Goal: Task Accomplishment & Management: Manage account settings

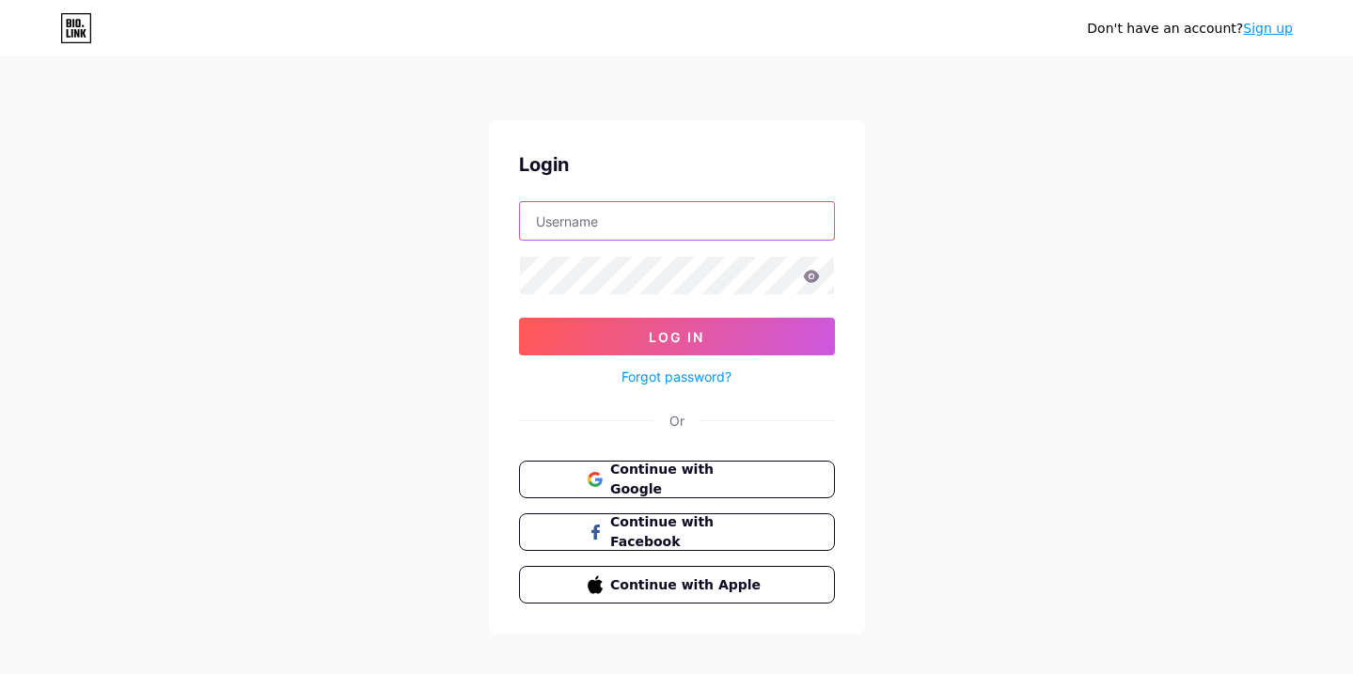
type input "[EMAIL_ADDRESS][DOMAIN_NAME]"
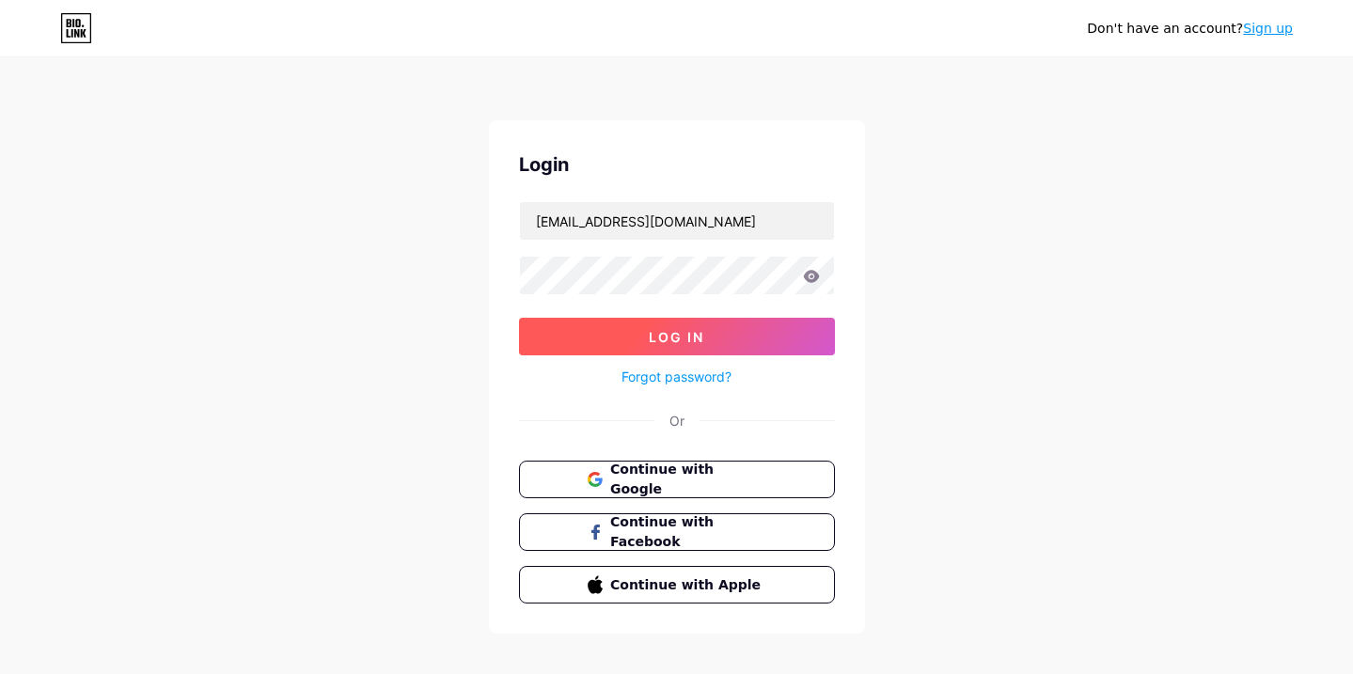
click at [723, 326] on button "Log In" at bounding box center [677, 337] width 316 height 38
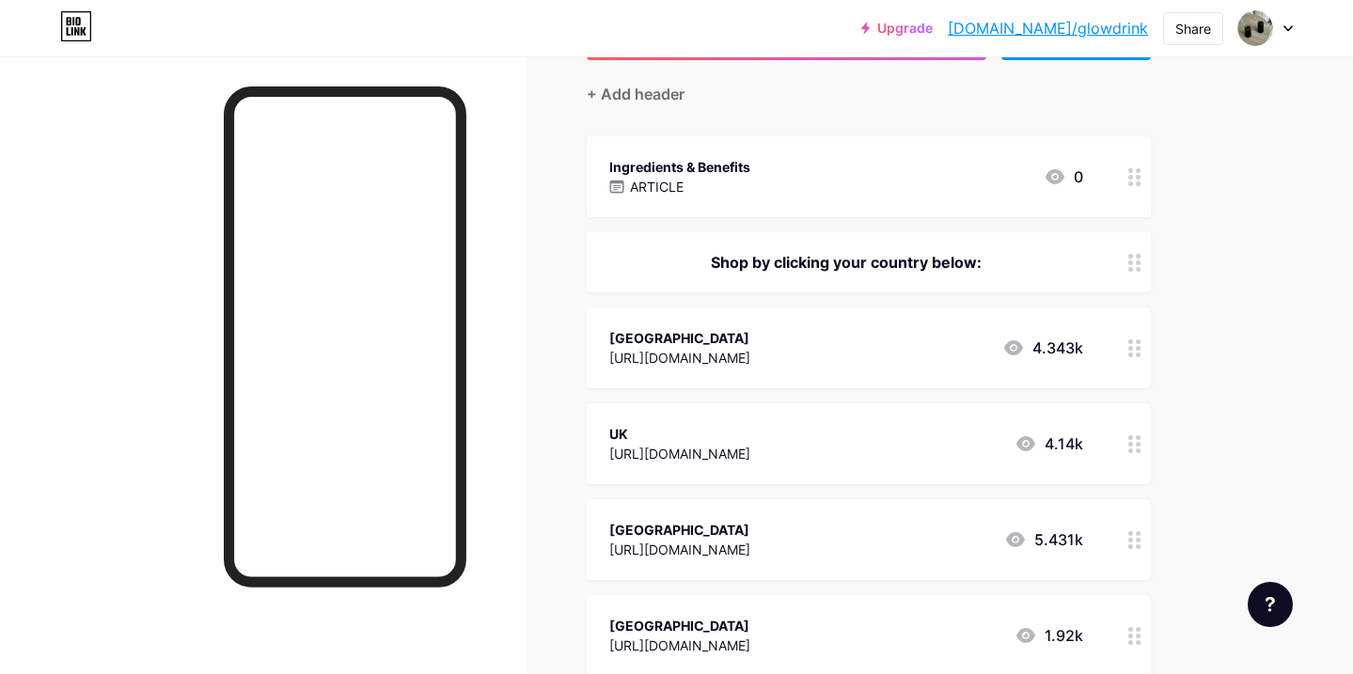
scroll to position [166, 0]
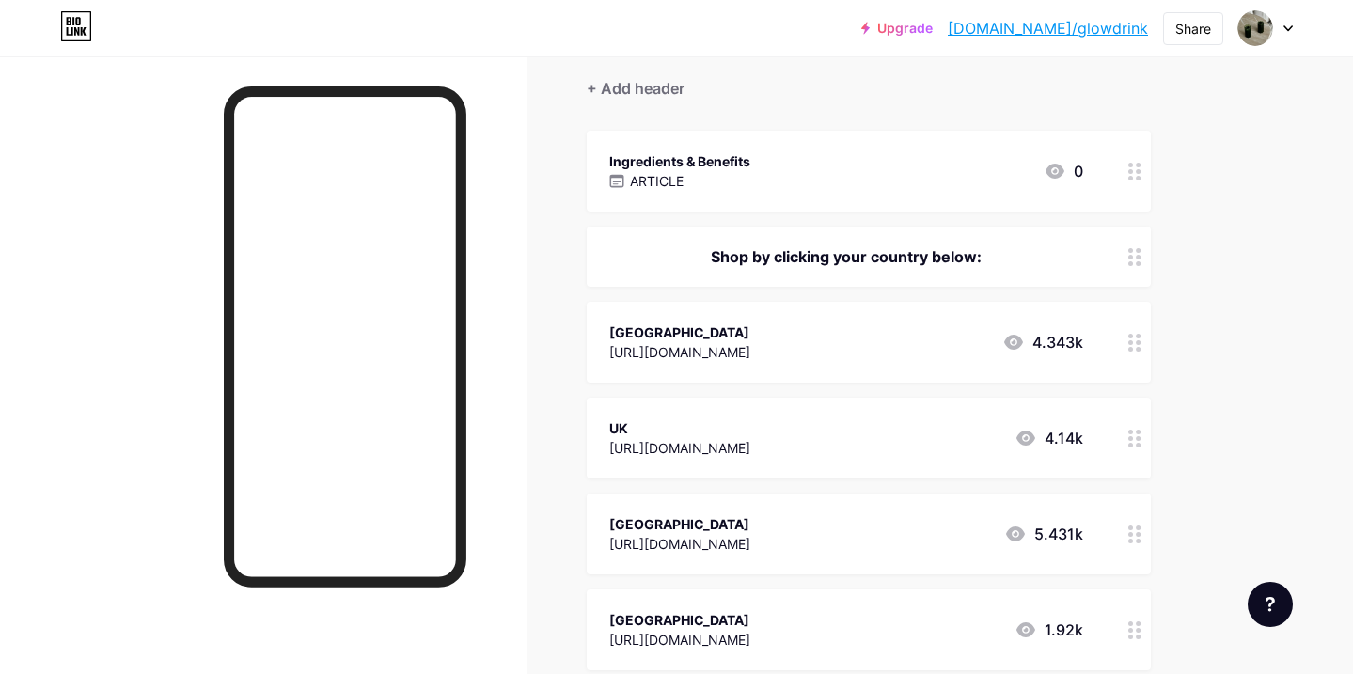
click at [1136, 339] on icon at bounding box center [1134, 343] width 13 height 18
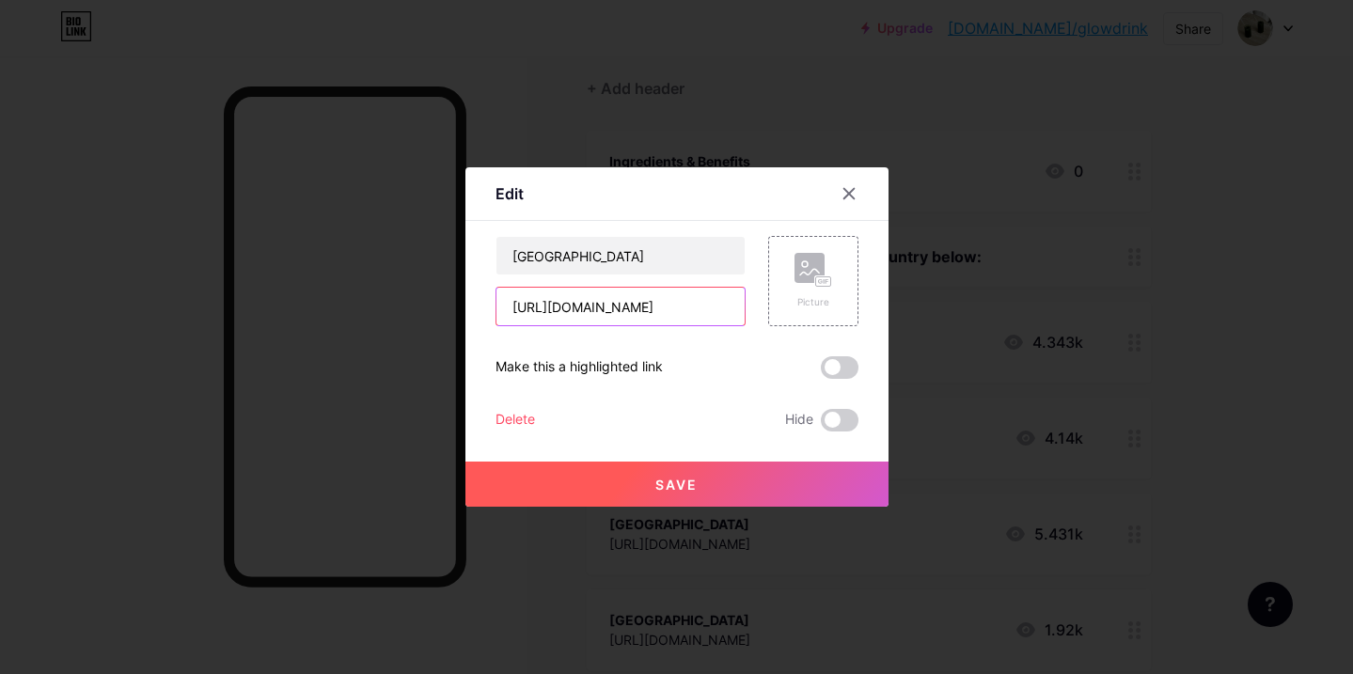
click at [710, 307] on input "[URL][DOMAIN_NAME]" at bounding box center [621, 307] width 248 height 38
paste input "[URL][DOMAIN_NAME]"
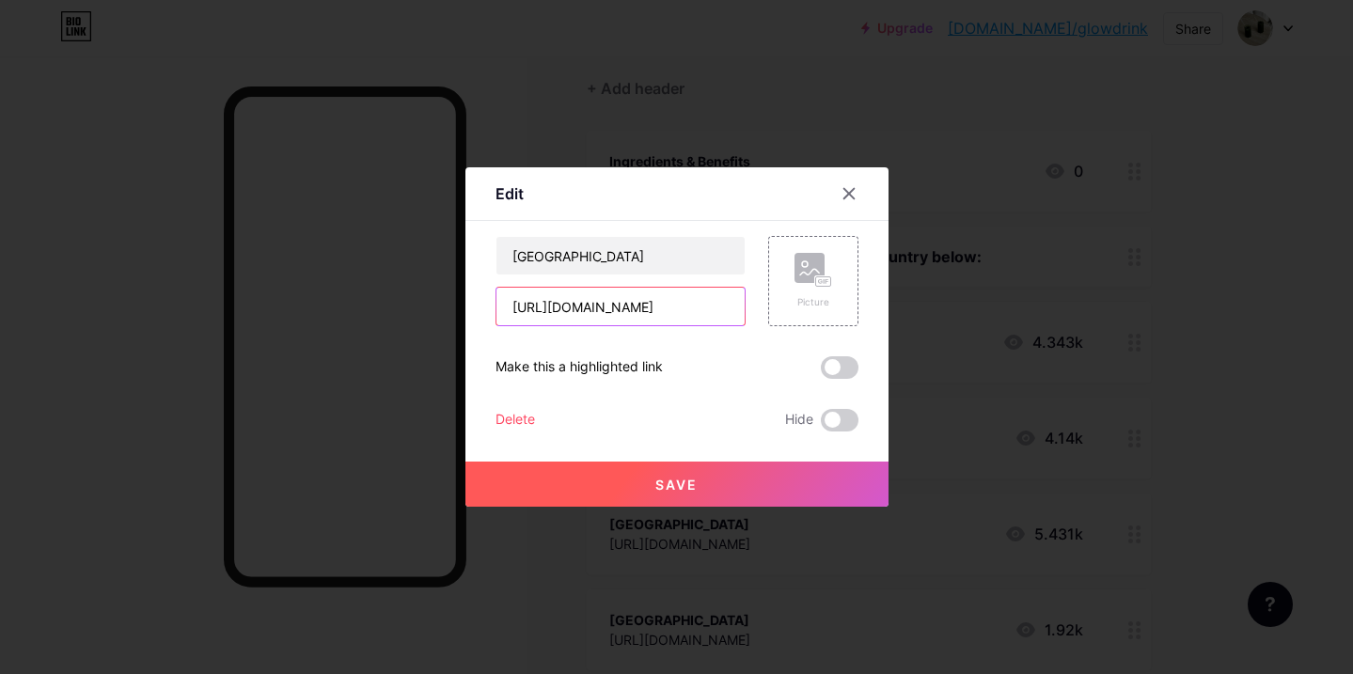
type input "[URL][DOMAIN_NAME]"
click at [623, 478] on button "Save" at bounding box center [677, 484] width 423 height 45
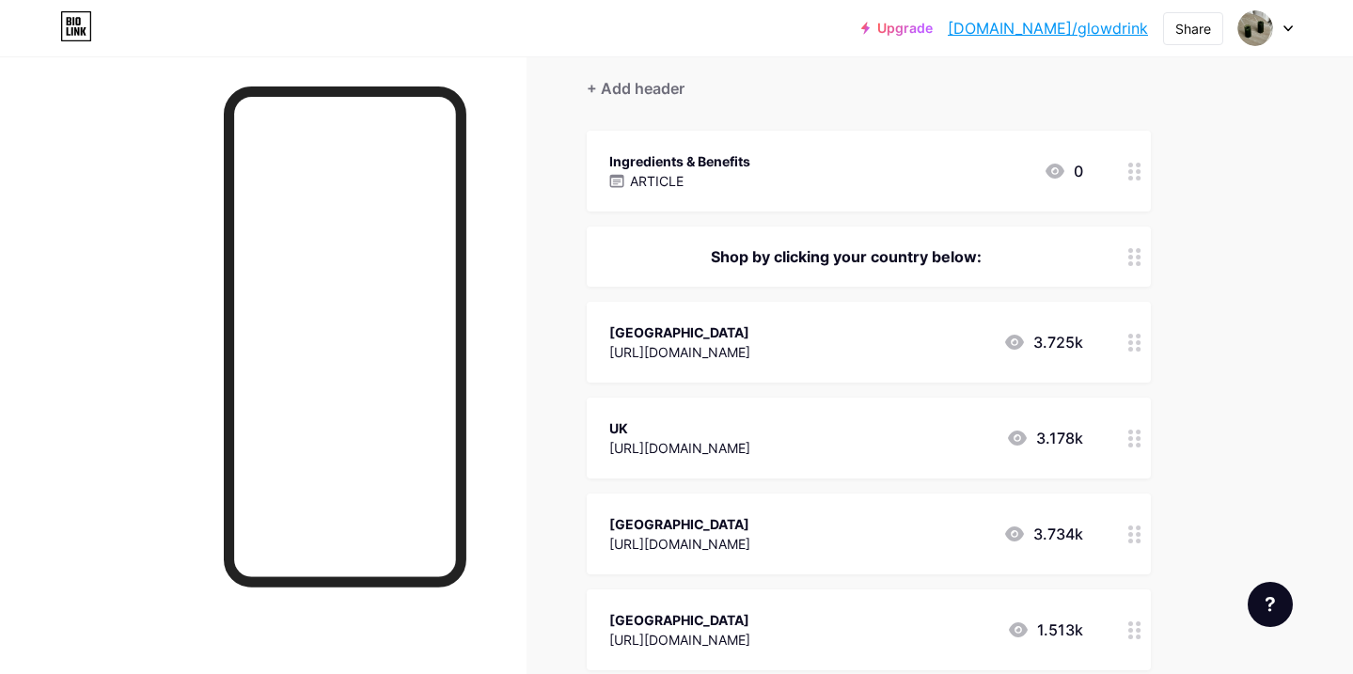
click at [1114, 434] on div "UK [URL][DOMAIN_NAME] 3.178k" at bounding box center [869, 438] width 564 height 81
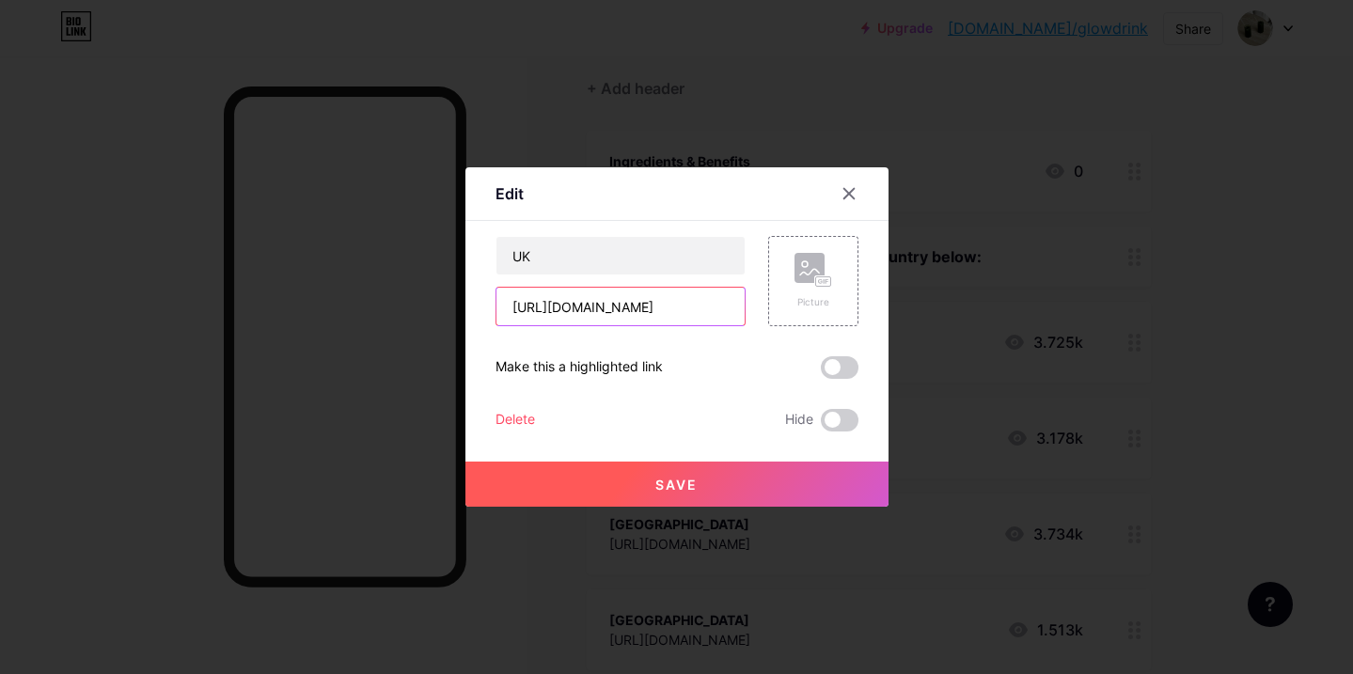
click at [598, 303] on input "[URL][DOMAIN_NAME]" at bounding box center [621, 307] width 248 height 38
paste input "[URL][DOMAIN_NAME]"
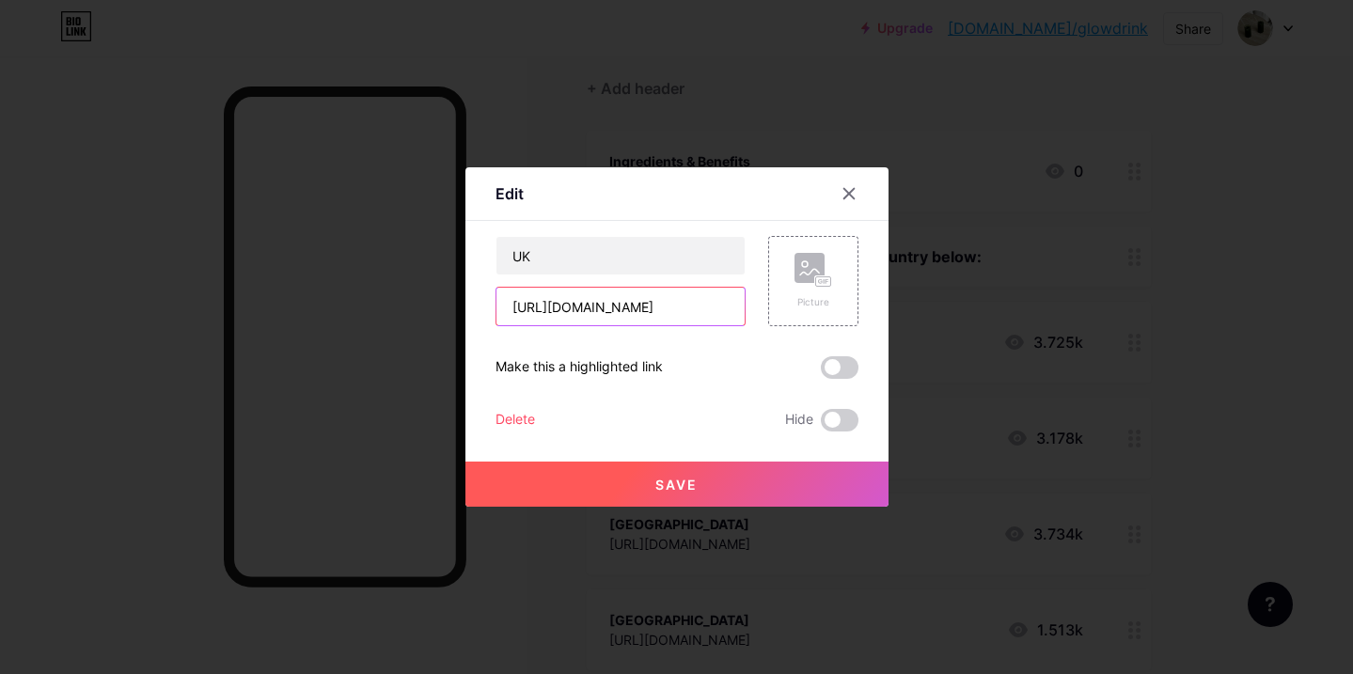
type input "[URL][DOMAIN_NAME]"
click at [624, 476] on button "Save" at bounding box center [677, 484] width 423 height 45
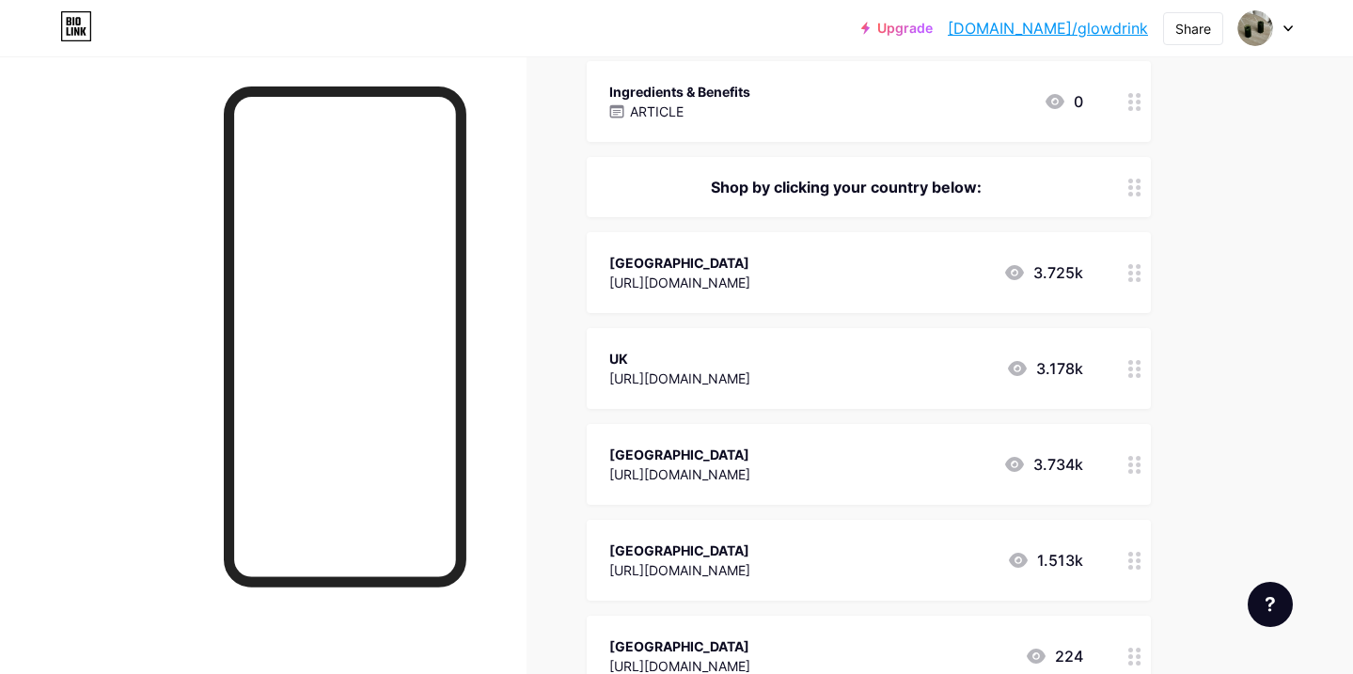
scroll to position [276, 0]
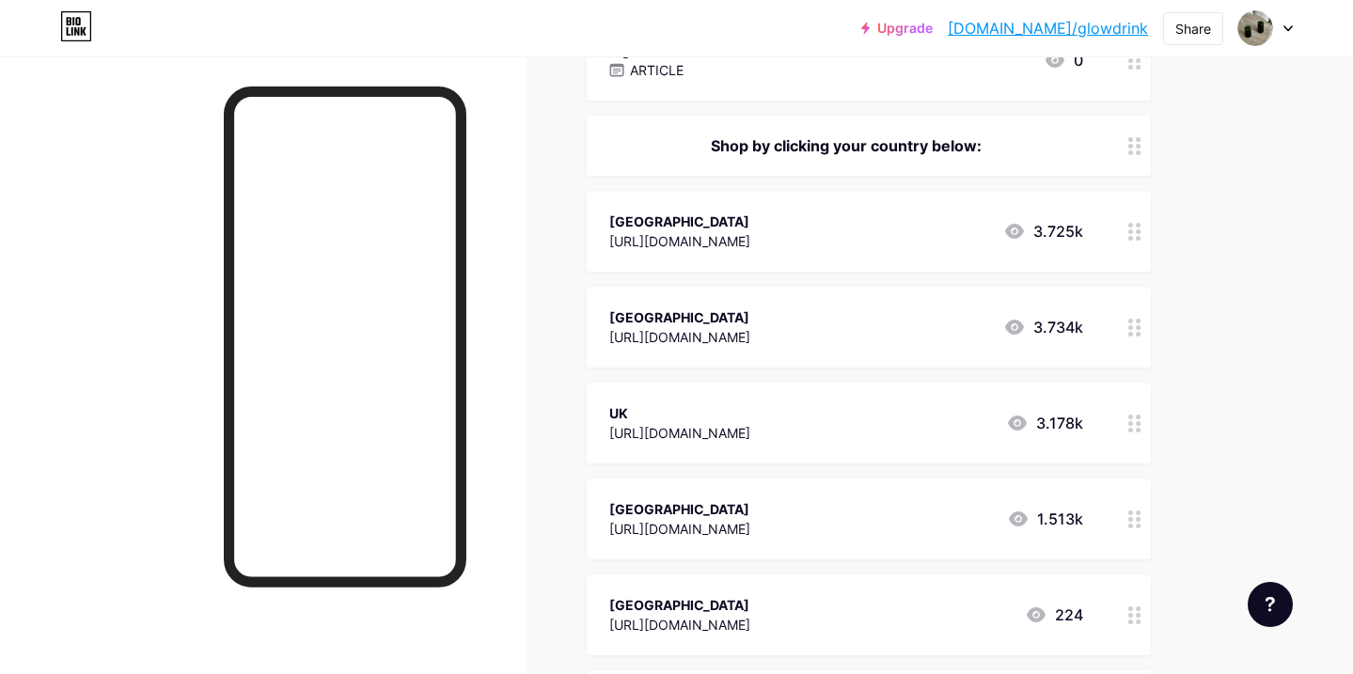
click at [1141, 336] on div at bounding box center [1135, 327] width 32 height 81
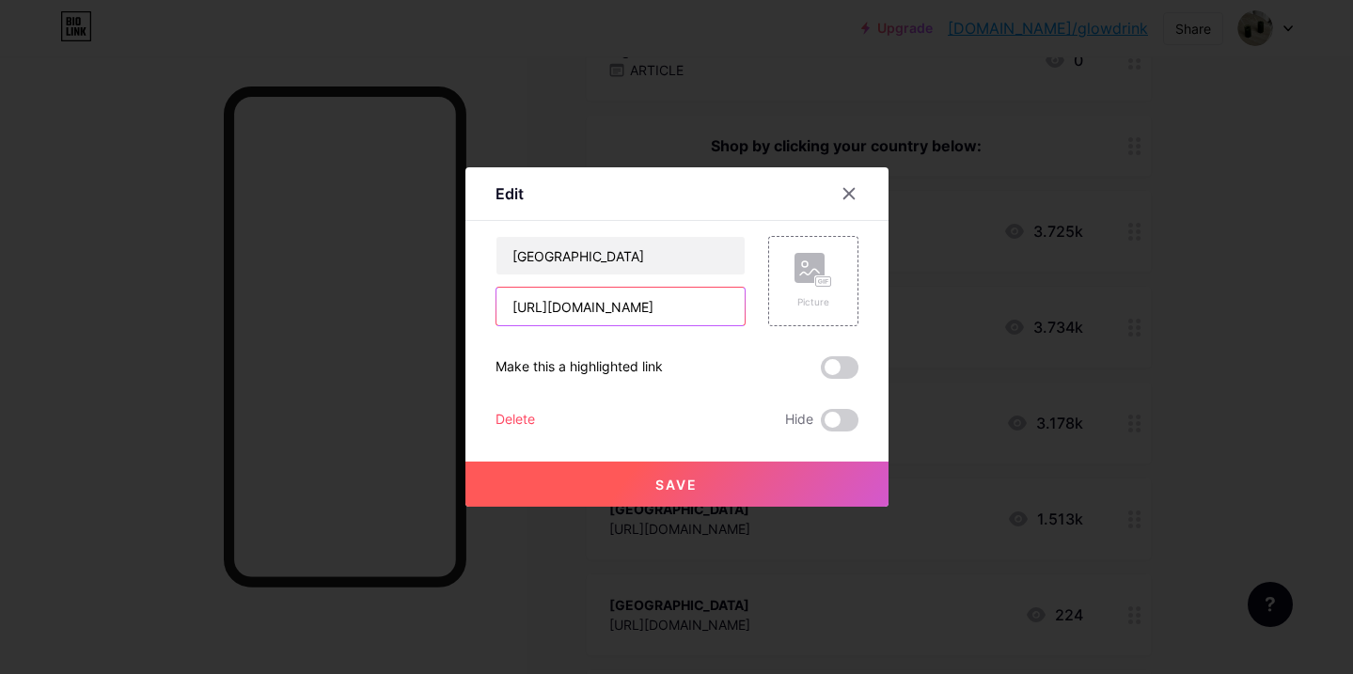
click at [694, 308] on input "[URL][DOMAIN_NAME]" at bounding box center [621, 307] width 248 height 38
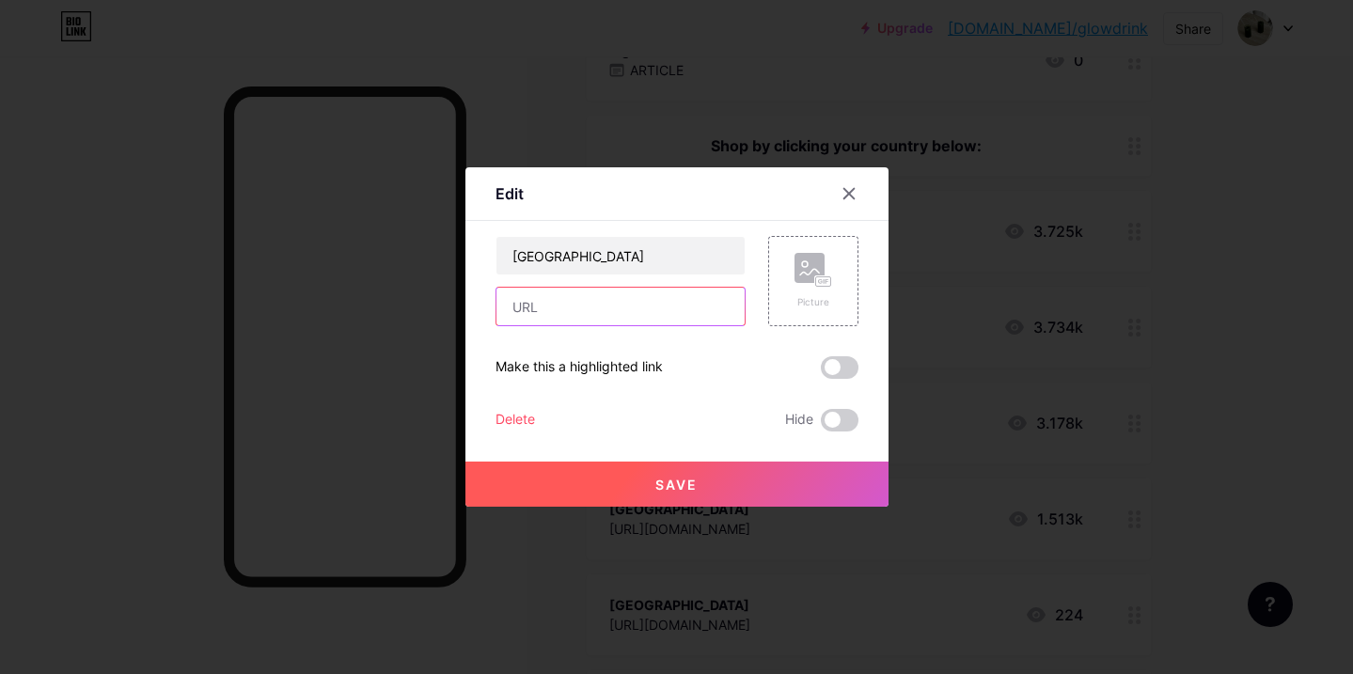
paste input "[URL][DOMAIN_NAME]"
type input "[URL][DOMAIN_NAME]"
click at [645, 481] on button "Save" at bounding box center [677, 484] width 423 height 45
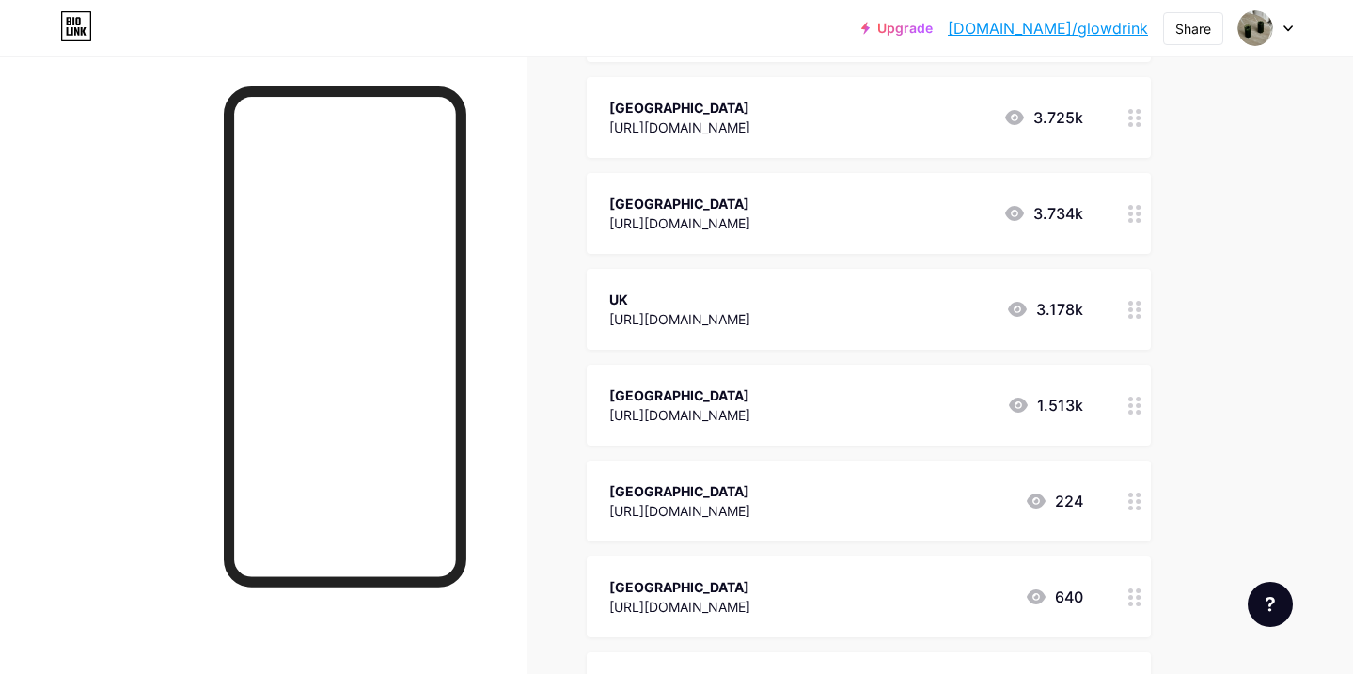
scroll to position [421, 0]
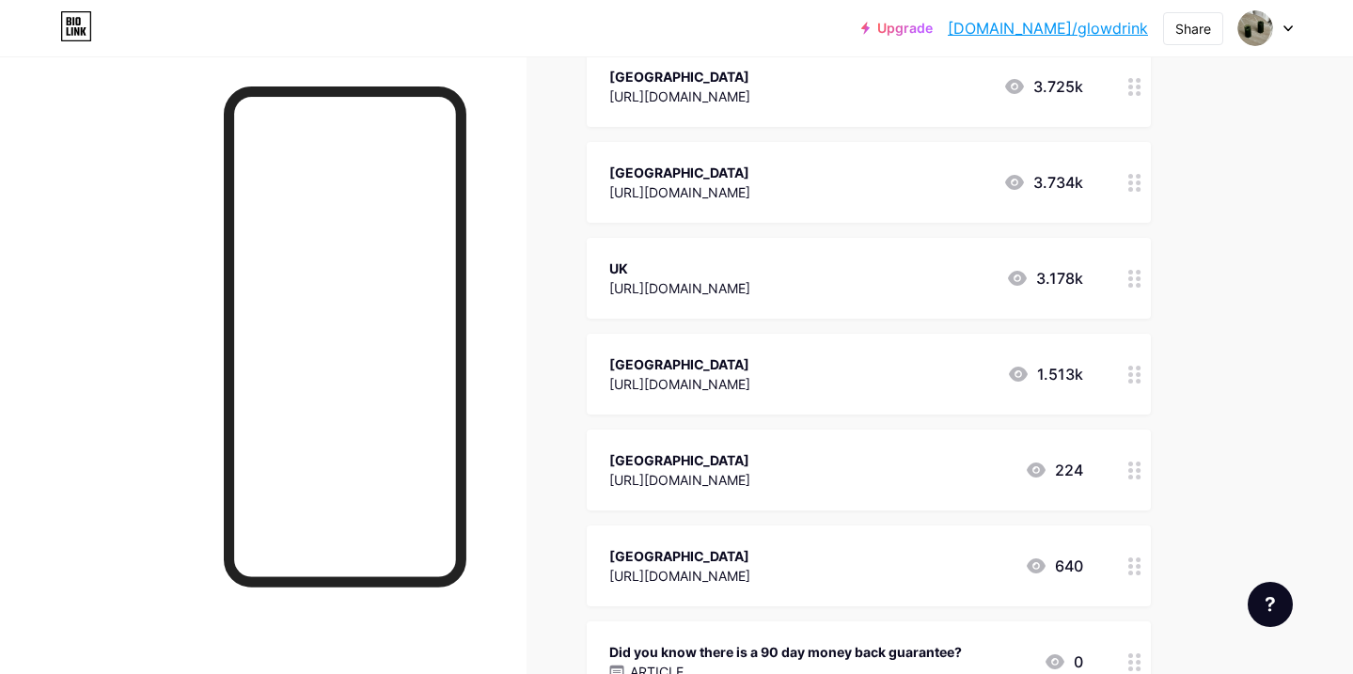
click at [1142, 371] on div at bounding box center [1135, 374] width 32 height 81
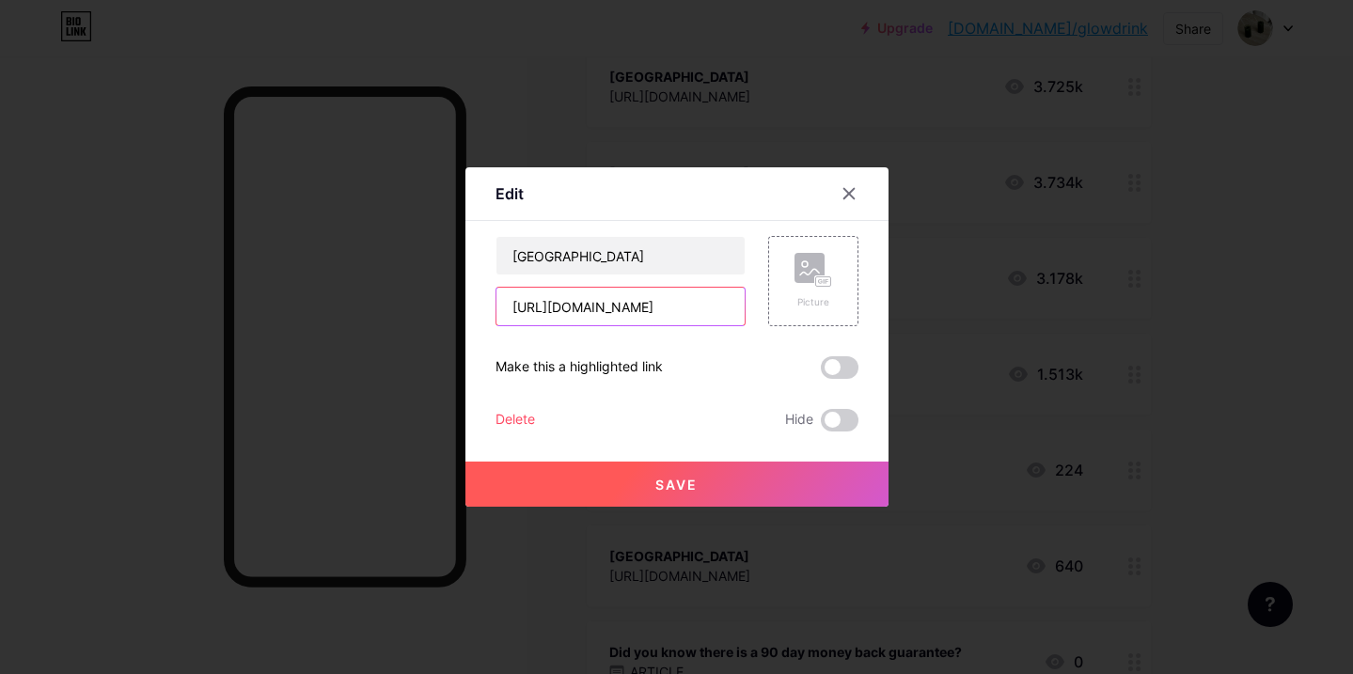
click at [631, 301] on input "[URL][DOMAIN_NAME]" at bounding box center [621, 307] width 248 height 38
paste input "88729423399"
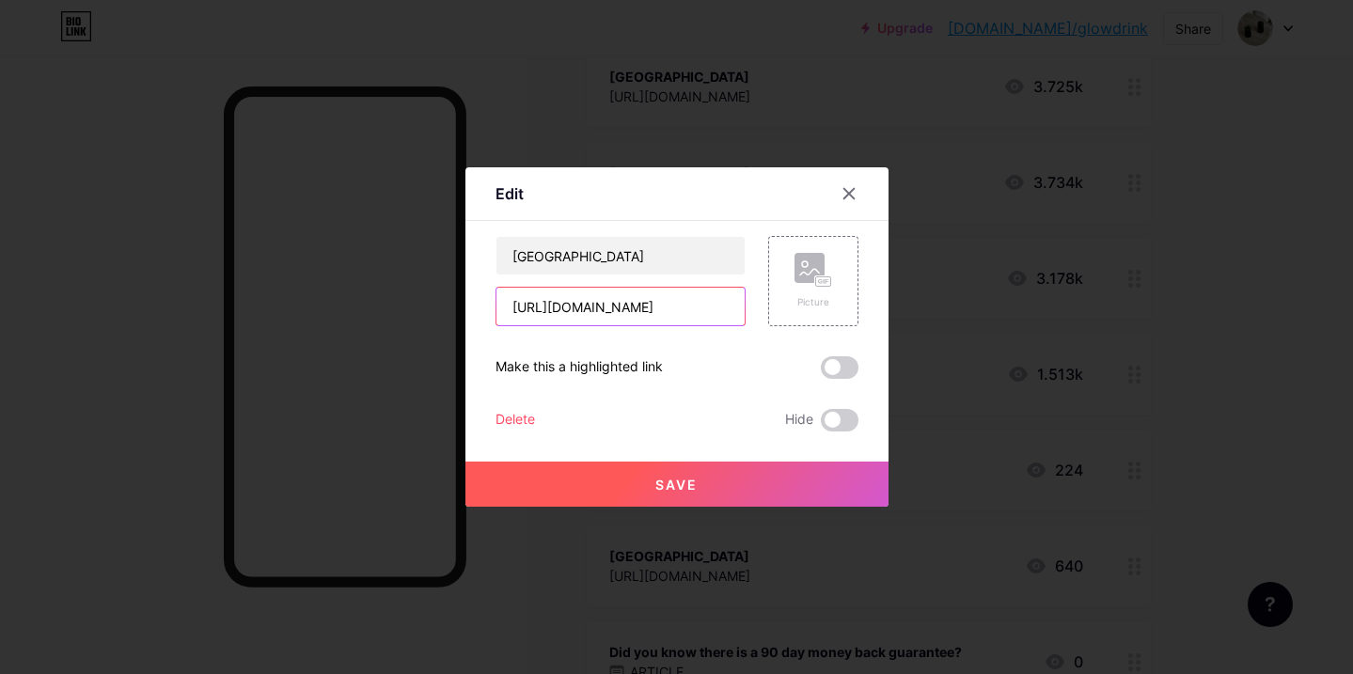
type input "[URL][DOMAIN_NAME]"
click at [734, 481] on button "Save" at bounding box center [677, 484] width 423 height 45
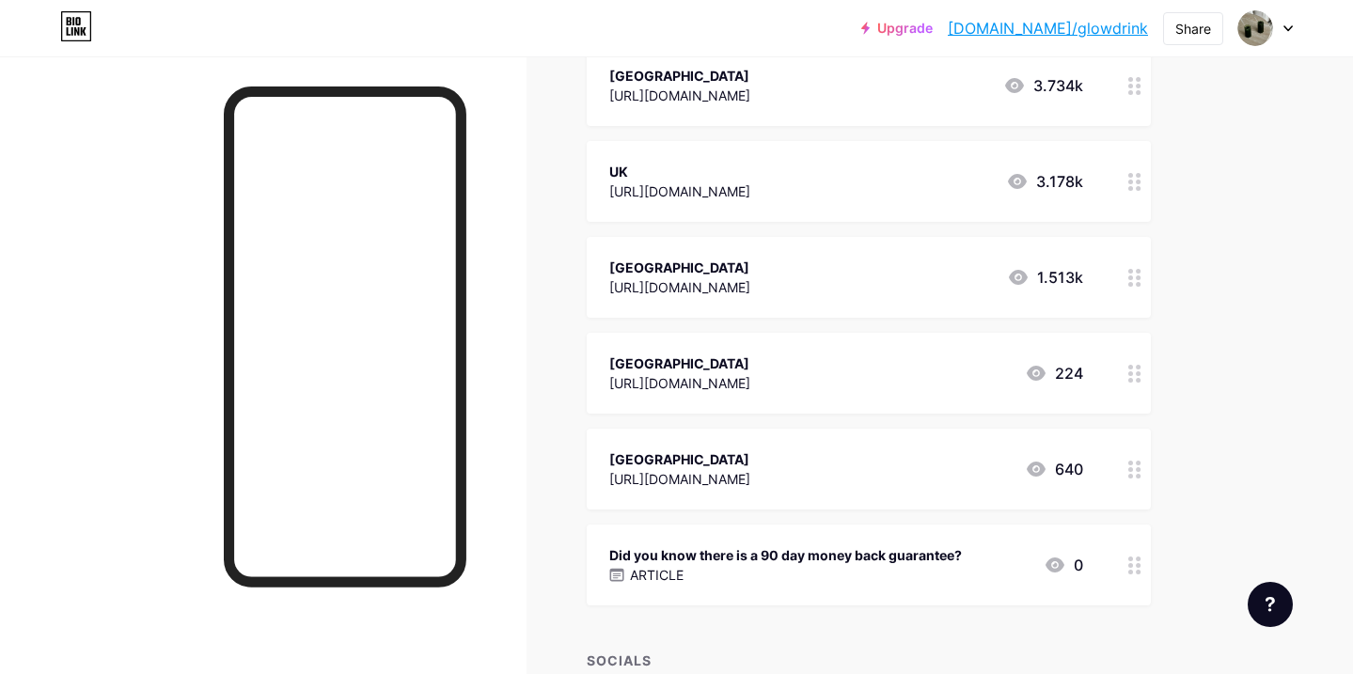
scroll to position [520, 0]
click at [1134, 368] on icon at bounding box center [1134, 372] width 13 height 18
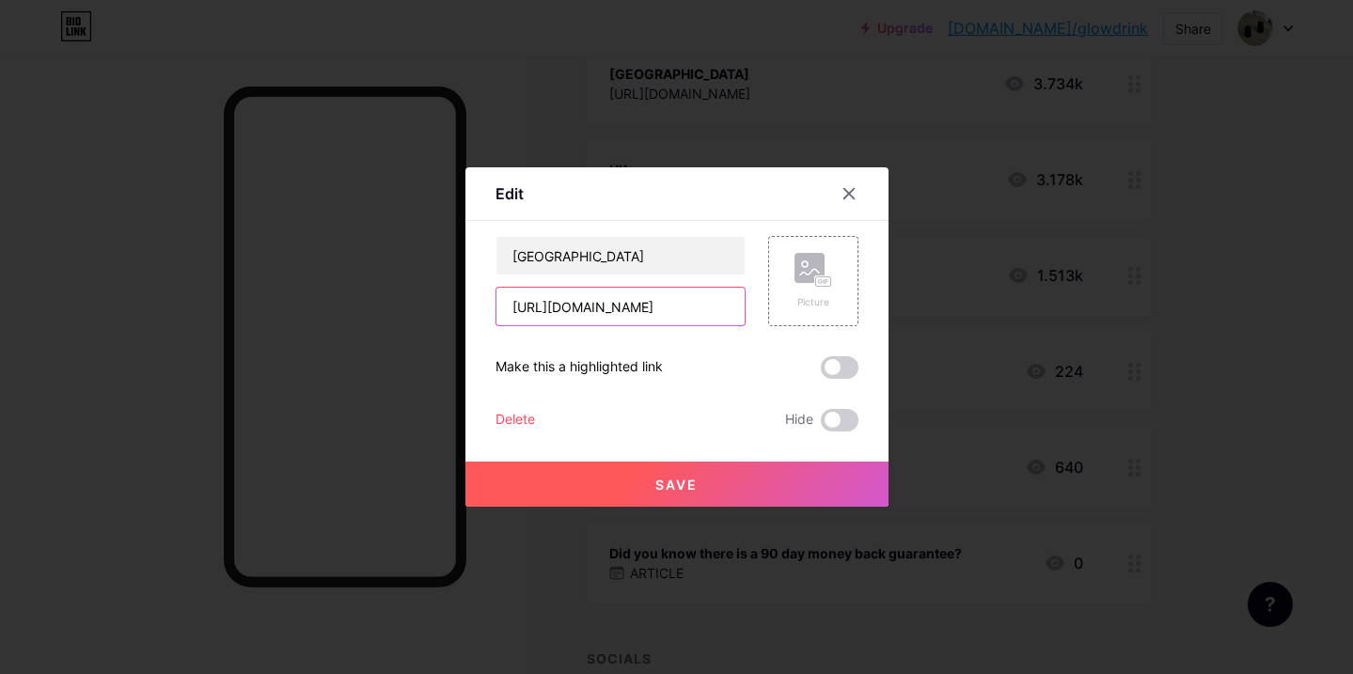
click at [570, 303] on input "[URL][DOMAIN_NAME]" at bounding box center [621, 307] width 248 height 38
paste input "88698457639"
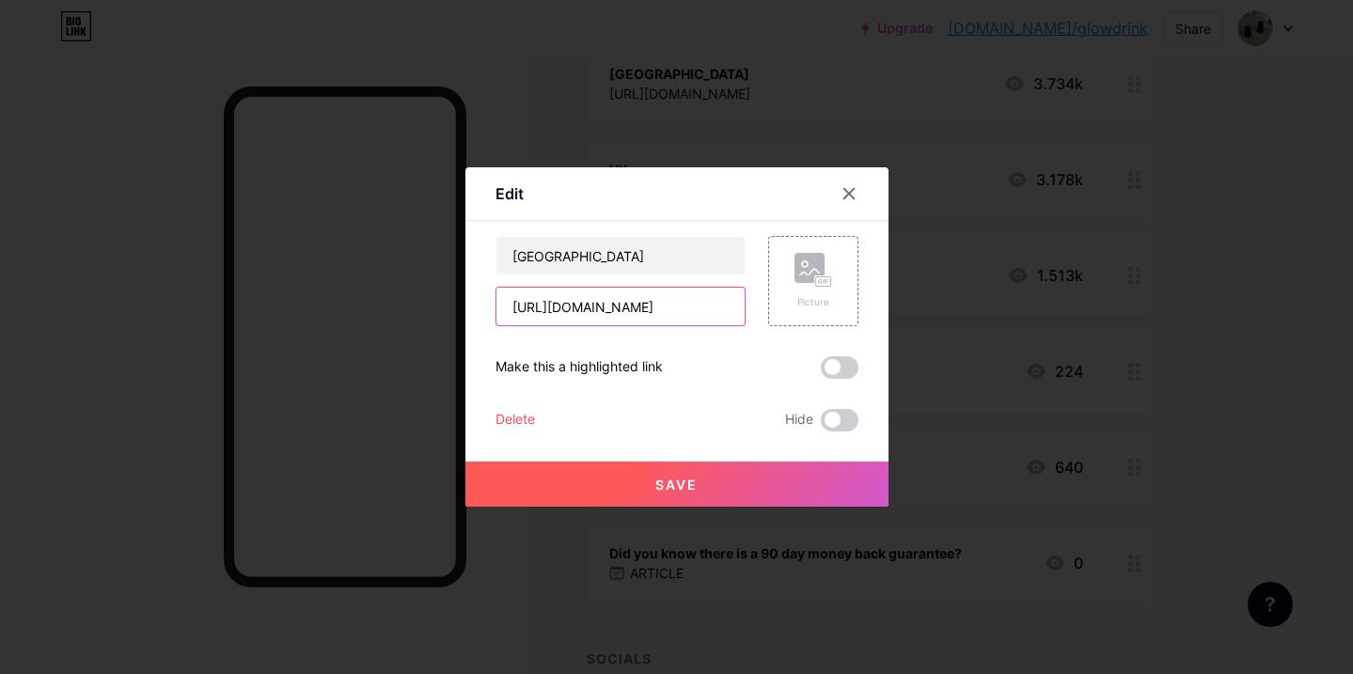
type input "[URL][DOMAIN_NAME]"
click at [600, 487] on button "Save" at bounding box center [677, 484] width 423 height 45
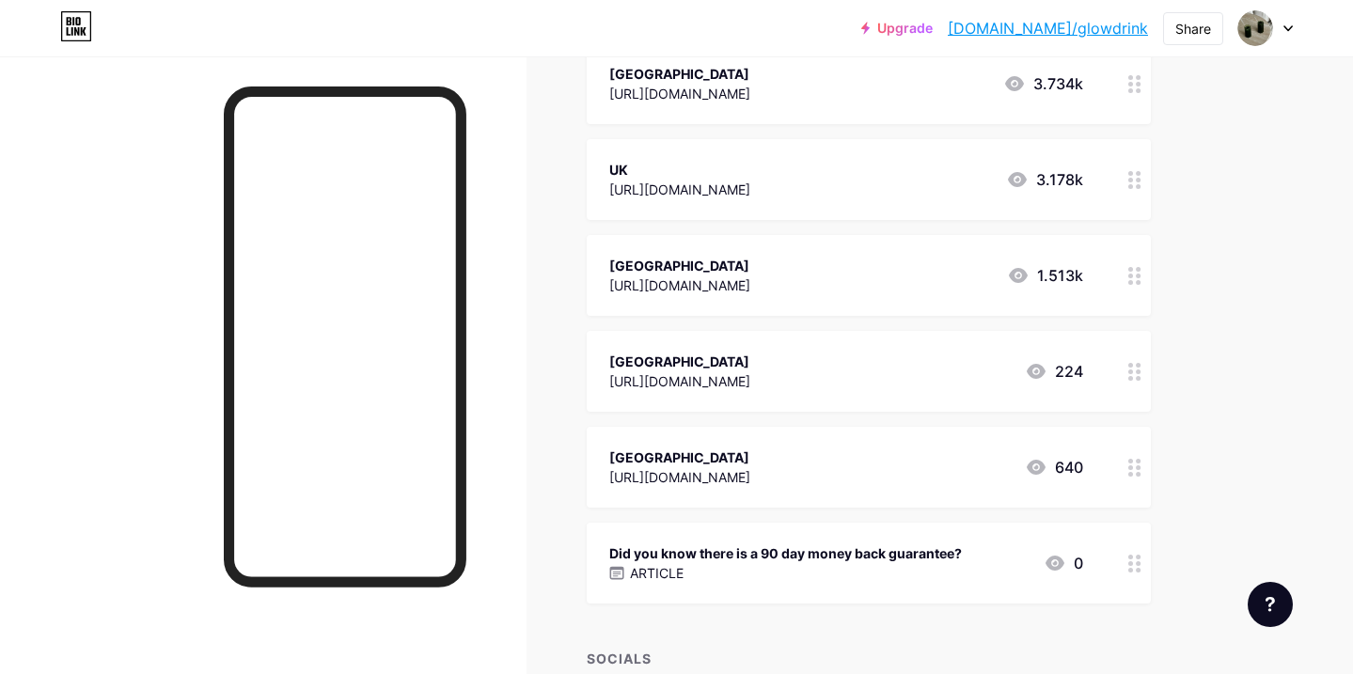
click at [1130, 481] on div at bounding box center [1135, 467] width 32 height 81
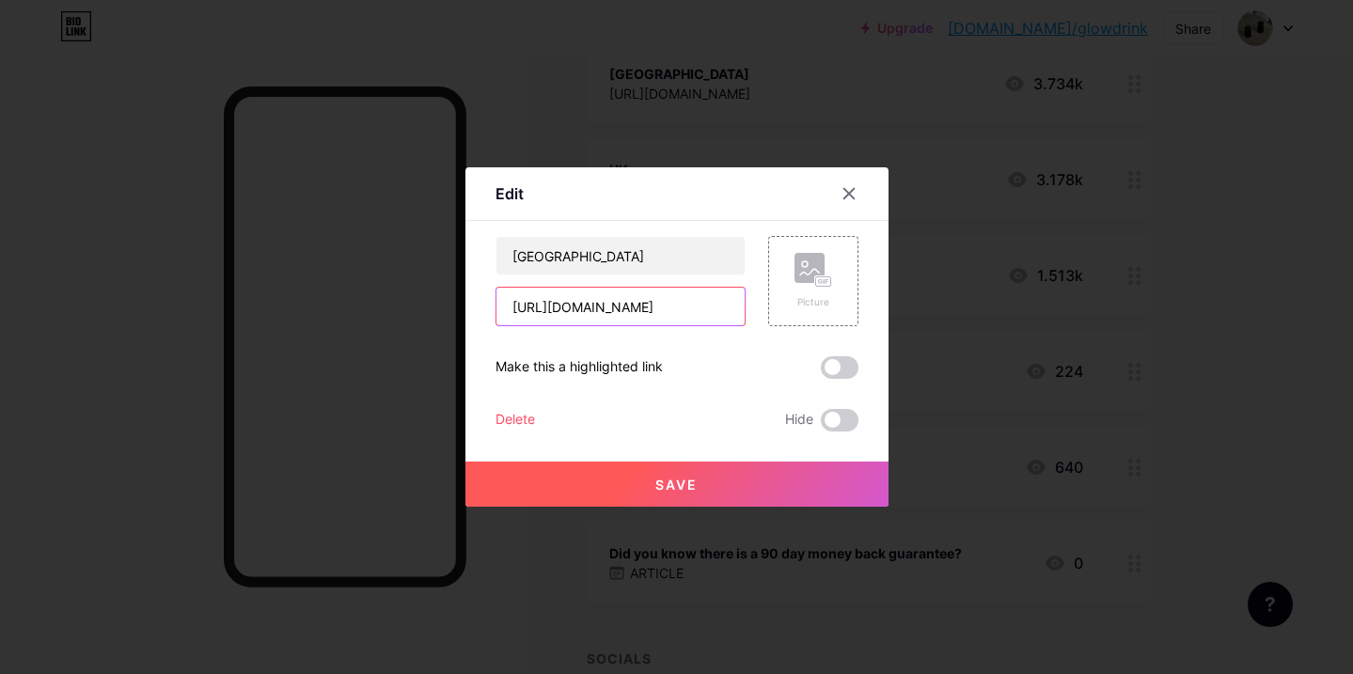
click at [646, 312] on input "[URL][DOMAIN_NAME]" at bounding box center [621, 307] width 248 height 38
paste input "cart?shareId=8888729521703"
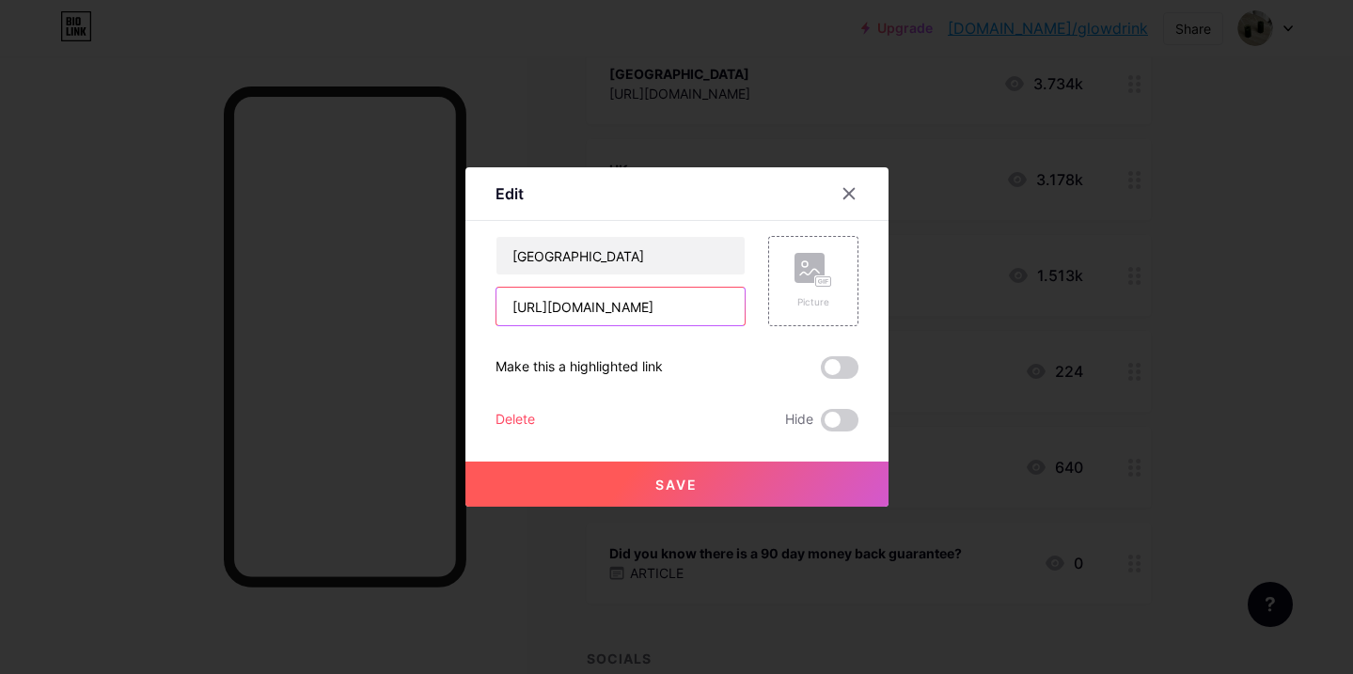
type input "[URL][DOMAIN_NAME]"
click at [714, 497] on button "Save" at bounding box center [677, 484] width 423 height 45
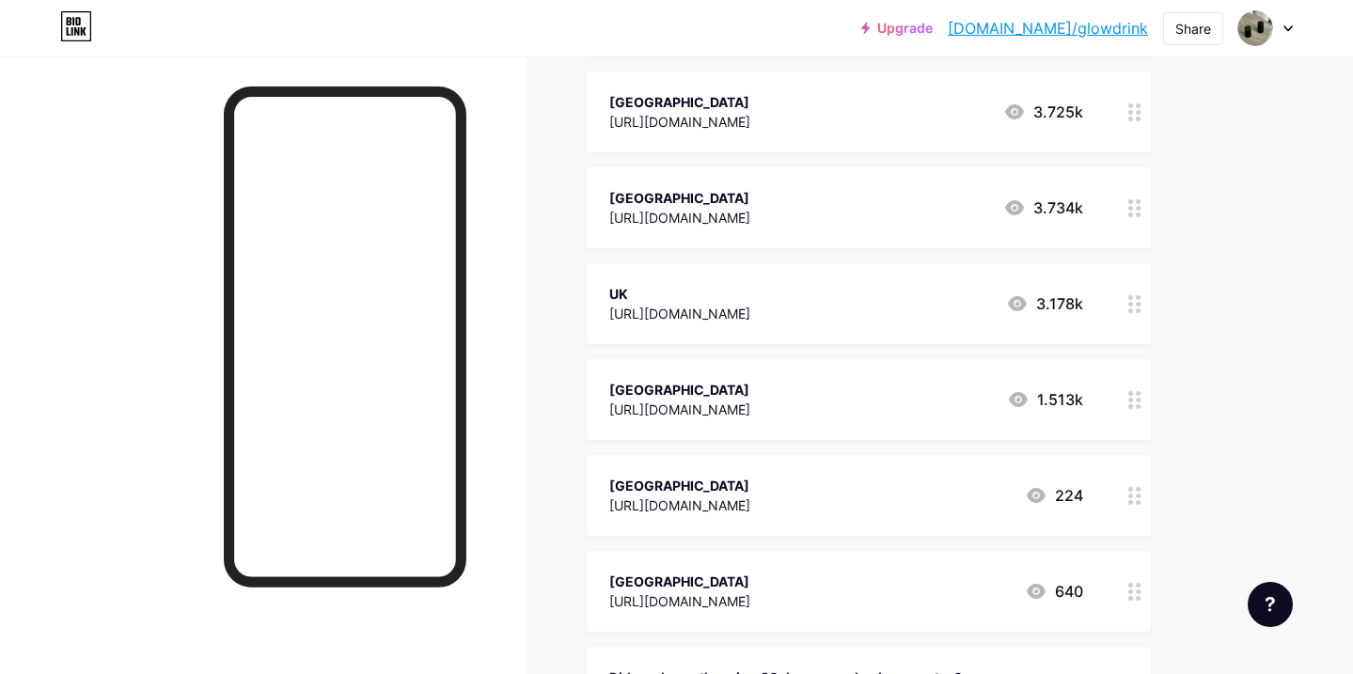
scroll to position [0, 0]
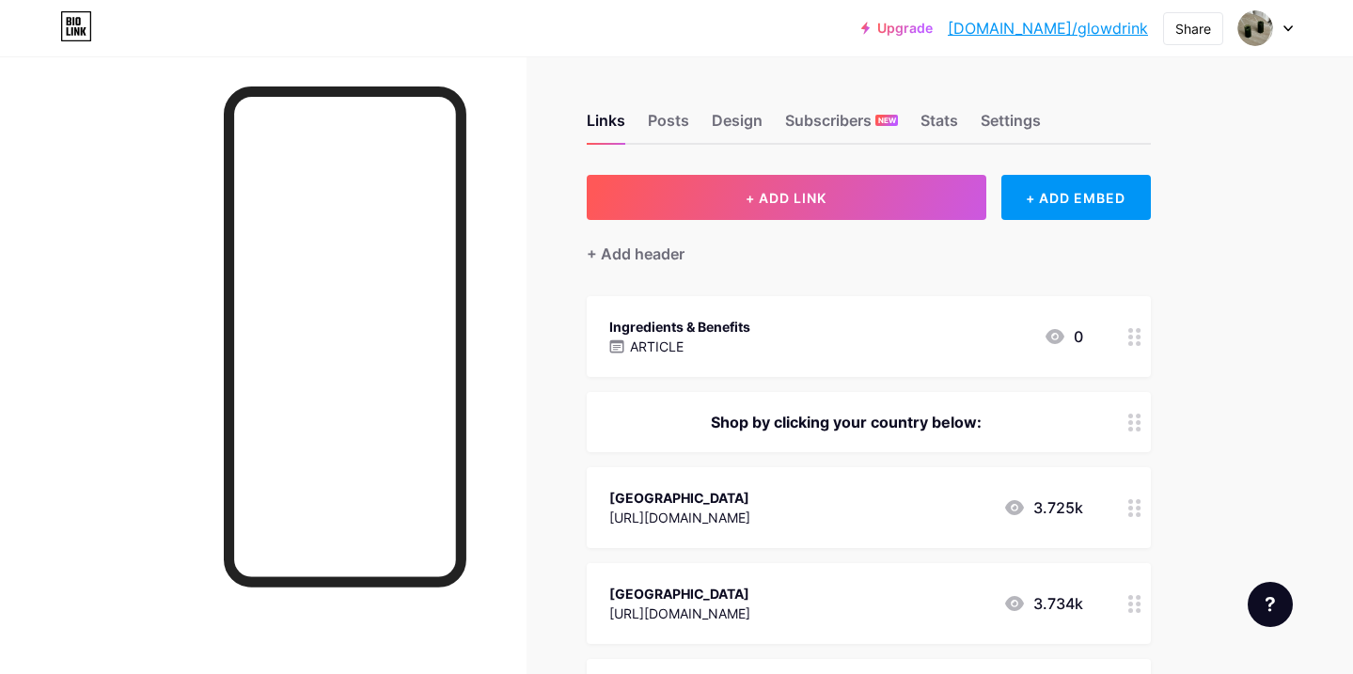
click at [1020, 326] on div "Ingredients & Benefits ARTICLE 0" at bounding box center [846, 336] width 474 height 43
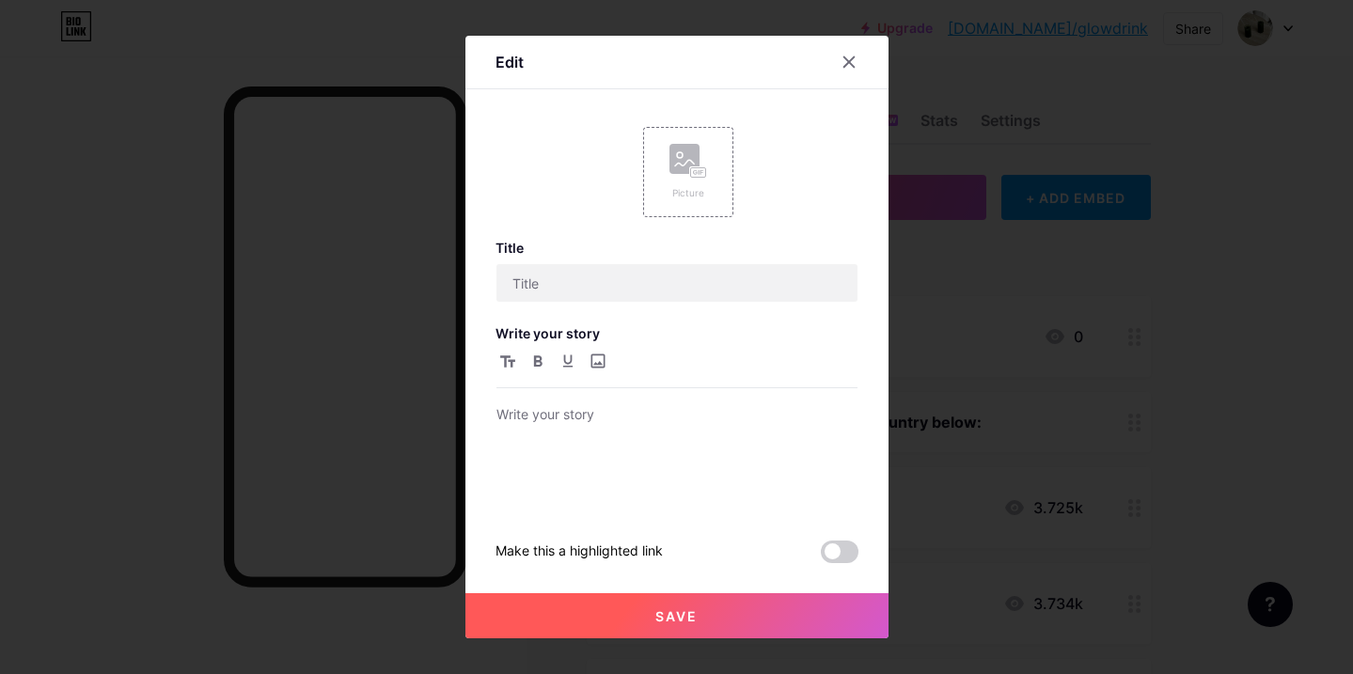
type input "Ingredients & Benefits"
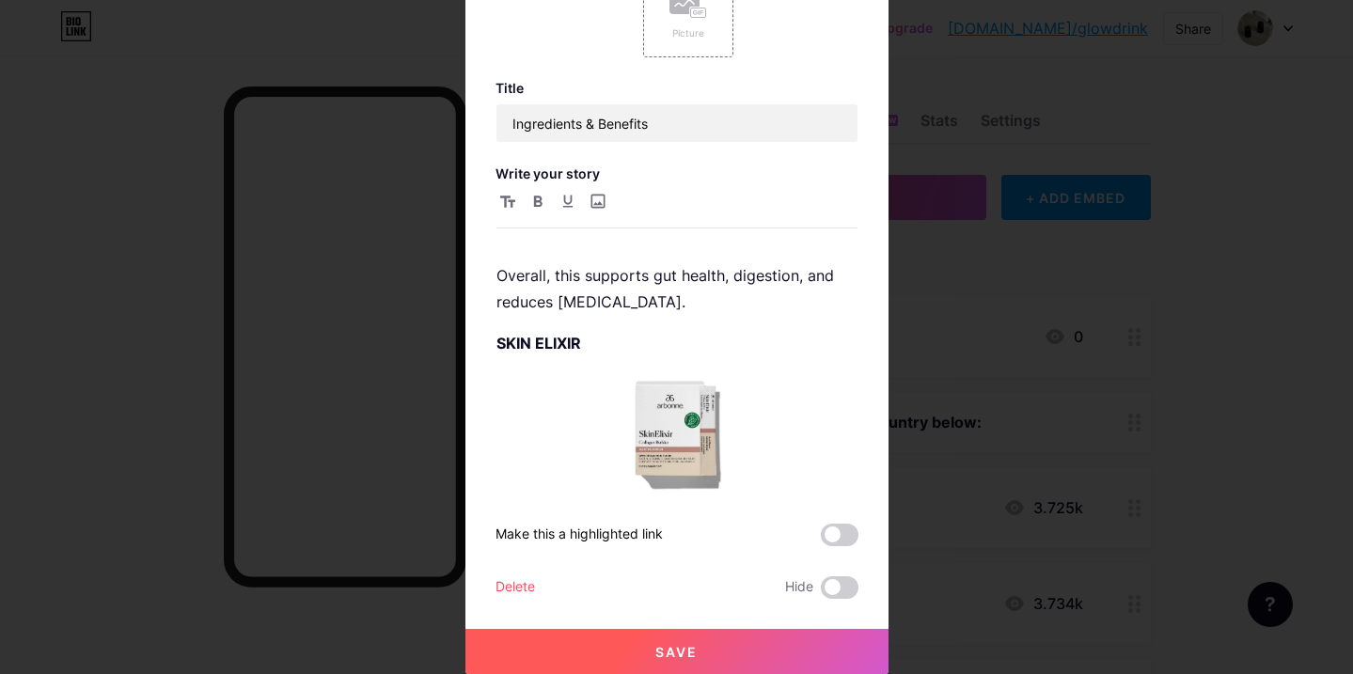
scroll to position [631, 0]
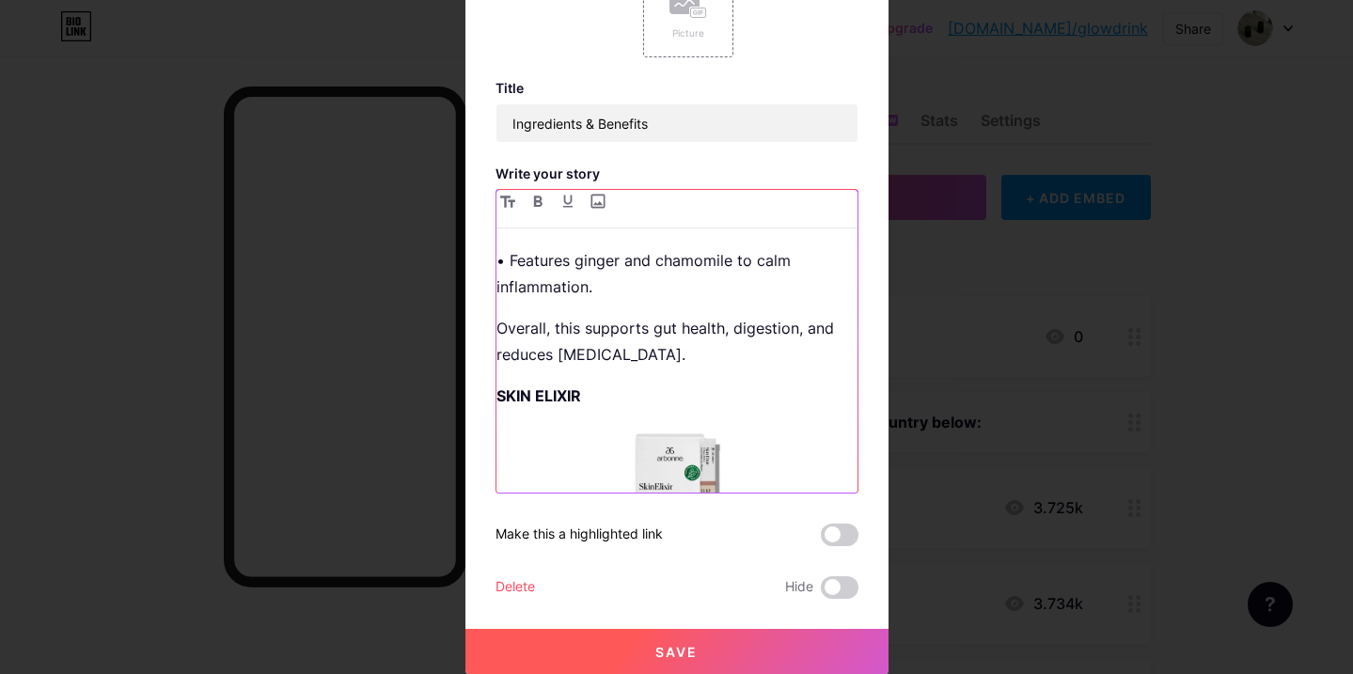
click at [693, 454] on img at bounding box center [677, 485] width 361 height 122
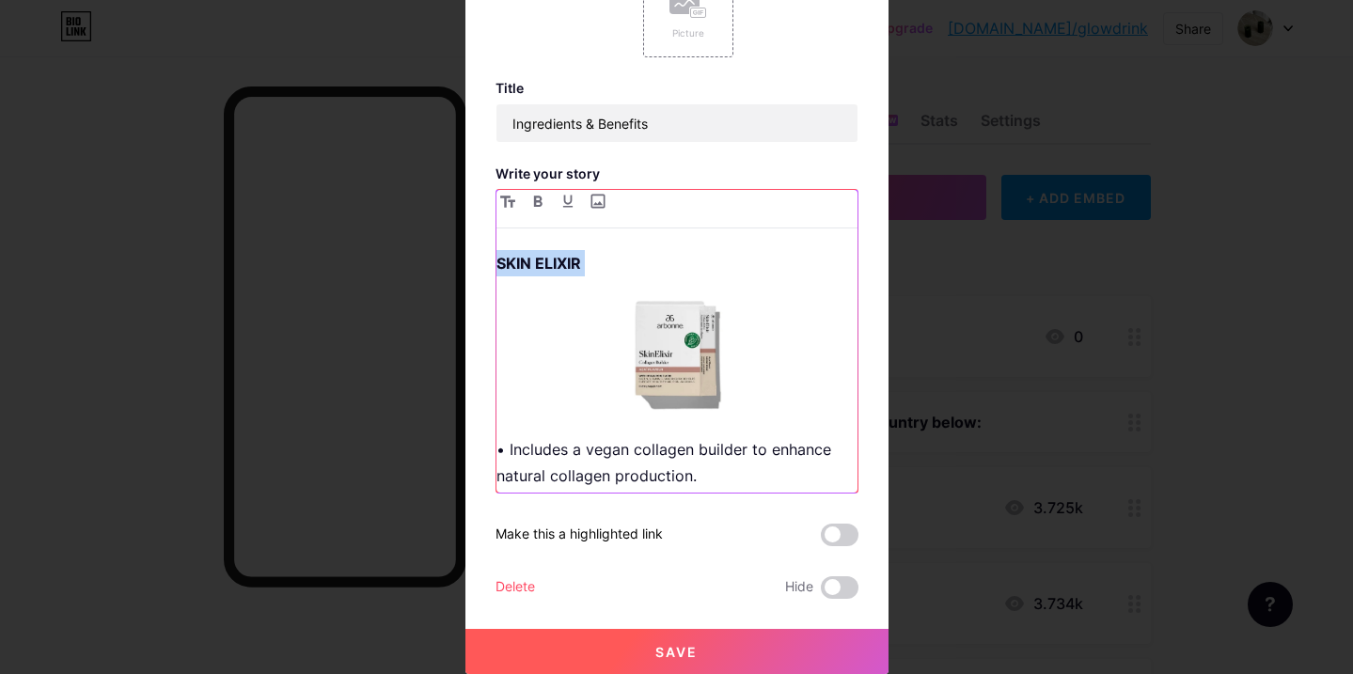
scroll to position [766, 0]
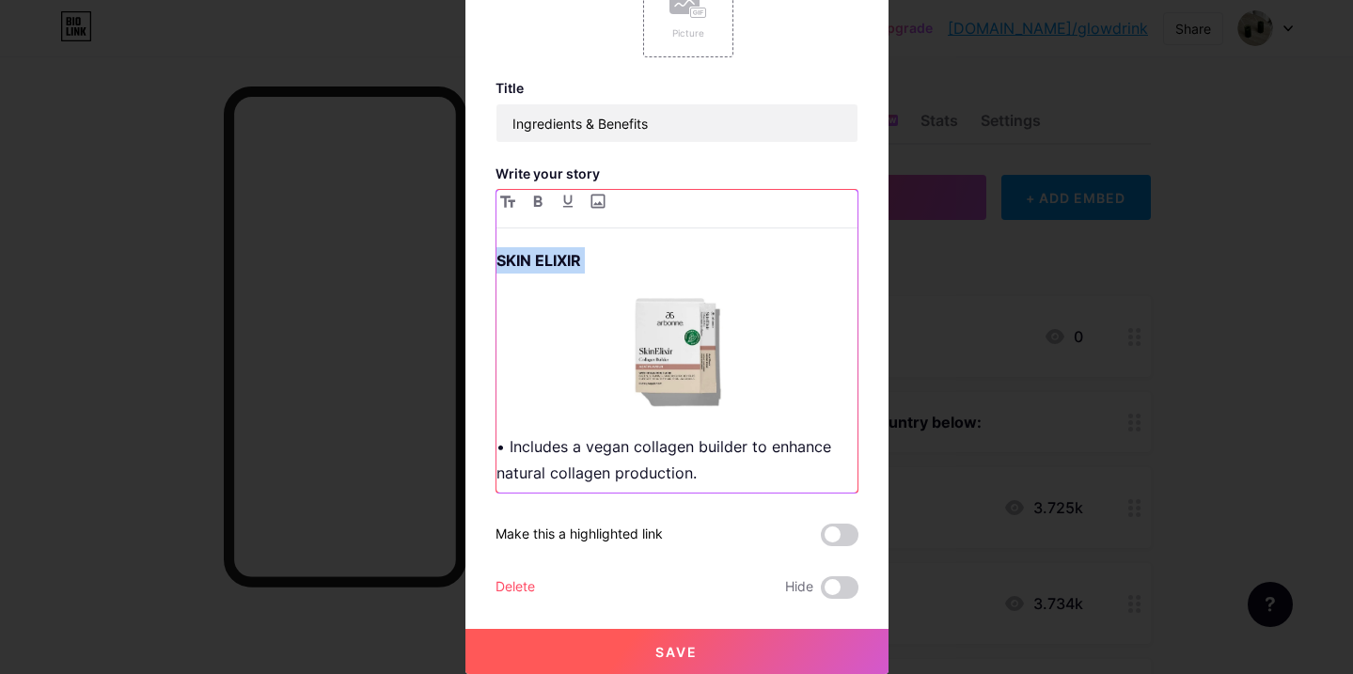
click at [687, 364] on img at bounding box center [677, 350] width 361 height 122
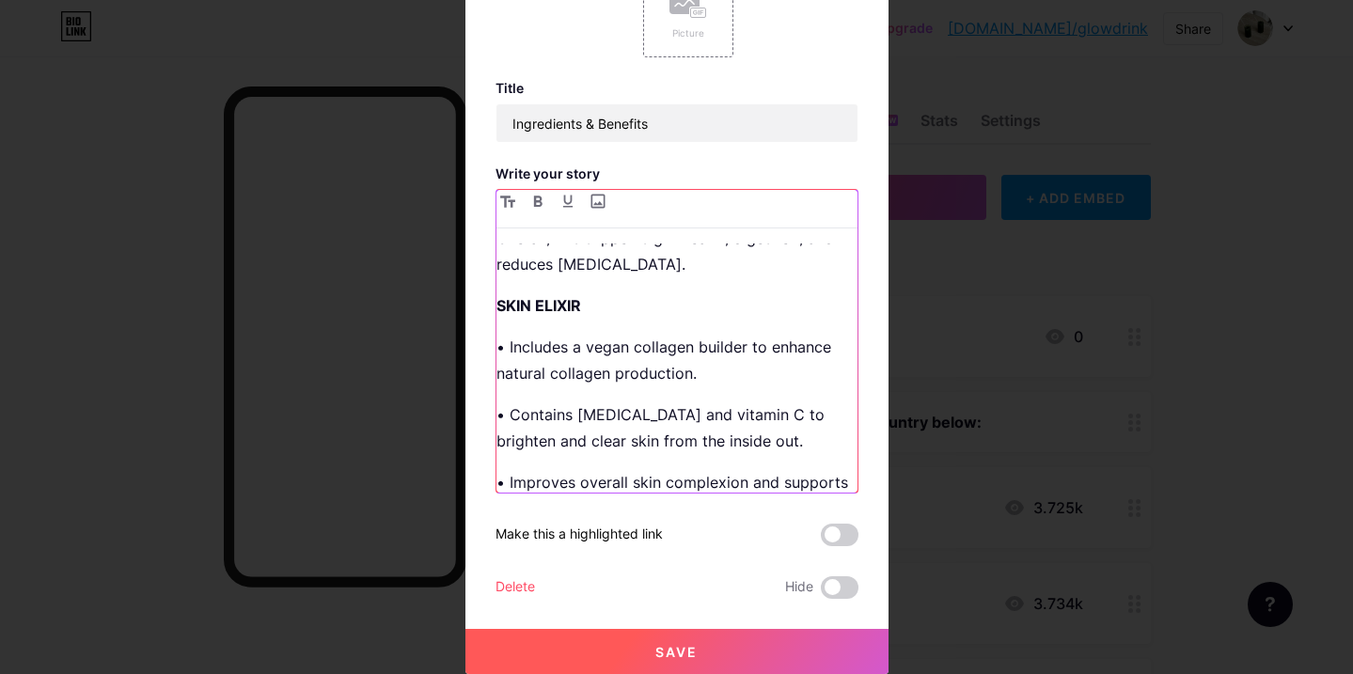
scroll to position [710, 0]
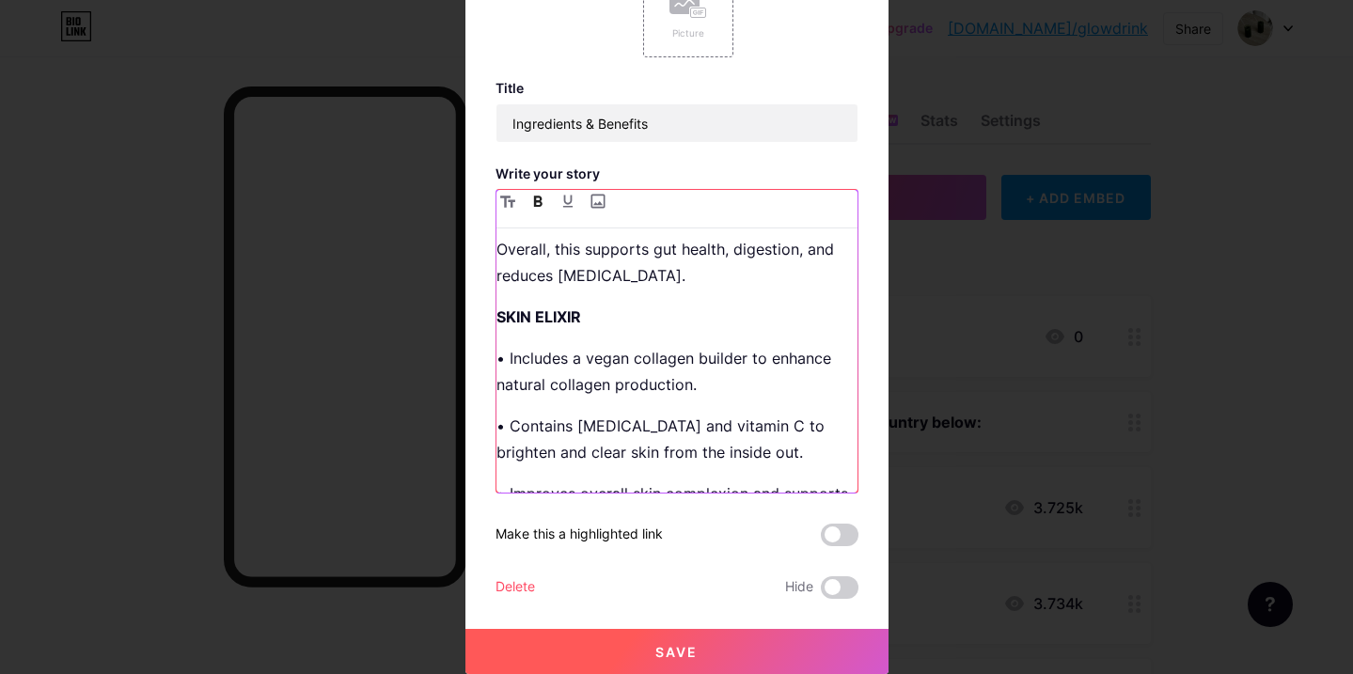
click at [617, 302] on div "Bundle comes with a 30-day supply GREENS • Contains 36 different fruits and veg…" at bounding box center [677, 368] width 361 height 249
click at [587, 314] on p "SKIN ELIXIR" at bounding box center [677, 317] width 361 height 26
drag, startPoint x: 587, startPoint y: 314, endPoint x: 466, endPoint y: 308, distance: 121.5
click at [466, 308] on div "Edit Picture Title Ingredients & Benefits Write your story Bundle comes with a …" at bounding box center [677, 275] width 423 height 798
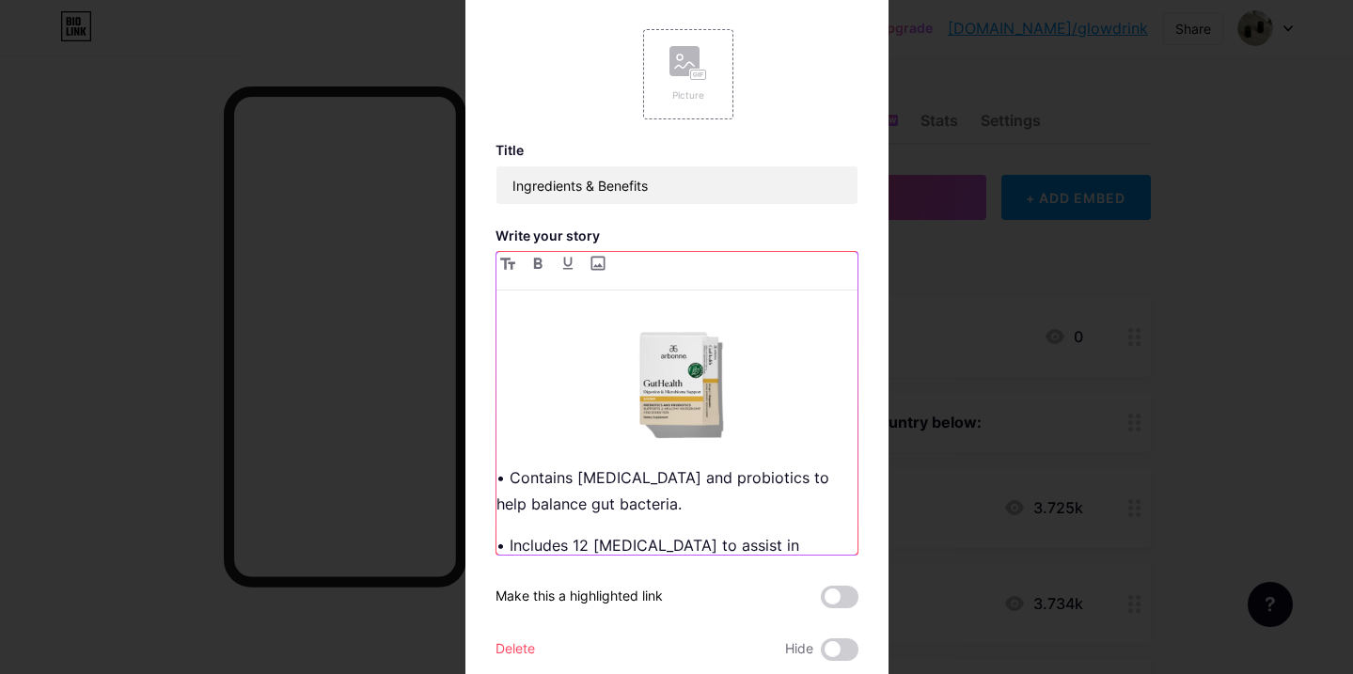
scroll to position [291, 0]
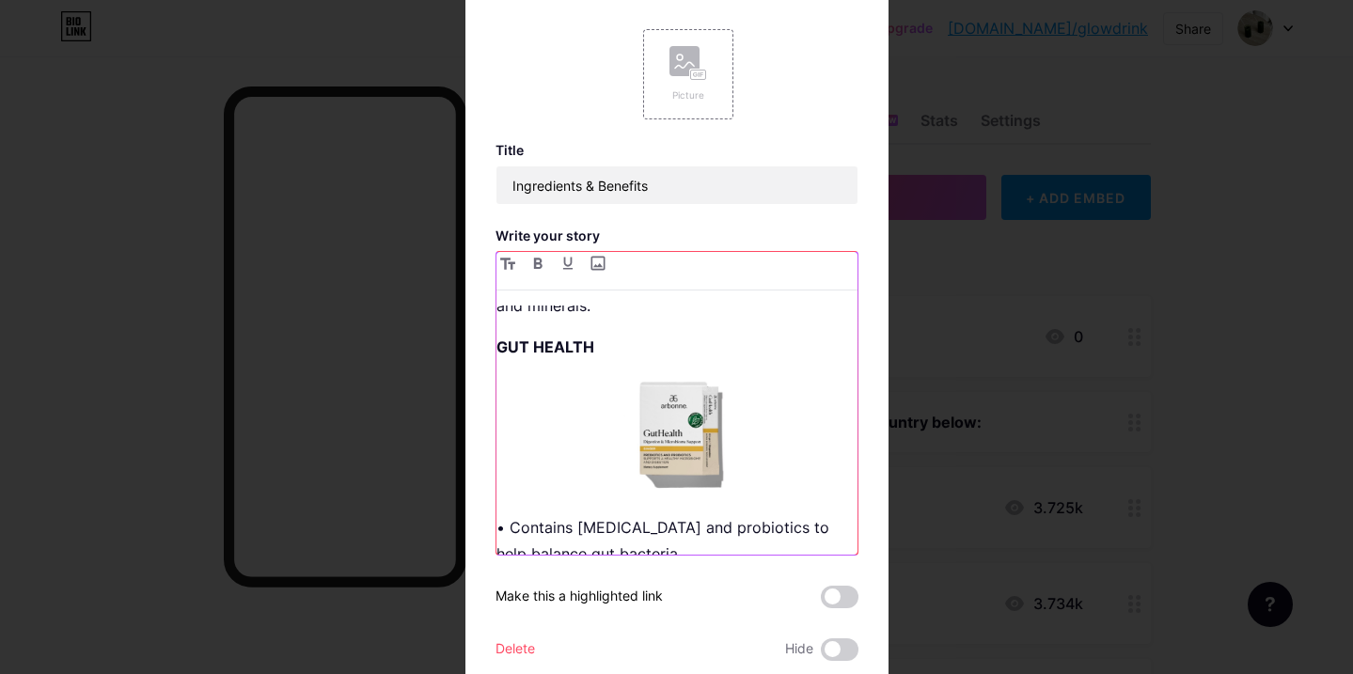
click at [695, 435] on img at bounding box center [677, 433] width 361 height 117
click at [671, 426] on img at bounding box center [677, 433] width 361 height 117
click at [637, 398] on img at bounding box center [677, 433] width 361 height 117
click at [712, 407] on img at bounding box center [677, 433] width 361 height 117
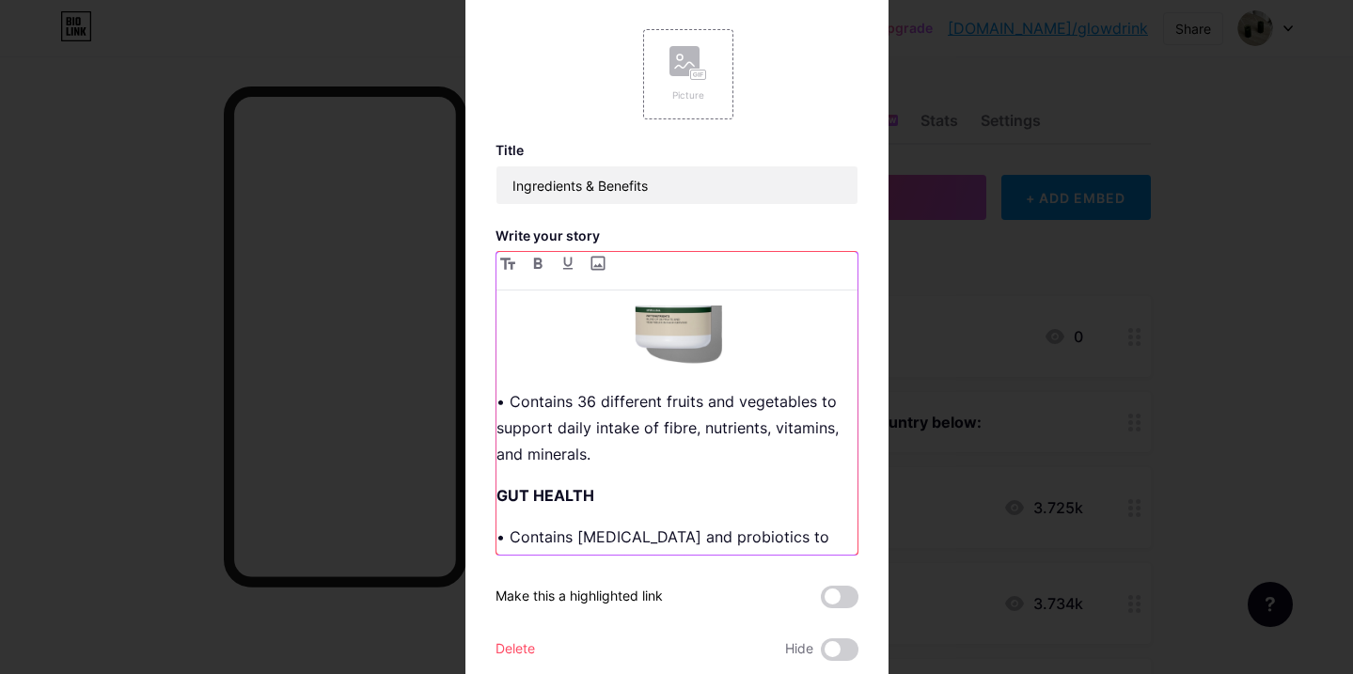
scroll to position [93, 0]
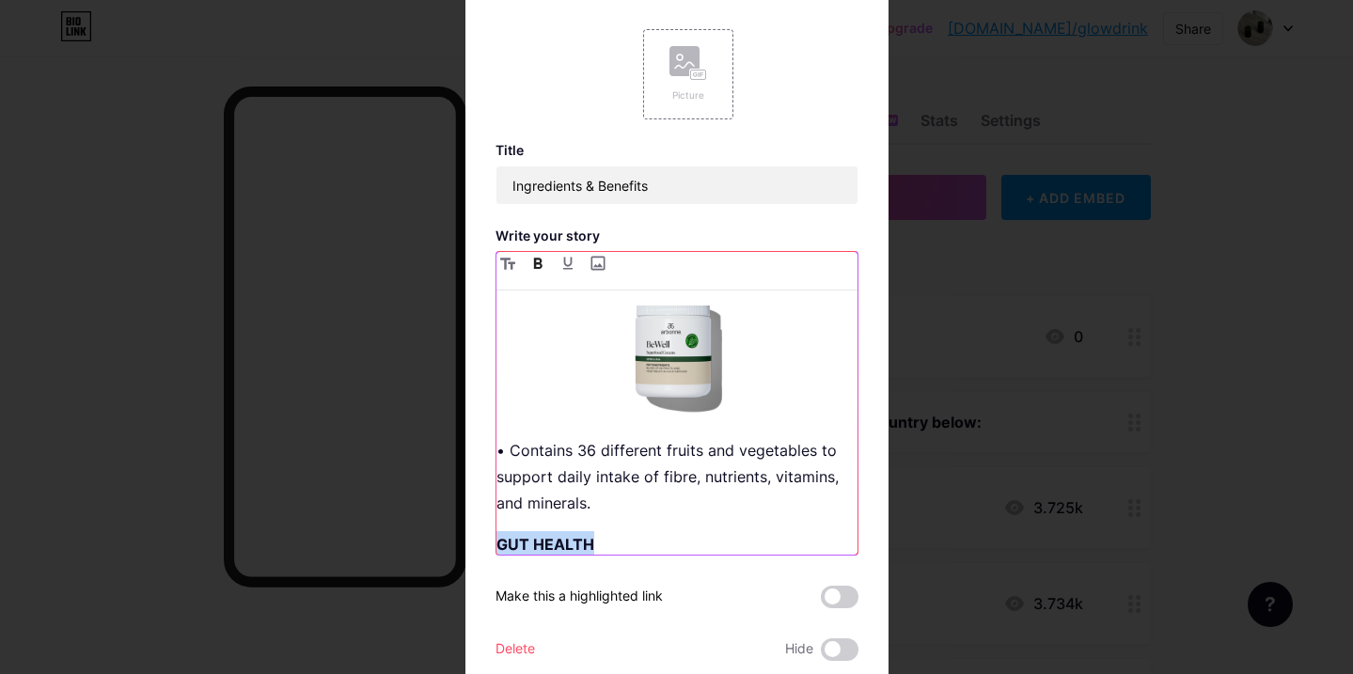
drag, startPoint x: 619, startPoint y: 538, endPoint x: 497, endPoint y: 535, distance: 121.3
click at [497, 535] on p "GUT HEALTH" at bounding box center [677, 544] width 361 height 26
click at [685, 357] on img at bounding box center [677, 354] width 361 height 119
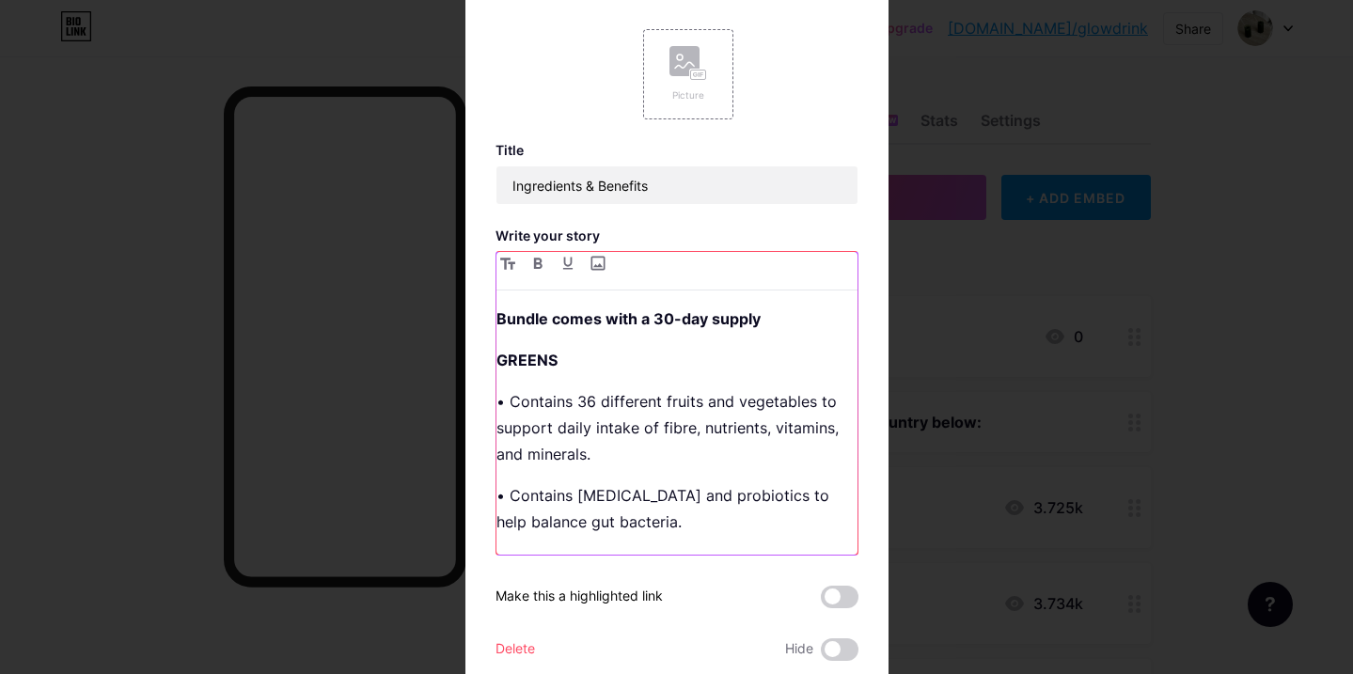
click at [619, 328] on p "Bundle comes with a 30-day supply" at bounding box center [677, 319] width 361 height 26
click at [554, 332] on div "Bundle comes with a 30-day supply GREENS • Contains 36 different fruits and veg…" at bounding box center [677, 430] width 361 height 249
click at [559, 370] on p "GREENS" at bounding box center [677, 360] width 361 height 26
click at [578, 407] on p "• Contains 36 different fruits and vegetables to support daily intake of fibre,…" at bounding box center [677, 427] width 361 height 79
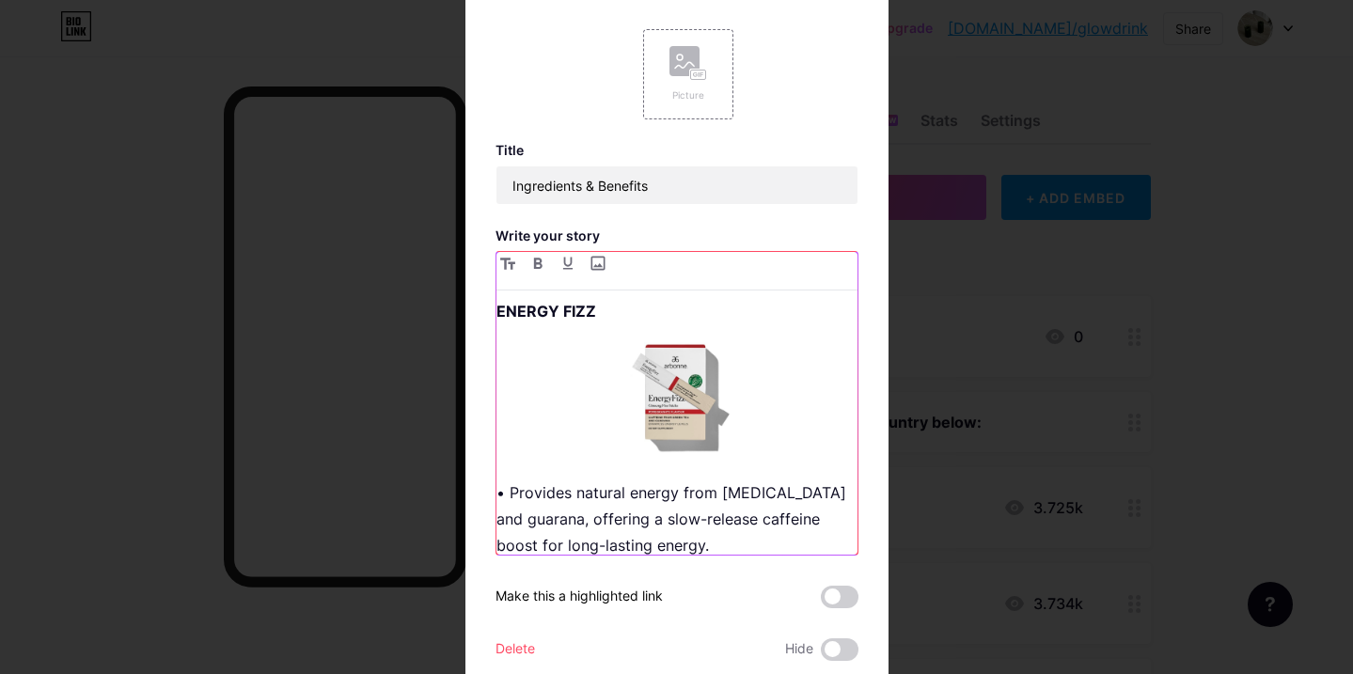
click at [699, 408] on img at bounding box center [677, 398] width 361 height 118
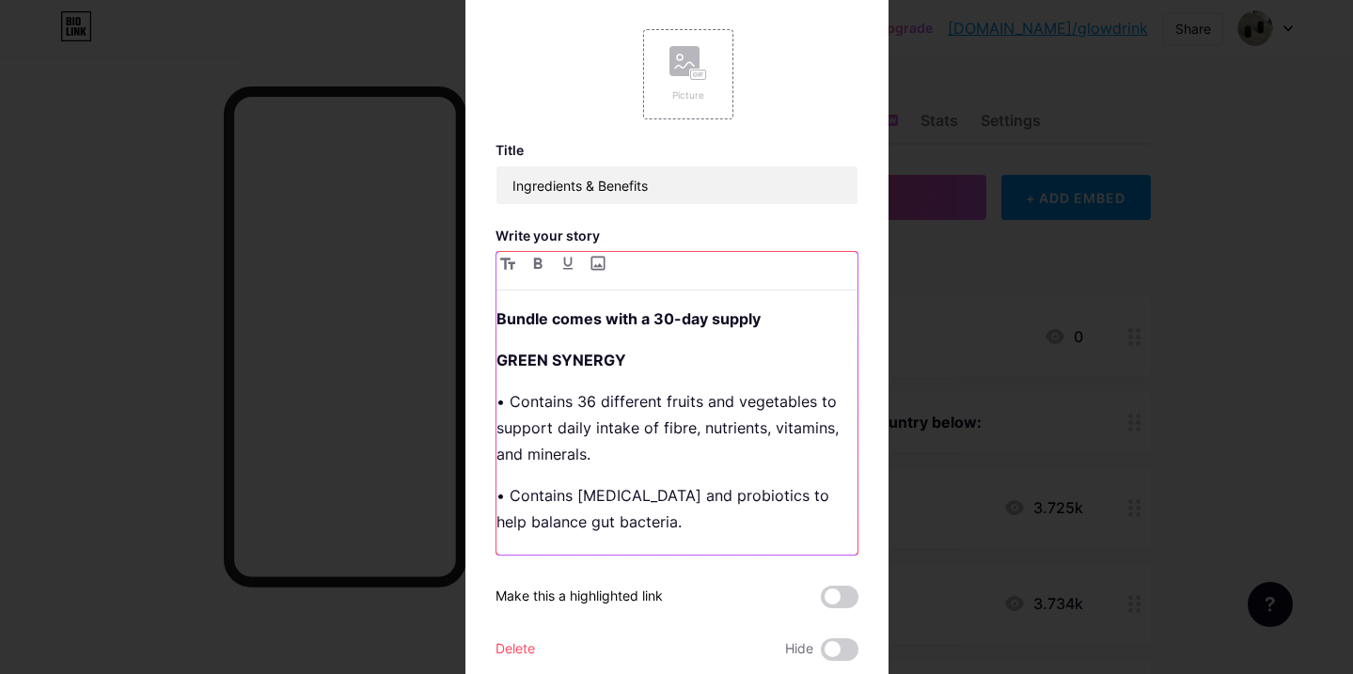
click at [596, 410] on p "• Contains 36 different fruits and vegetables to support daily intake of fibre,…" at bounding box center [677, 427] width 361 height 79
click at [719, 486] on p "• Contains [MEDICAL_DATA] and probiotics to help balance gut bacteria." at bounding box center [677, 508] width 361 height 53
click at [563, 500] on p "• Contains [MEDICAL_DATA] and probiotics to help balance gut bacteria." at bounding box center [677, 508] width 361 height 53
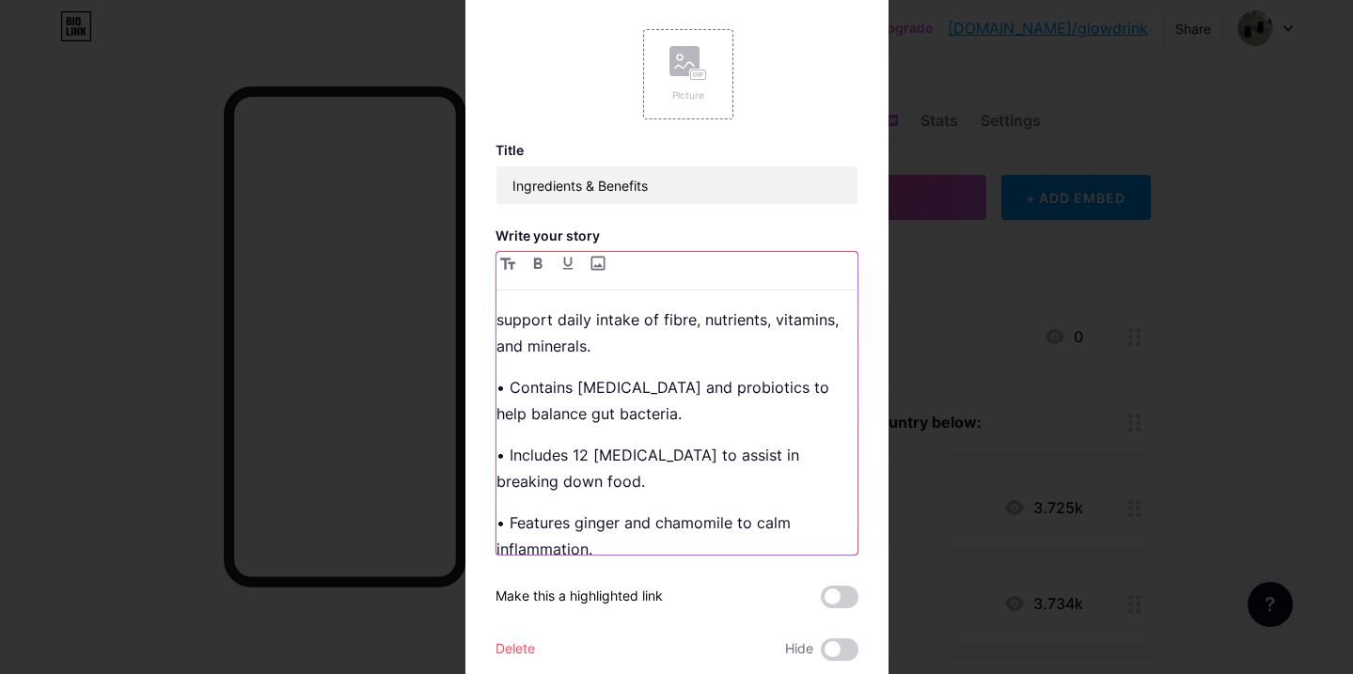
scroll to position [109, 0]
click at [590, 459] on p "• Includes 12 [MEDICAL_DATA] to assist in breaking down food." at bounding box center [677, 467] width 361 height 53
click at [669, 478] on p "• Includes 13 [MEDICAL_DATA] to assist in breaking down food." at bounding box center [677, 467] width 361 height 53
click at [694, 453] on p "• Includes 13 [MEDICAL_DATA] to assist in breaking down food for less bloat." at bounding box center [677, 467] width 361 height 53
click at [588, 398] on p "• Contains [MEDICAL_DATA] and probiotics to help balance gut bacteria." at bounding box center [677, 399] width 361 height 53
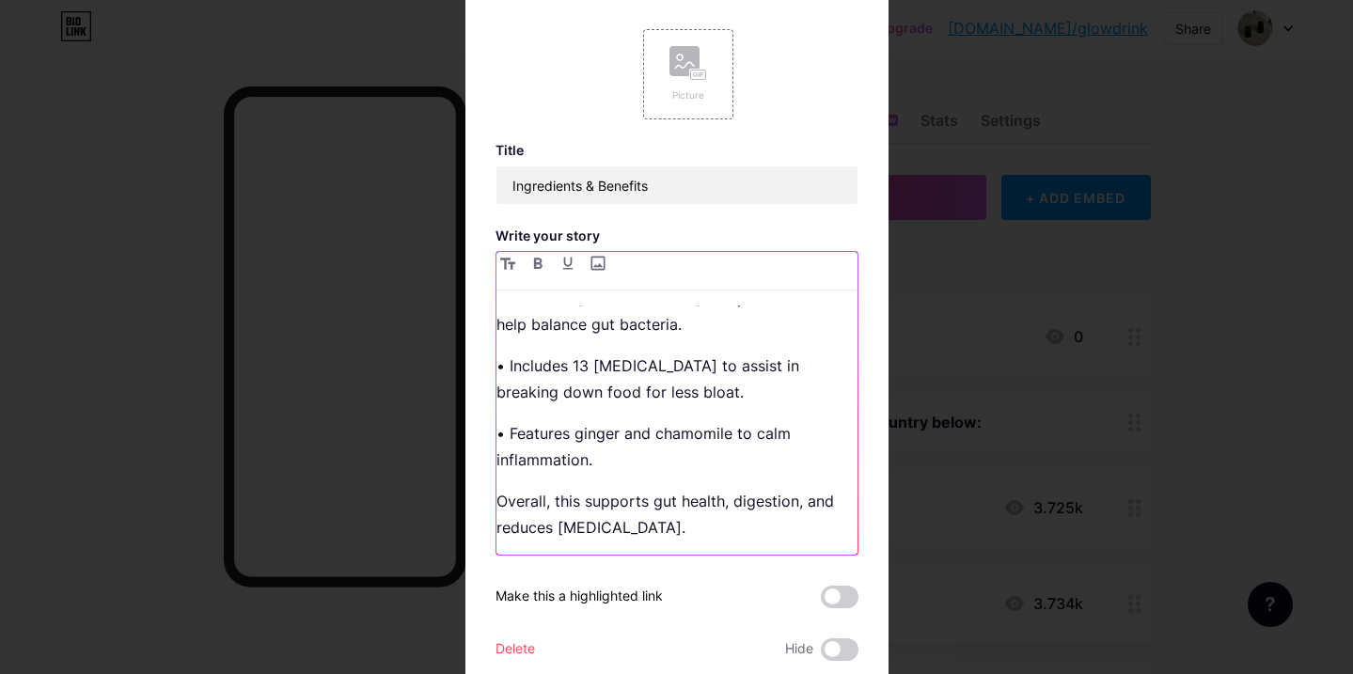
scroll to position [210, 0]
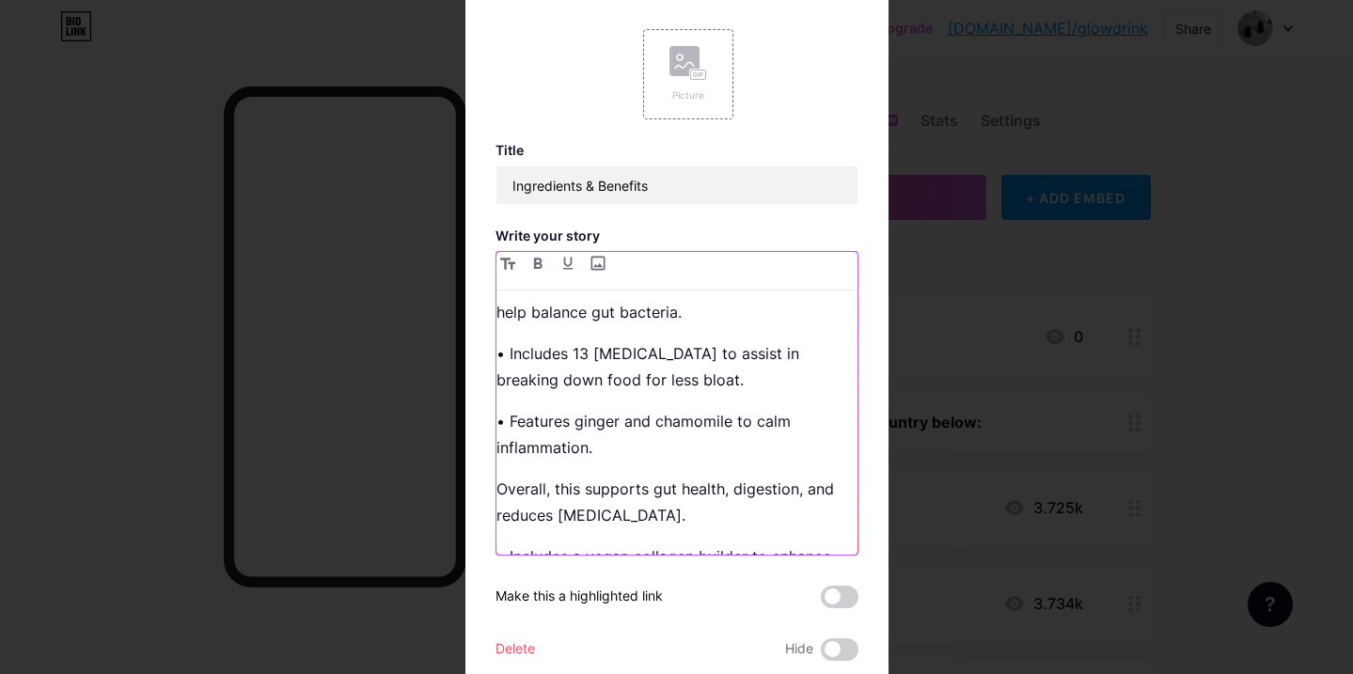
click at [639, 449] on p "• Features ginger and chamomile to calm inflammation." at bounding box center [677, 434] width 361 height 53
click at [604, 459] on p "• Features ginger and chamomile to calm inflammation." at bounding box center [677, 434] width 361 height 53
click at [614, 517] on p "Overall, this supports gut health, digestion, and reduces [MEDICAL_DATA]." at bounding box center [677, 502] width 361 height 53
drag, startPoint x: 604, startPoint y: 446, endPoint x: 484, endPoint y: 417, distance: 122.9
click at [484, 417] on div "Edit Picture Title Ingredients & Benefits Write your story Bundle comes with a …" at bounding box center [677, 337] width 423 height 798
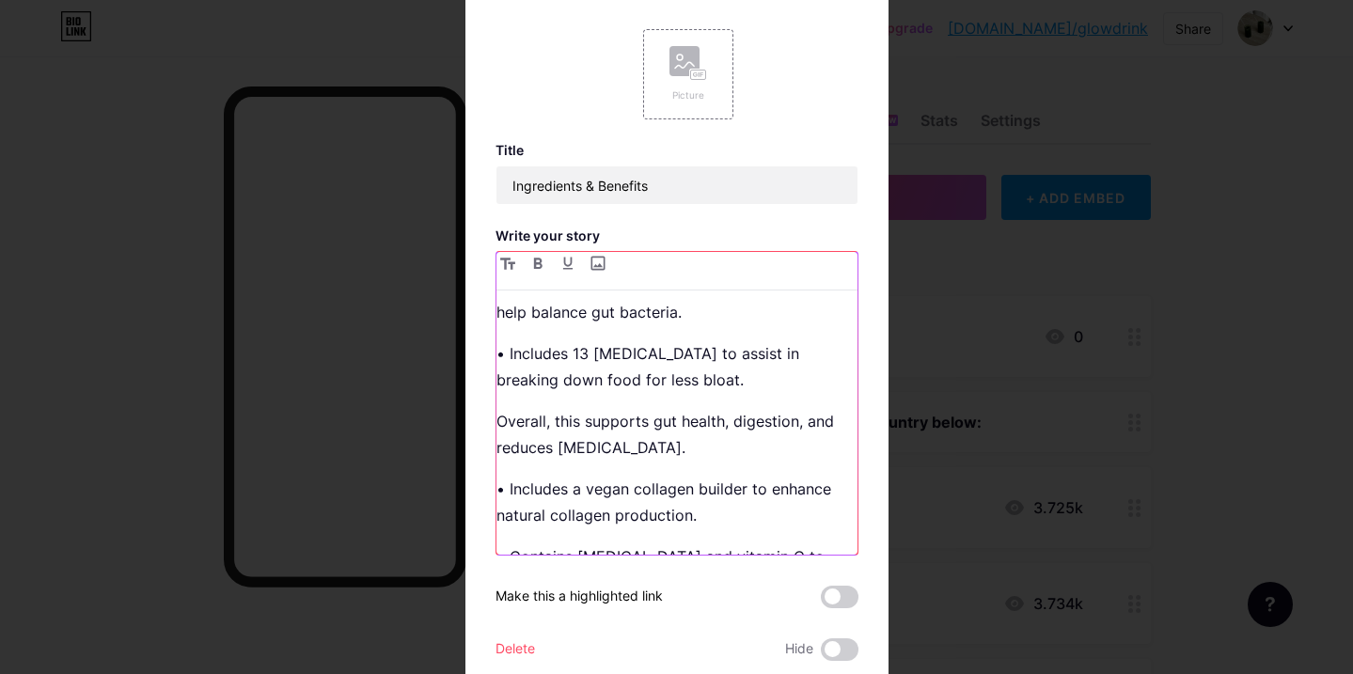
click at [584, 474] on div "Bundle comes with a 30-day supply GREEN SYNERGY • Contains 13 different fruits …" at bounding box center [677, 430] width 361 height 249
click at [623, 455] on p "Overall, this supports gut health, digestion, and reduces [MEDICAL_DATA]." at bounding box center [677, 434] width 361 height 53
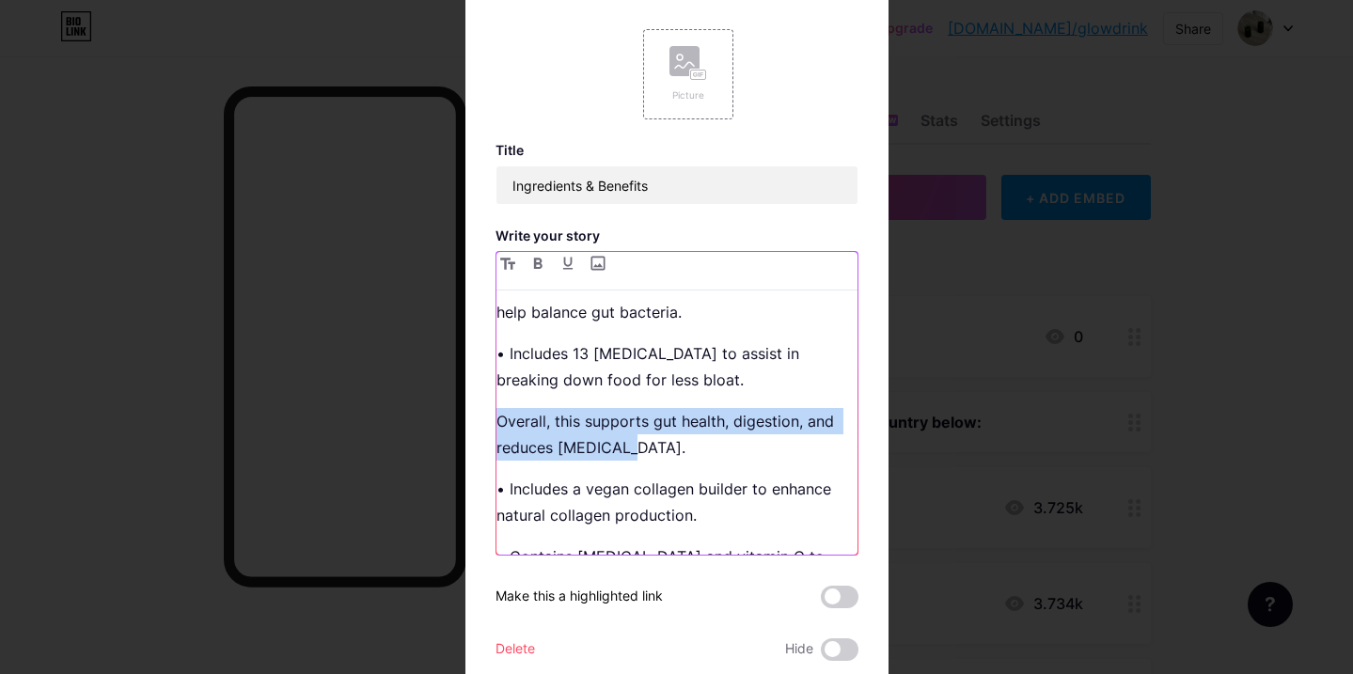
drag, startPoint x: 635, startPoint y: 447, endPoint x: 486, endPoint y: 426, distance: 150.0
click at [486, 426] on div "Edit Picture Title Ingredients & Benefits Write your story Bundle comes with a …" at bounding box center [677, 337] width 423 height 798
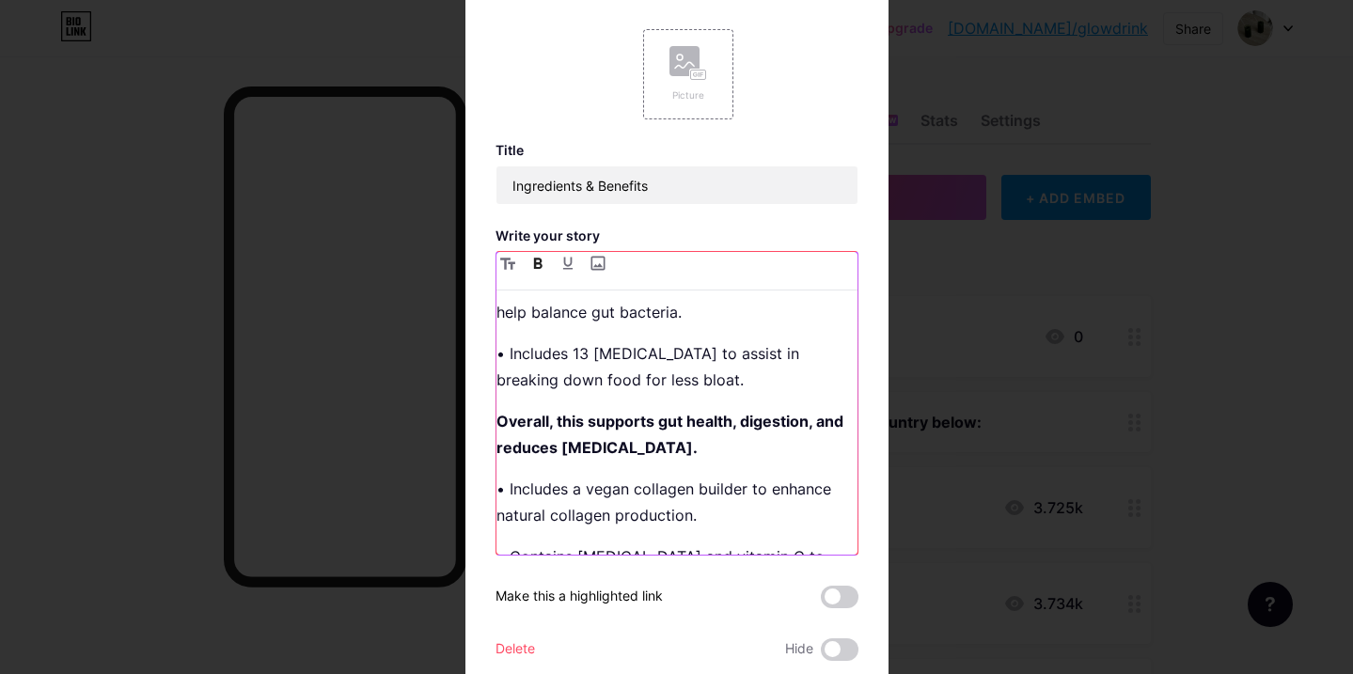
click at [647, 482] on p "• Includes a vegan collagen builder to enhance natural collagen production." at bounding box center [677, 502] width 361 height 53
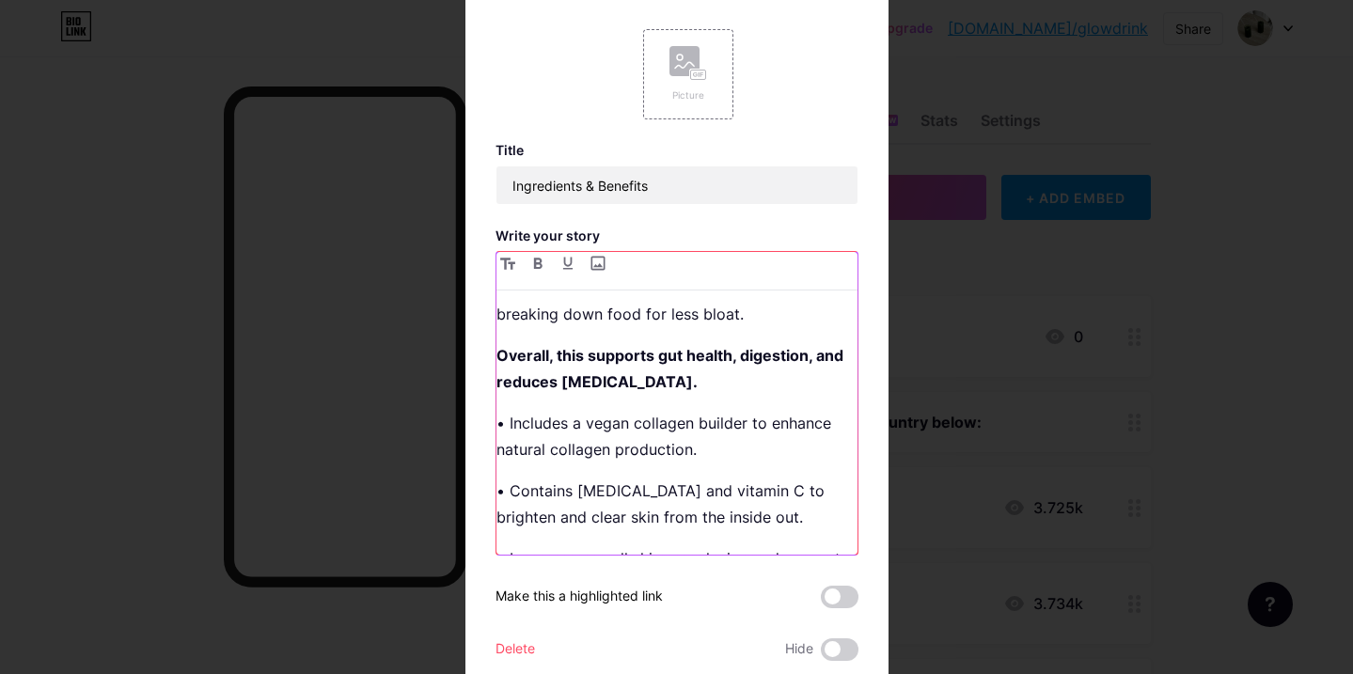
scroll to position [293, 0]
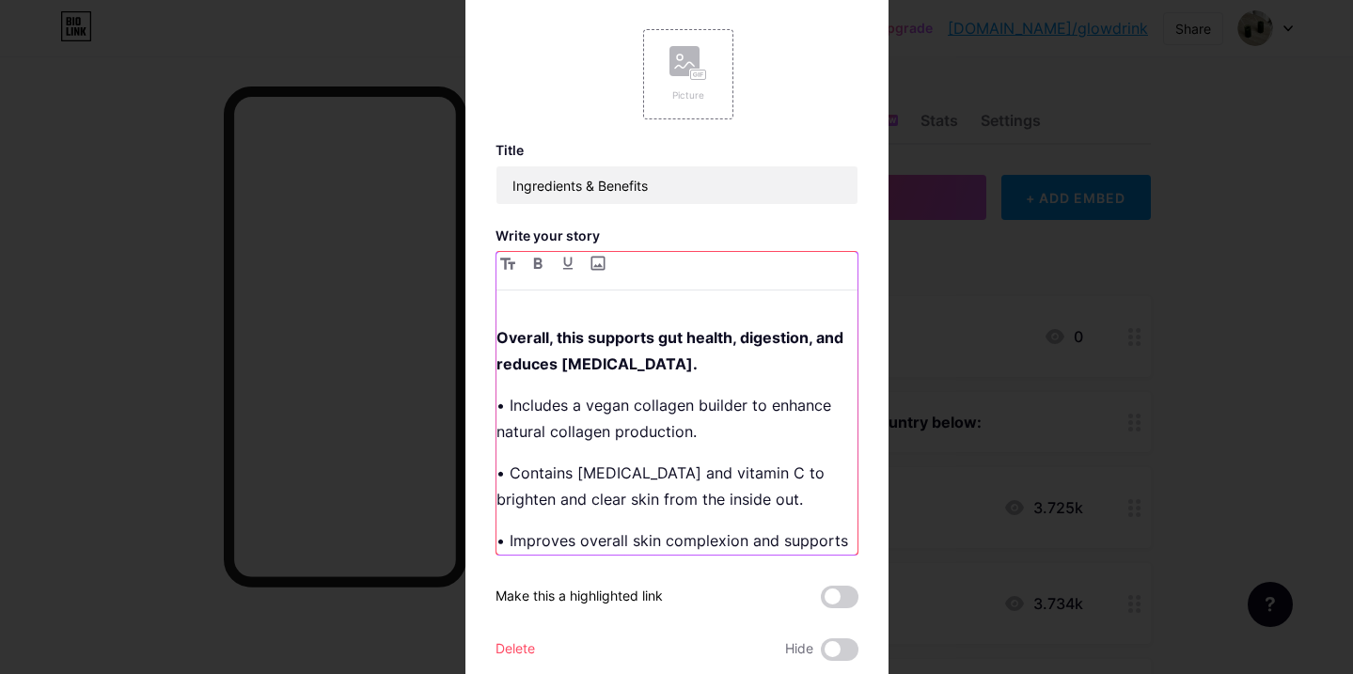
click at [581, 414] on p "• Includes a vegan collagen builder to enhance natural collagen production." at bounding box center [677, 418] width 361 height 53
click at [686, 421] on p "• Includes a vegan collagen builder to enhance natural collagen production." at bounding box center [677, 418] width 361 height 53
click at [654, 416] on p "• Includes a vegan collagen builder to enhance natural collagen production." at bounding box center [677, 418] width 361 height 53
drag, startPoint x: 702, startPoint y: 434, endPoint x: 688, endPoint y: 434, distance: 14.1
click at [701, 434] on p "• Includes a vegan collagen builder to enhance natural collagen production." at bounding box center [677, 418] width 361 height 53
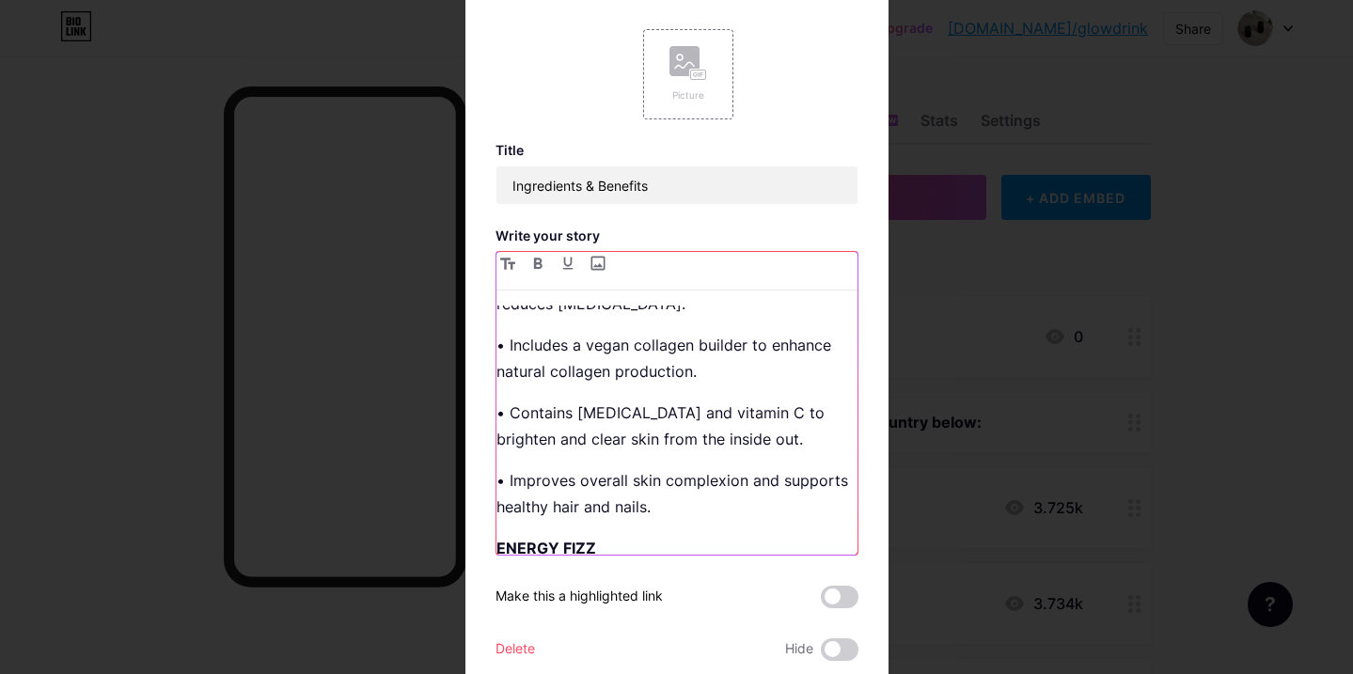
scroll to position [375, 0]
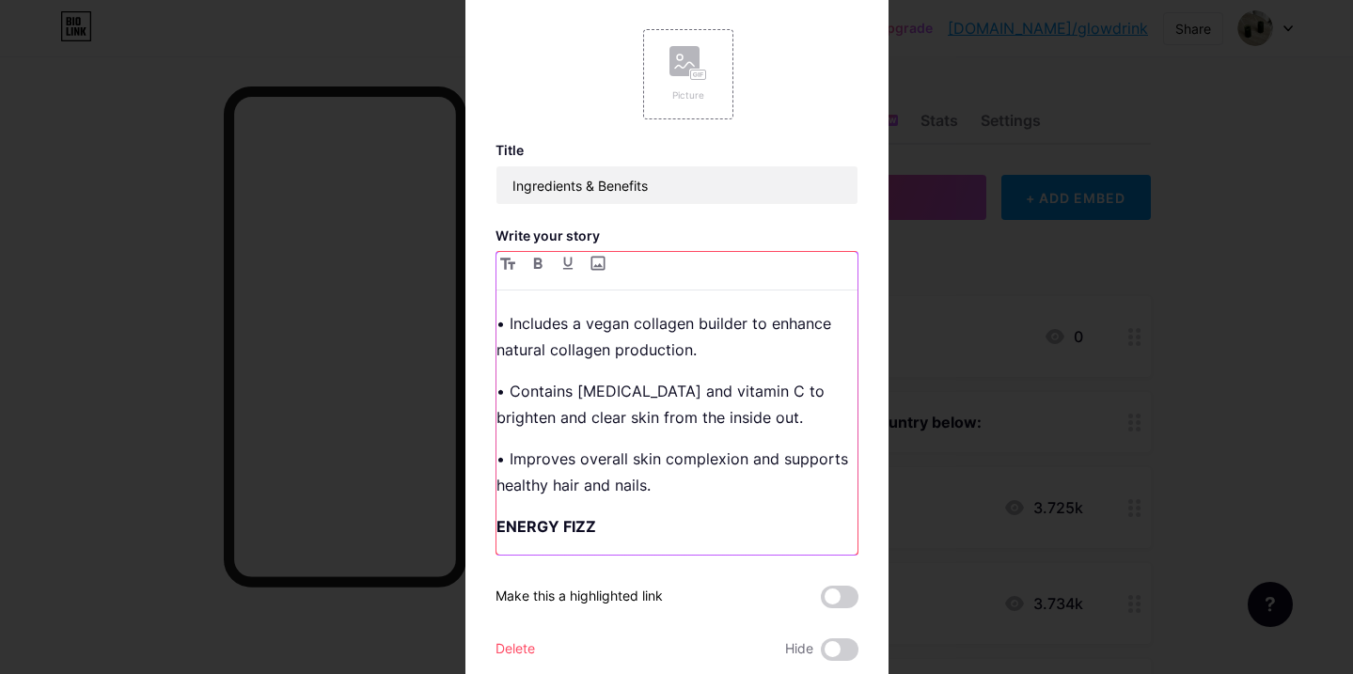
click at [582, 412] on p "• Contains [MEDICAL_DATA] and vitamin C to brighten and clear skin from the ins…" at bounding box center [677, 404] width 361 height 53
click at [612, 422] on p "• Contains [MEDICAL_DATA] and vitamin C to brighten and clear skin from the ins…" at bounding box center [677, 404] width 361 height 53
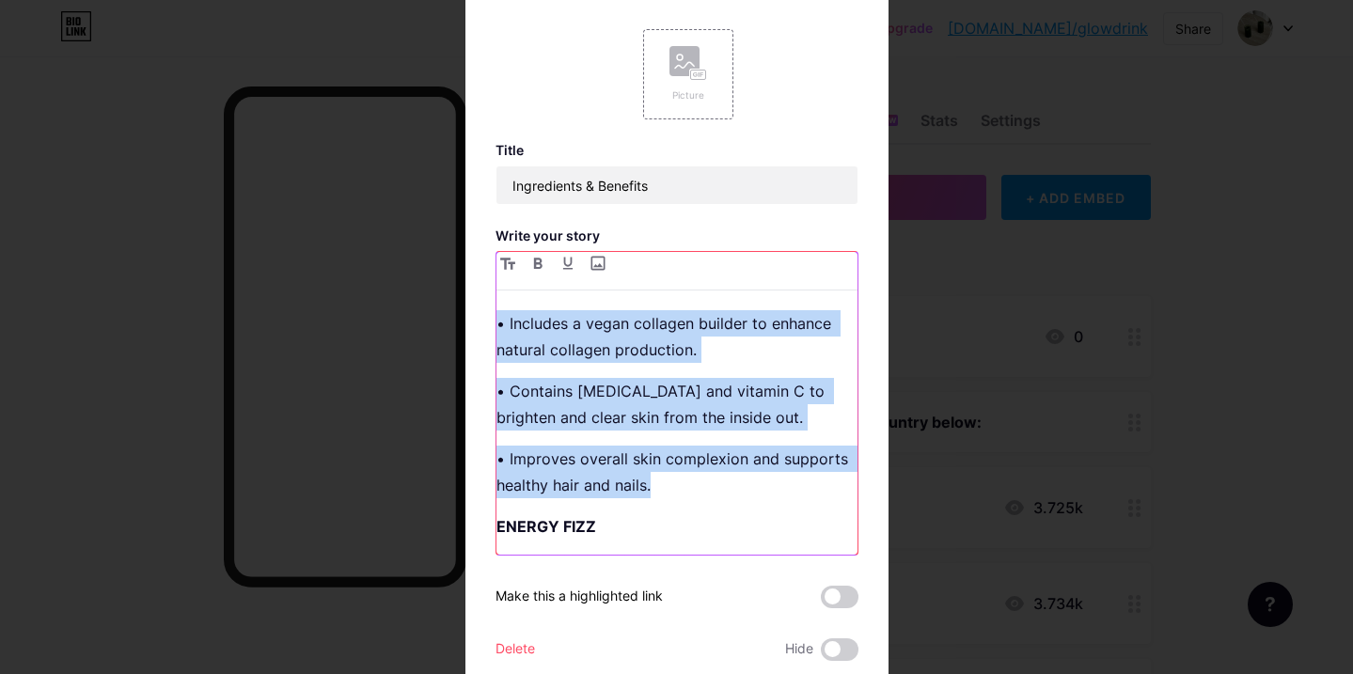
drag, startPoint x: 659, startPoint y: 491, endPoint x: 498, endPoint y: 322, distance: 233.5
click at [498, 322] on div "Bundle comes with a 30-day supply GREEN SYNERGY • Contains 13 different fruits …" at bounding box center [677, 430] width 361 height 249
copy div "• Includes a vegan collagen builder to enhance natural collagen production. • C…"
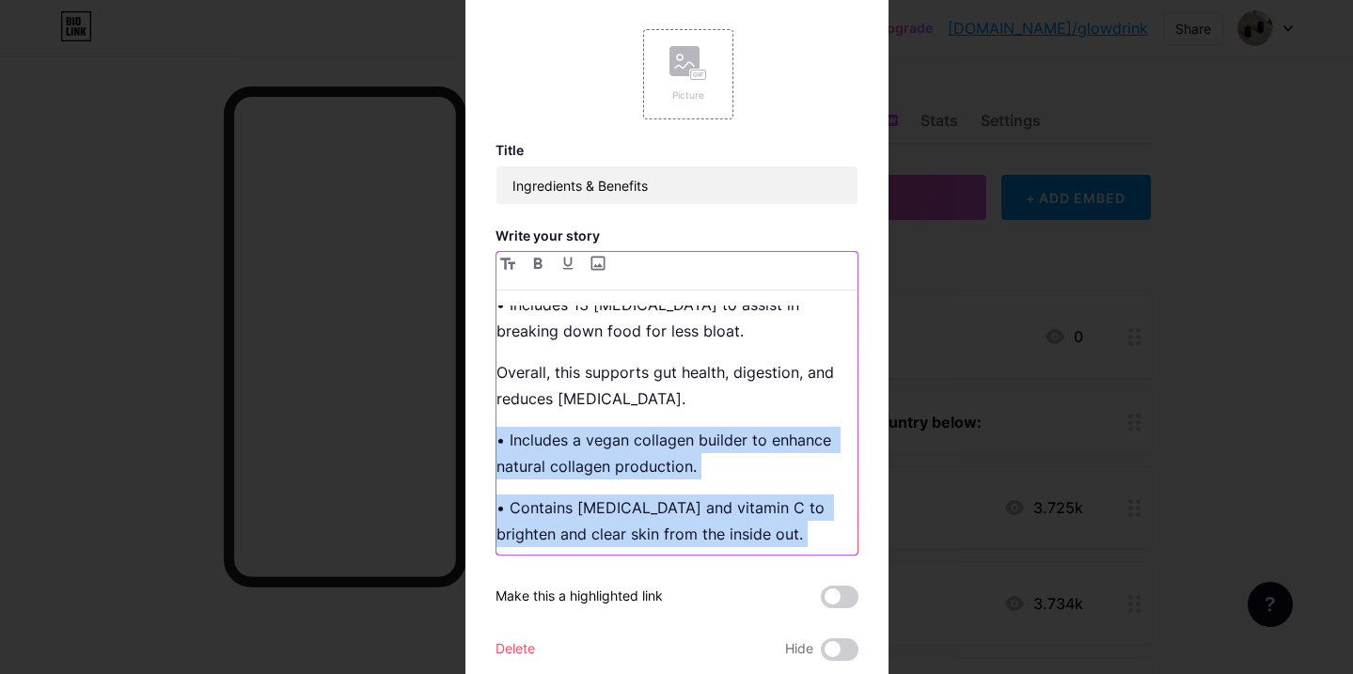
scroll to position [264, 0]
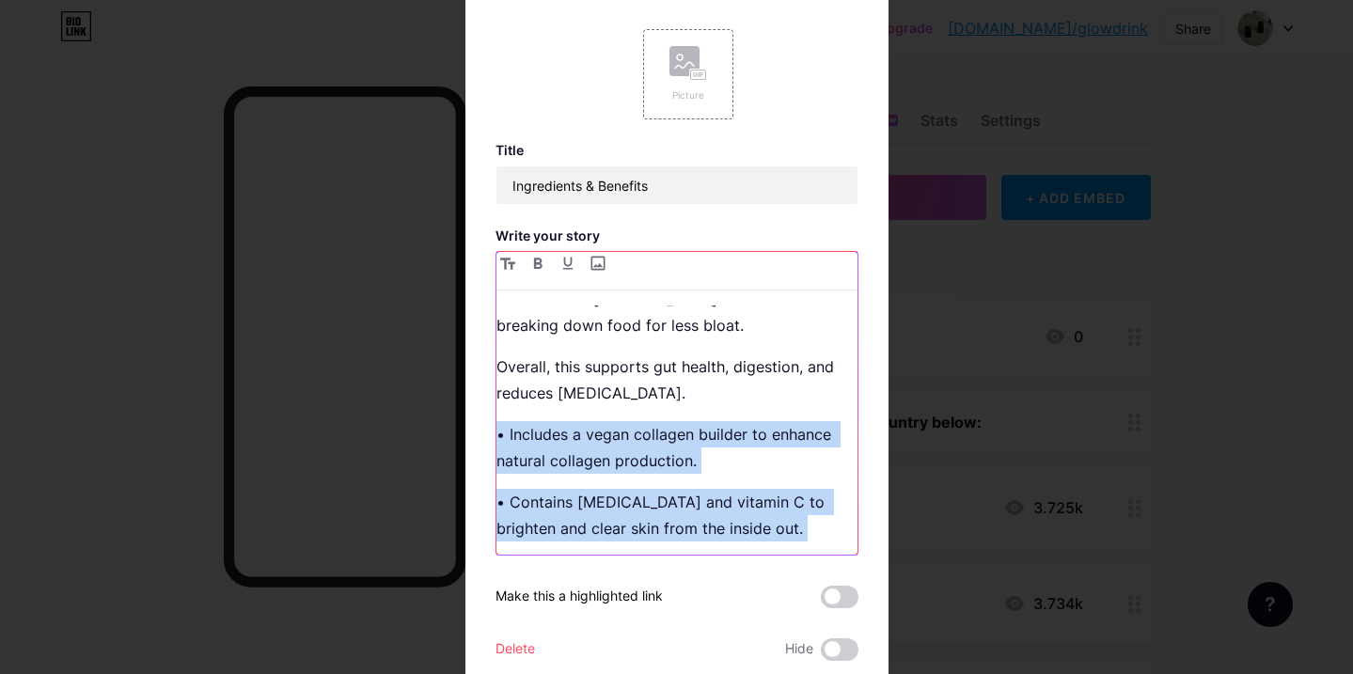
click at [599, 408] on div "Bundle comes with a 30-day supply GREEN SYNERGY • Contains 13 different fruits …" at bounding box center [677, 430] width 361 height 249
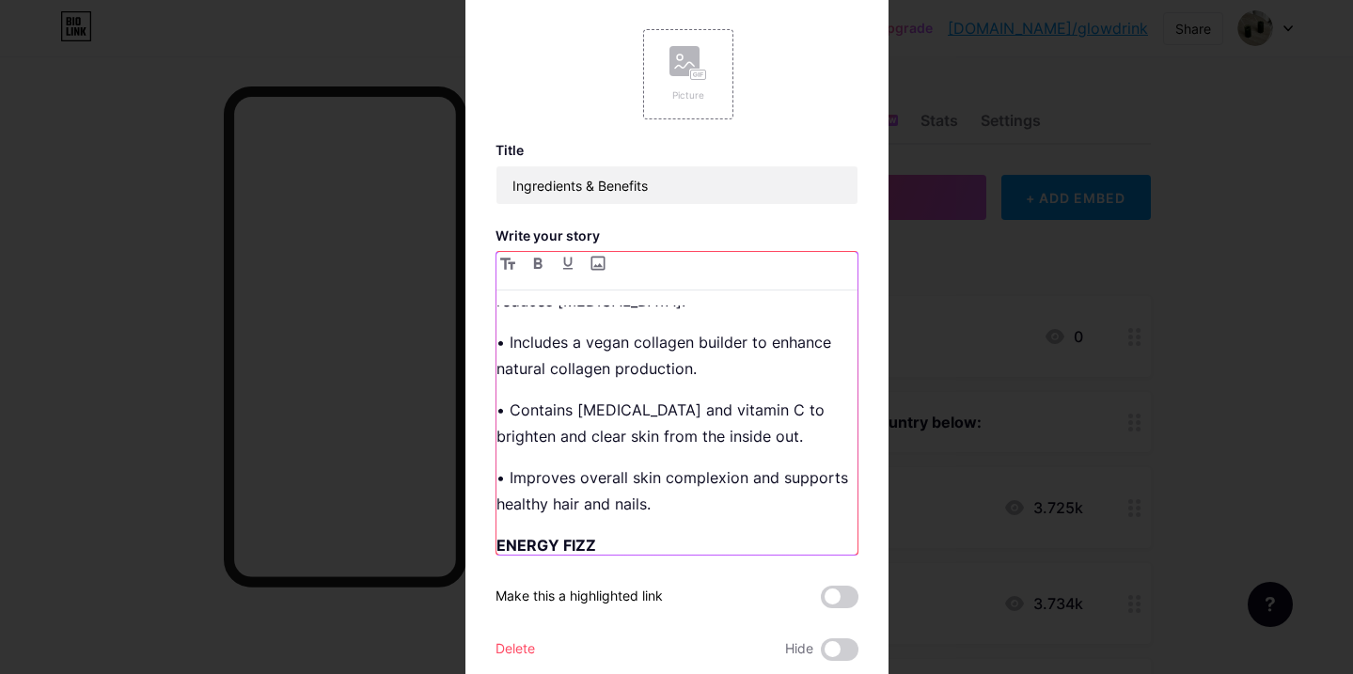
scroll to position [368, 0]
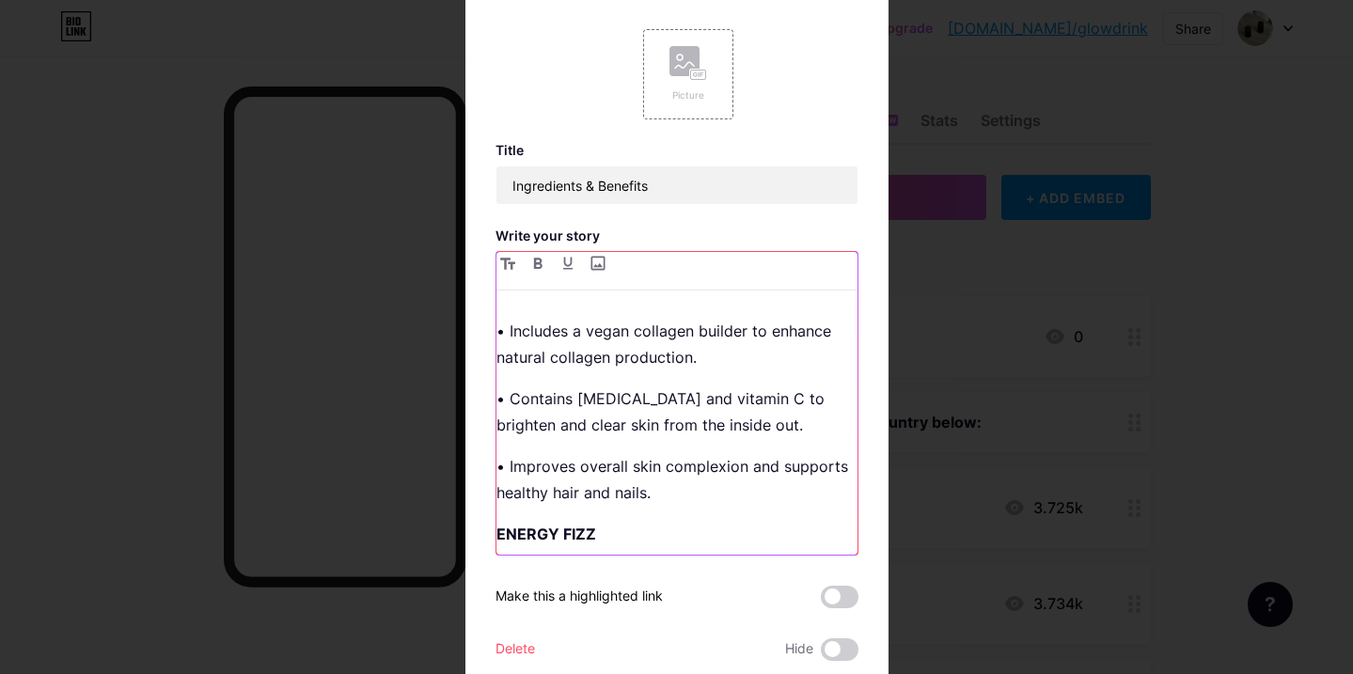
drag, startPoint x: 816, startPoint y: 425, endPoint x: 497, endPoint y: 333, distance: 331.9
click at [497, 333] on div "Bundle comes with a 30-day supply GREEN SYNERGY • Contains 13 different fruits …" at bounding box center [677, 430] width 361 height 249
copy div "• Includes a vegan collagen builder to enhance natural collagen production. • C…"
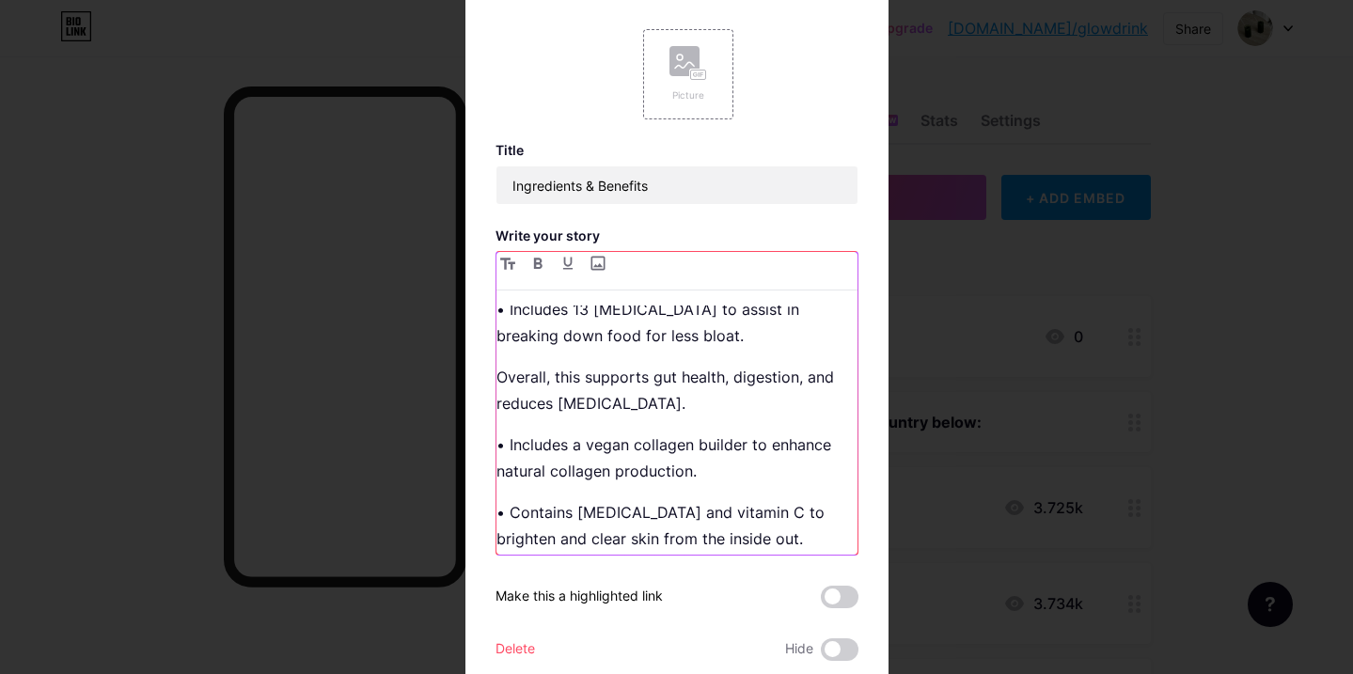
scroll to position [251, 0]
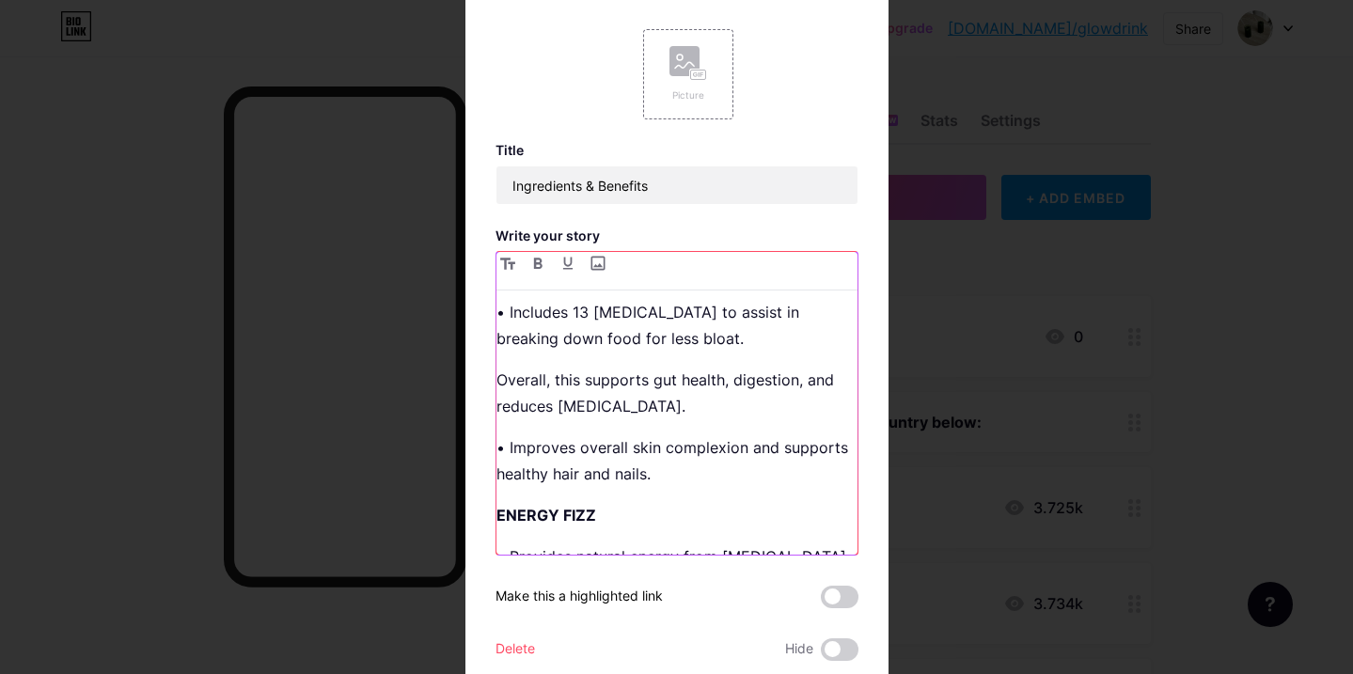
click at [757, 338] on p "• Includes 13 [MEDICAL_DATA] to assist in breaking down food for less bloat." at bounding box center [677, 325] width 361 height 53
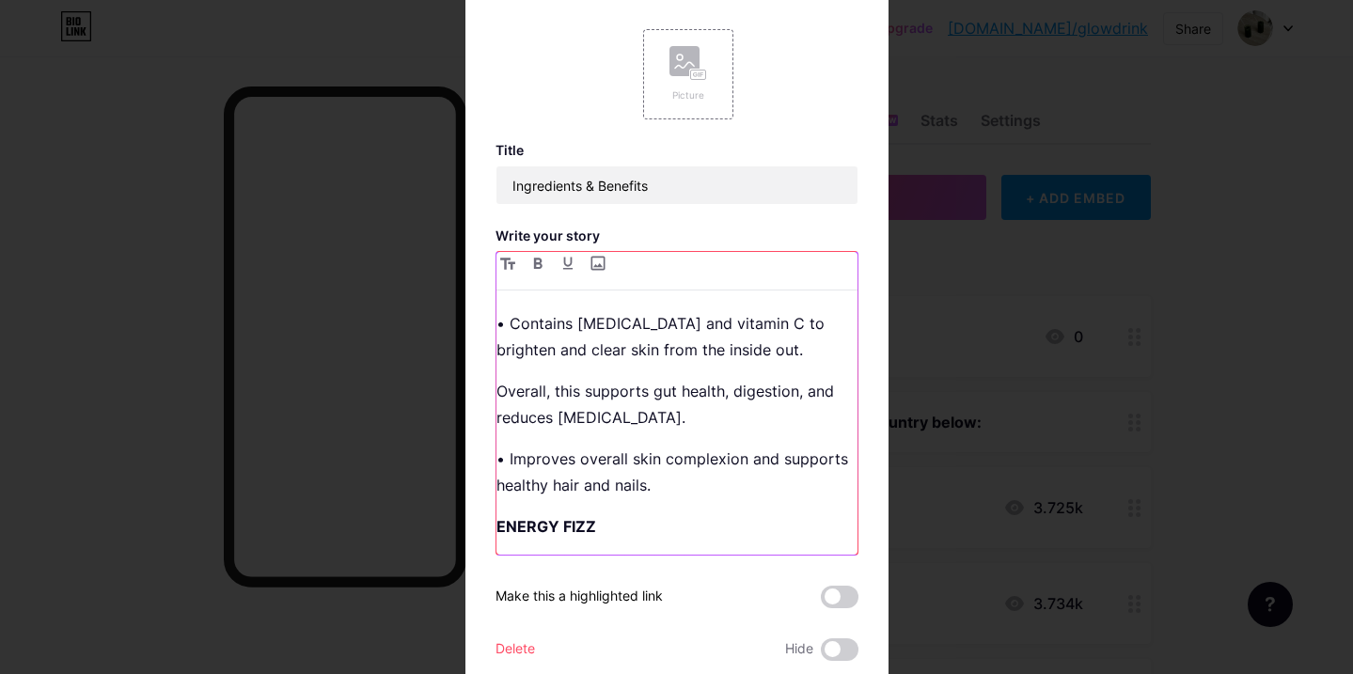
scroll to position [388, 0]
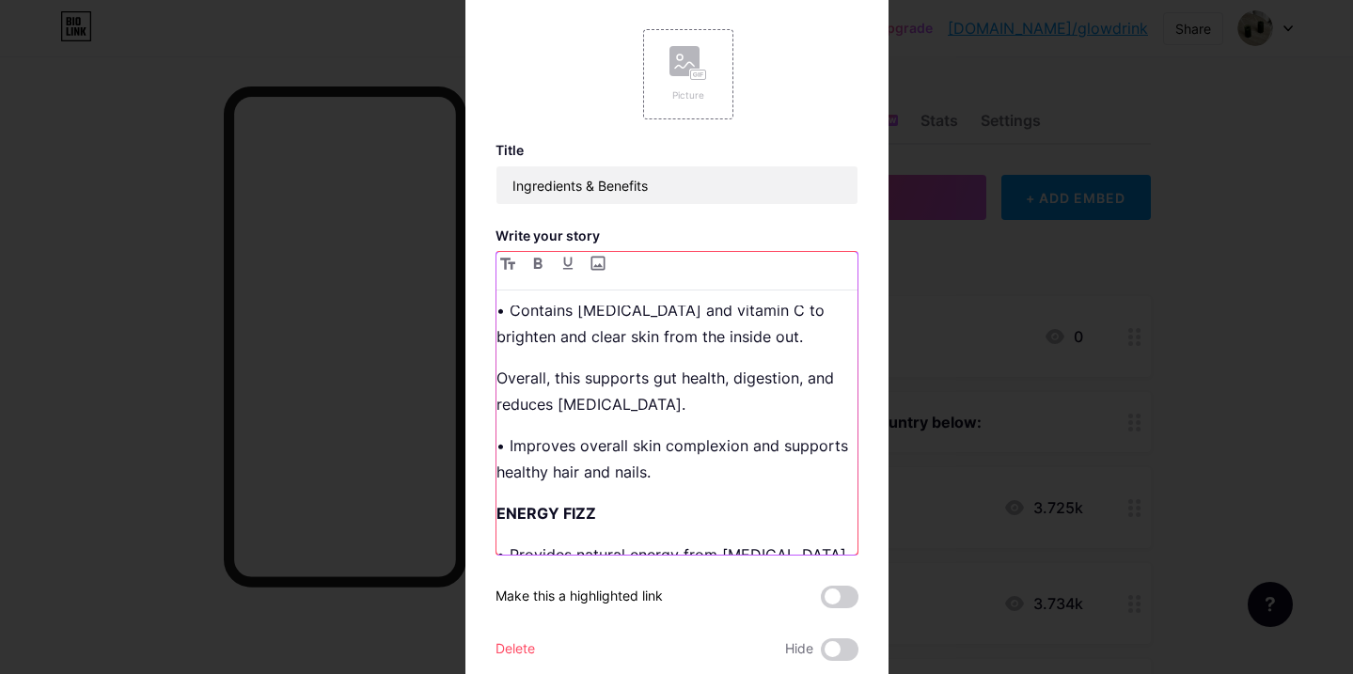
click at [667, 479] on p "• Improves overall skin complexion and supports healthy hair and nails." at bounding box center [677, 459] width 361 height 53
click at [508, 444] on p "• Improves overall skin complexion and supports healthy hair and nails." at bounding box center [677, 459] width 361 height 53
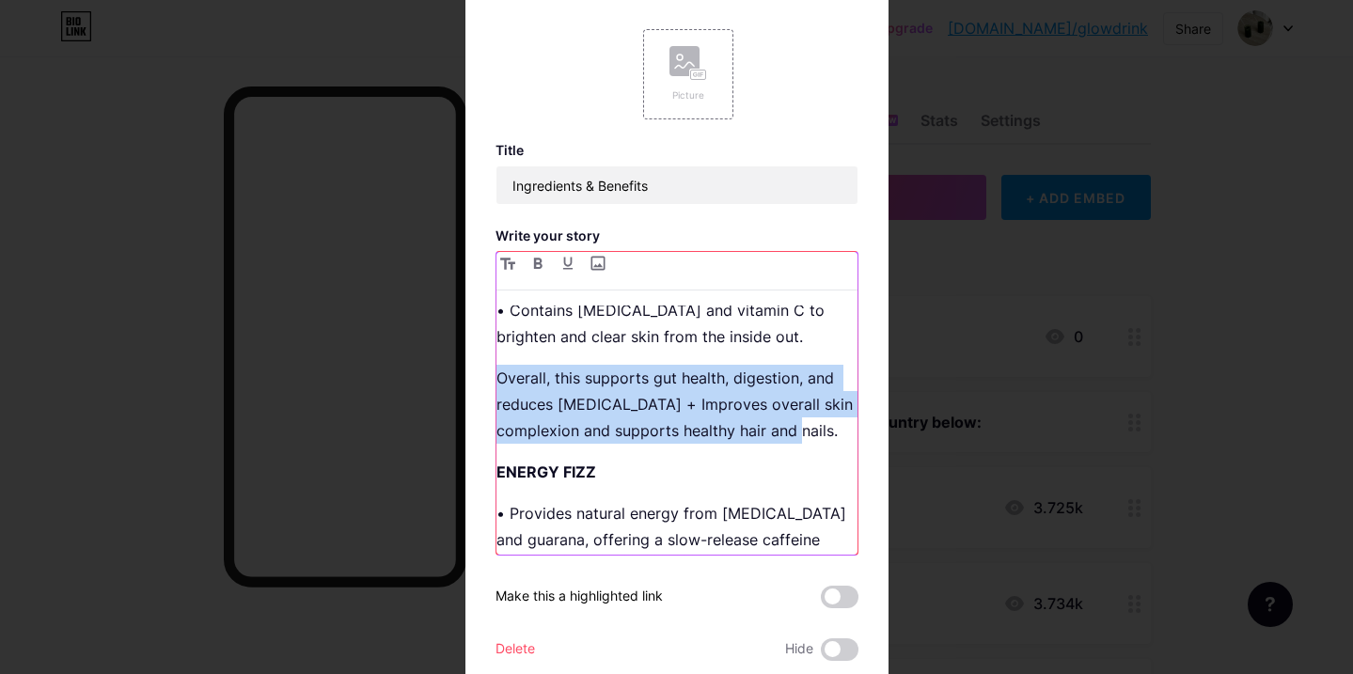
drag, startPoint x: 836, startPoint y: 432, endPoint x: 462, endPoint y: 387, distance: 377.0
click at [462, 387] on div "Edit Picture Title Ingredients & Benefits Write your story Bundle comes with a …" at bounding box center [676, 337] width 1353 height 674
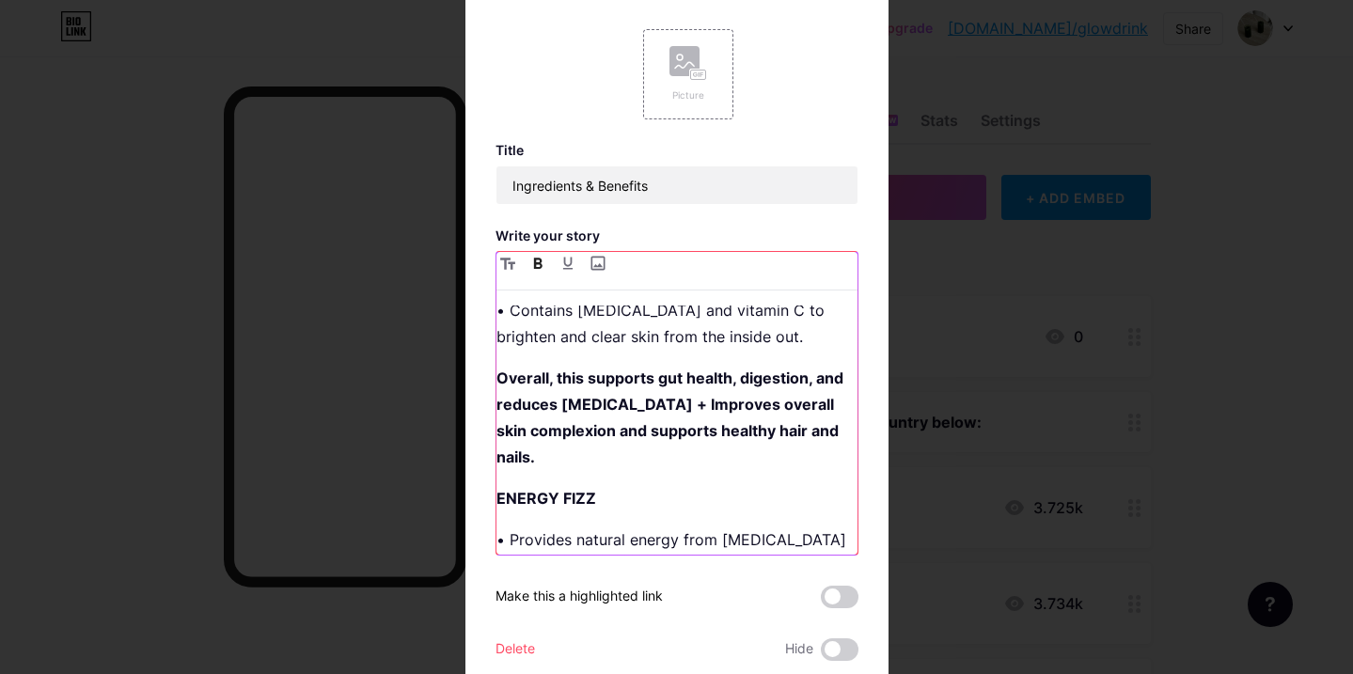
click at [646, 422] on strong "Overall, this supports gut health, digestion, and reduces [MEDICAL_DATA] + Impr…" at bounding box center [672, 418] width 351 height 98
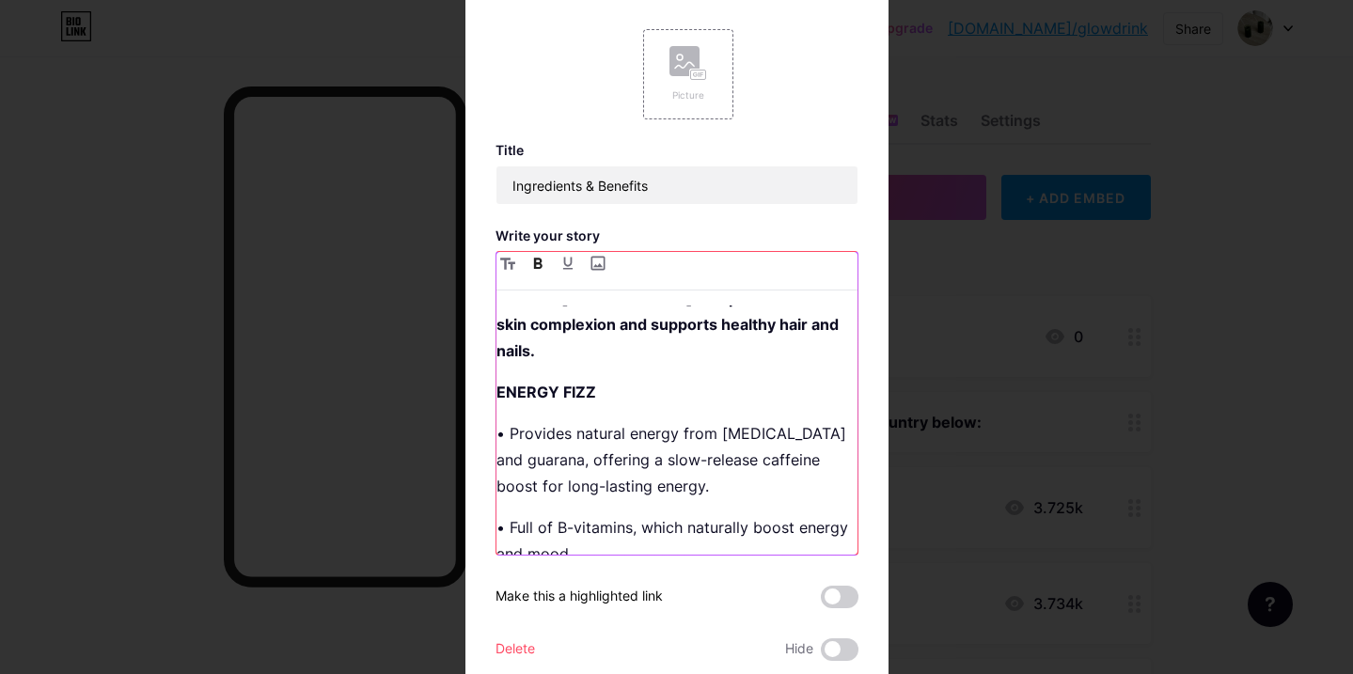
click at [570, 383] on strong "ENERGY FIZZ" at bounding box center [547, 392] width 100 height 19
click at [576, 530] on p "• Full of B-vitamins, which naturally boost energy and mood." at bounding box center [677, 539] width 361 height 53
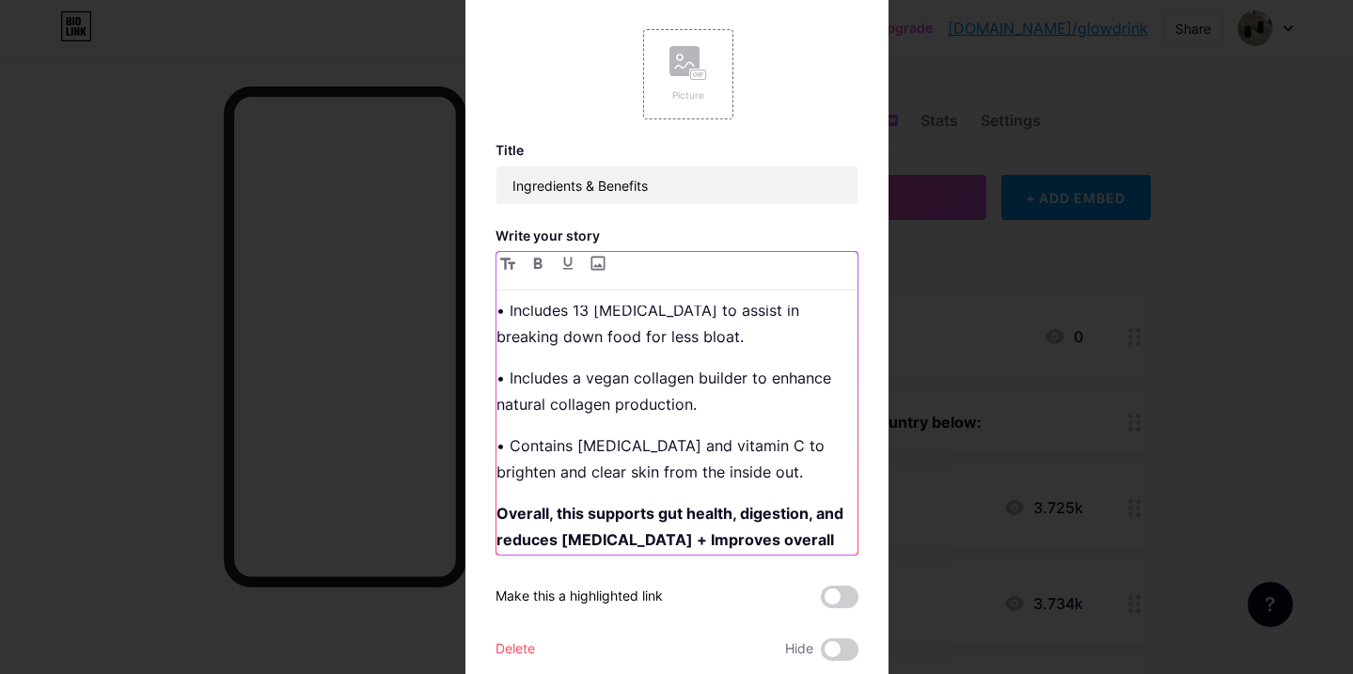
scroll to position [62, 0]
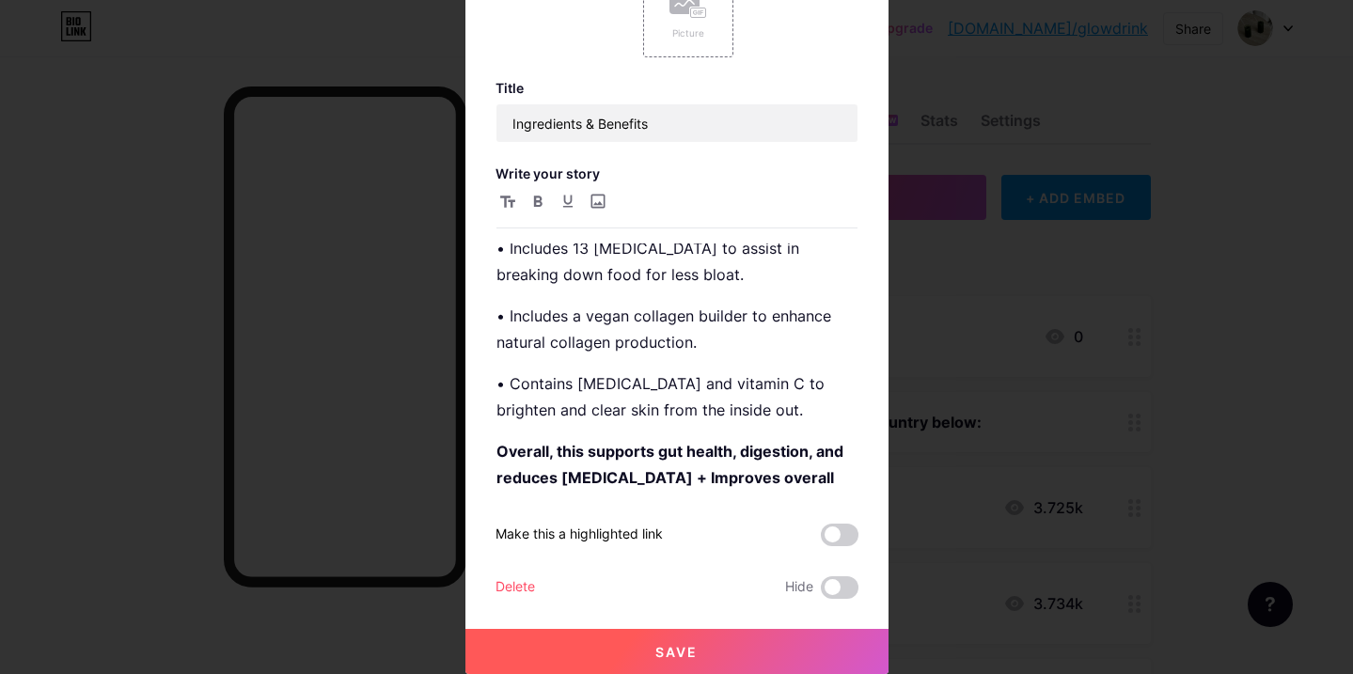
click at [668, 651] on span "Save" at bounding box center [676, 652] width 42 height 16
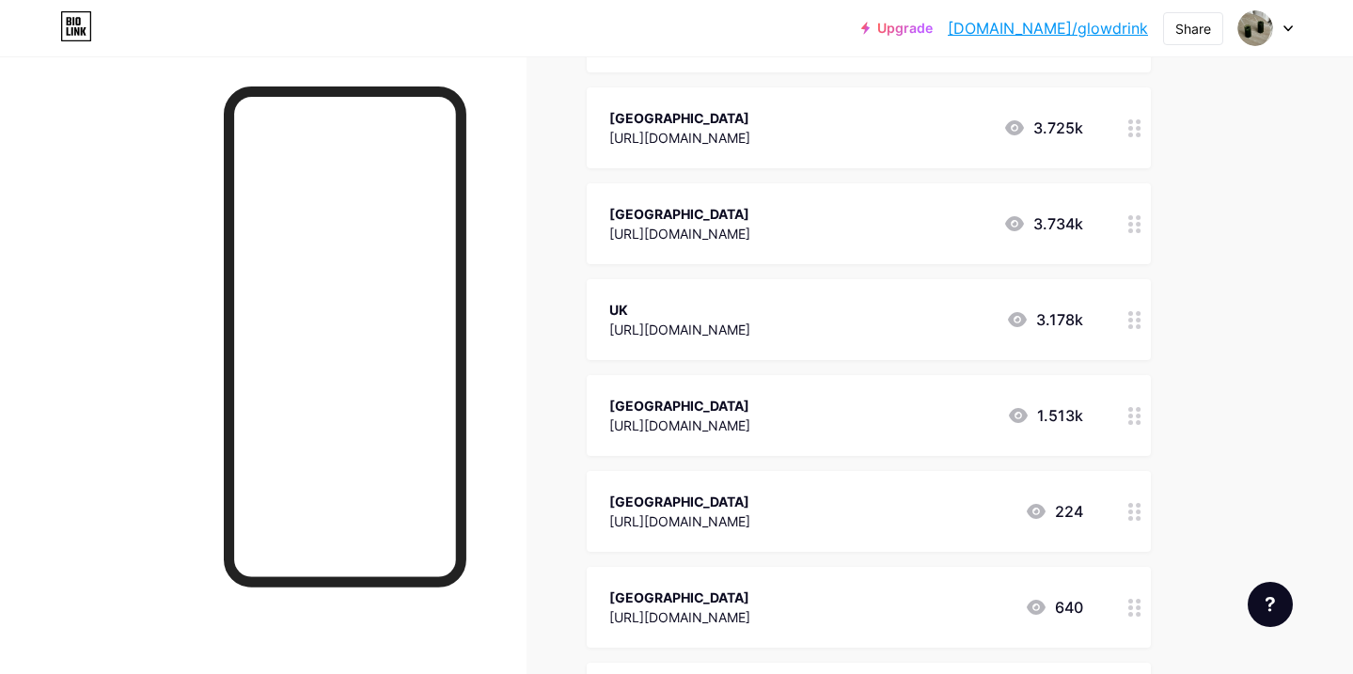
scroll to position [0, 0]
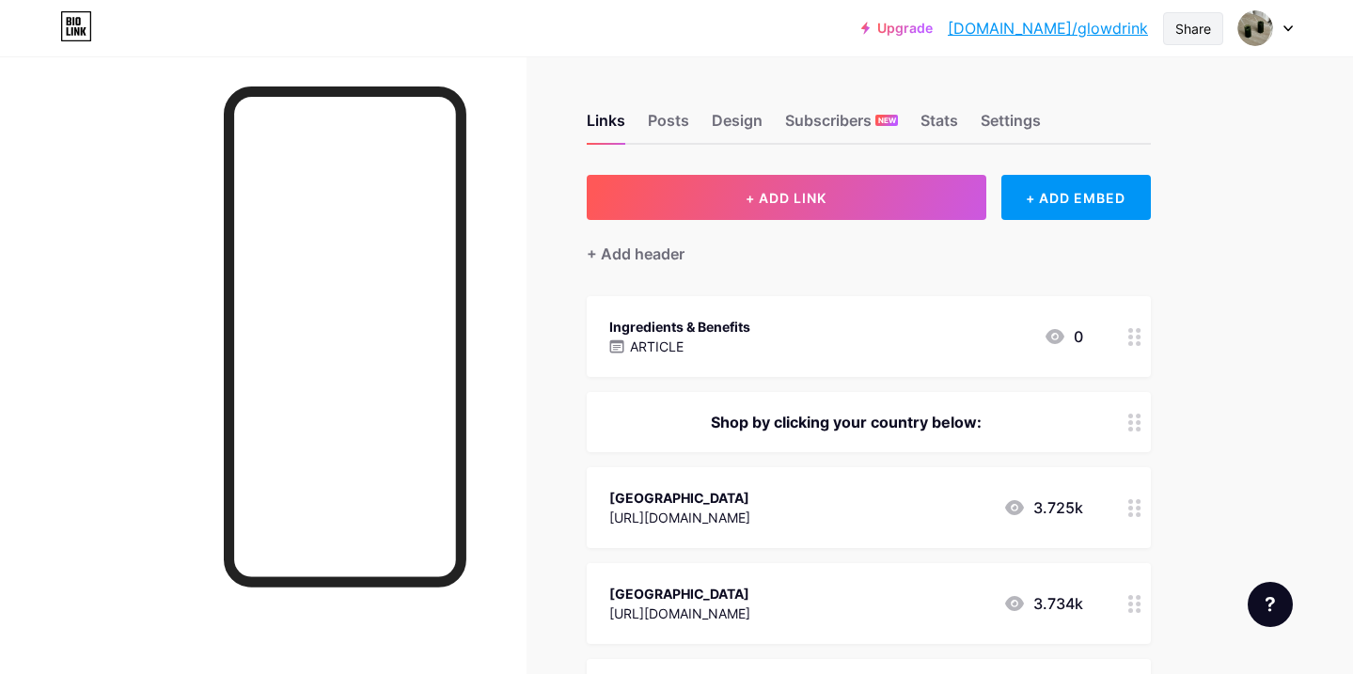
click at [1179, 27] on div "Share" at bounding box center [1194, 29] width 36 height 20
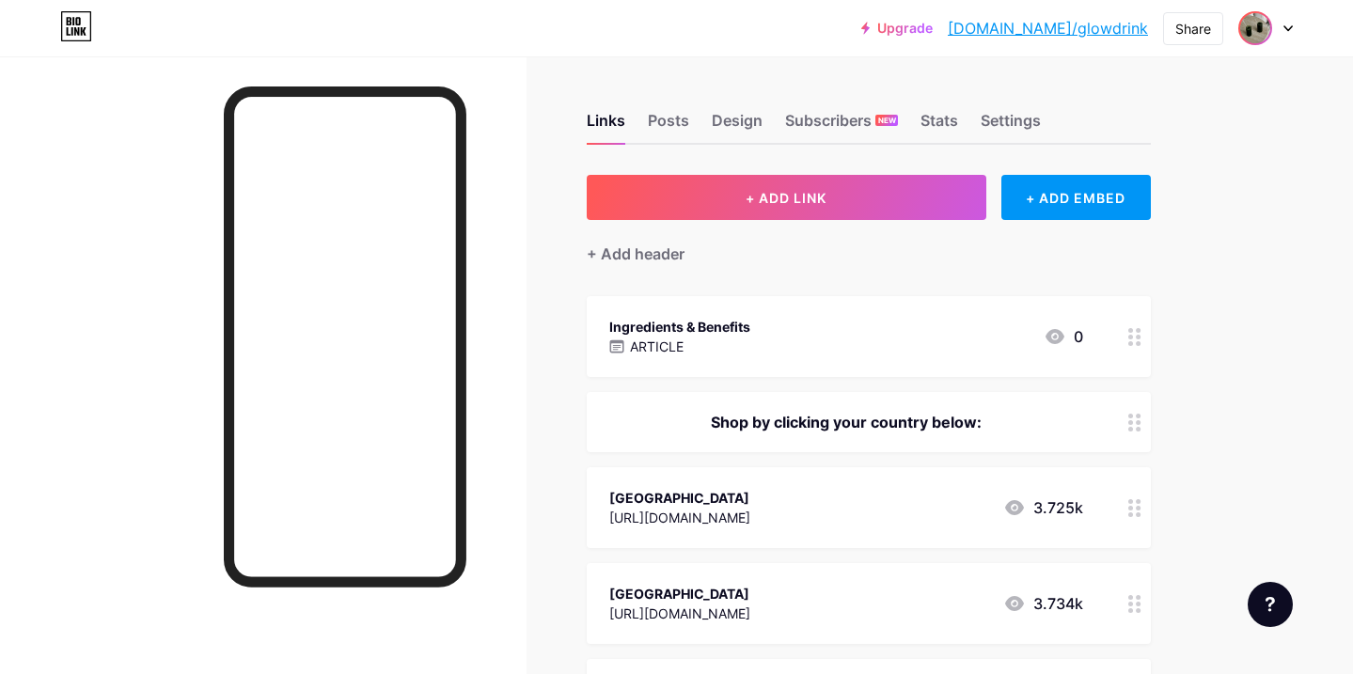
click at [1262, 26] on img at bounding box center [1255, 28] width 30 height 30
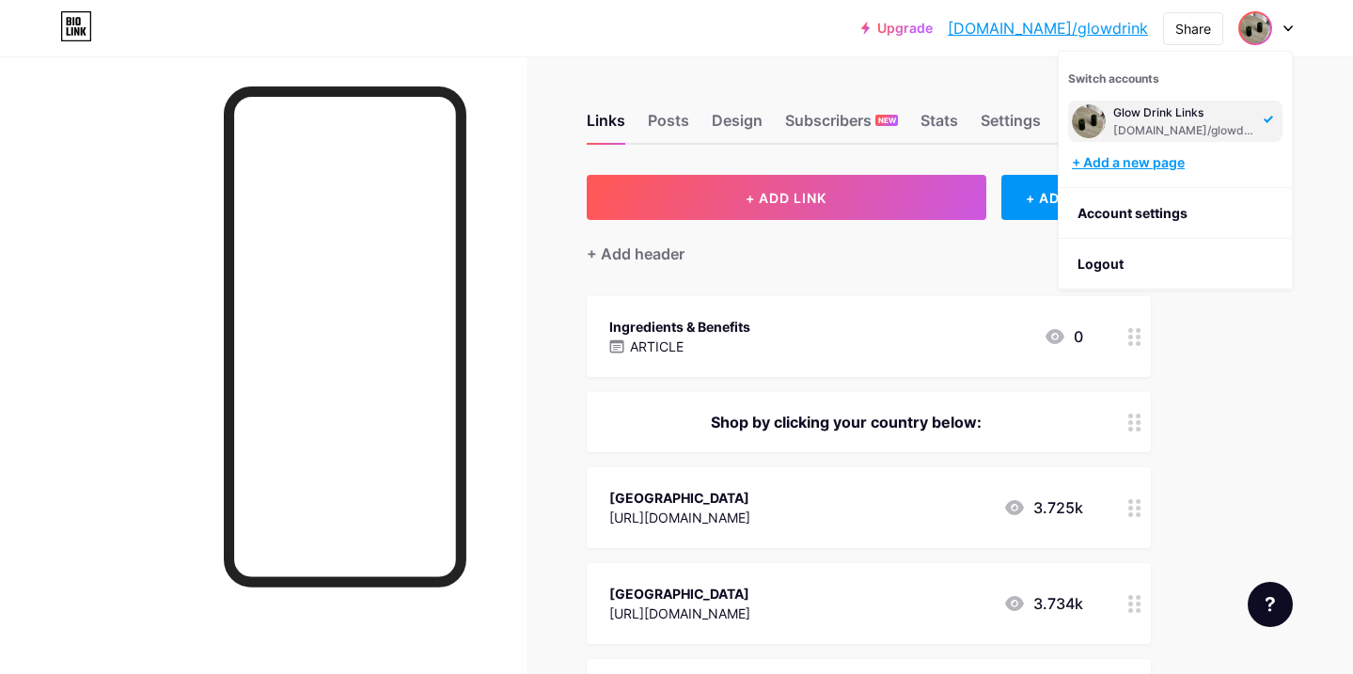
click at [1113, 168] on div "+ Add a new page" at bounding box center [1177, 162] width 211 height 19
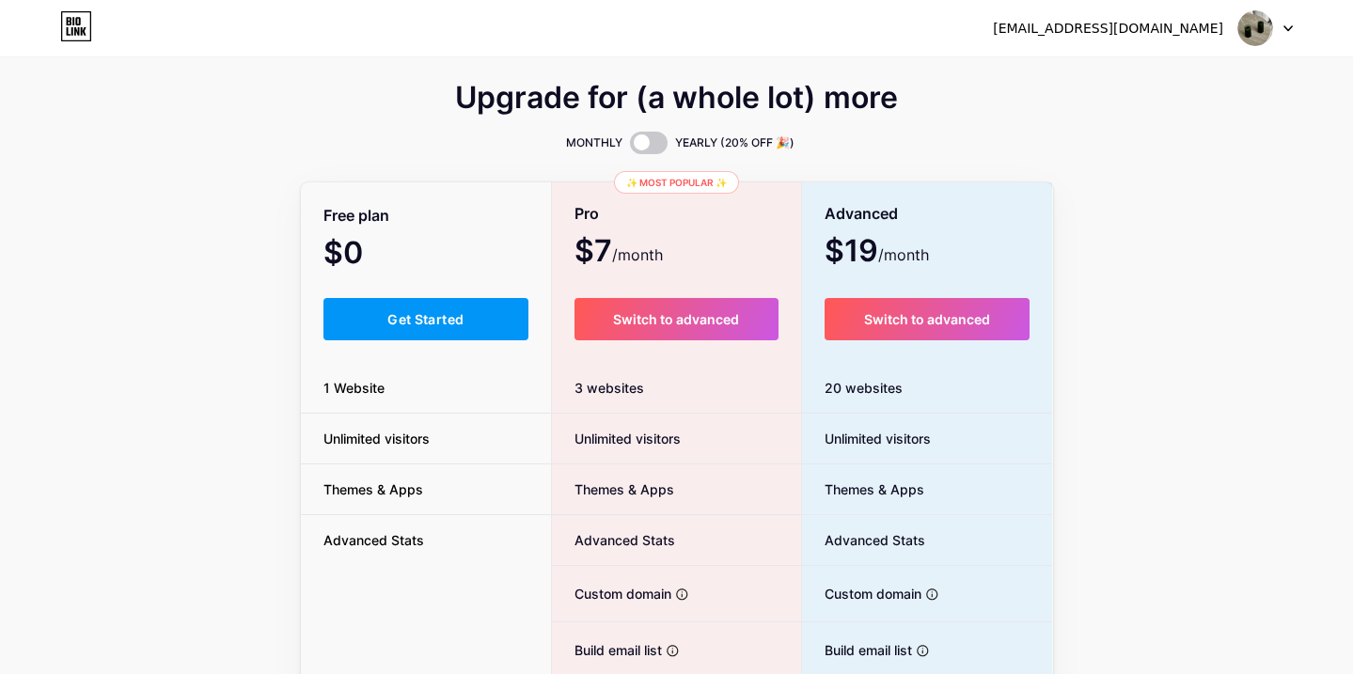
scroll to position [1, 0]
click at [1289, 30] on icon at bounding box center [1288, 28] width 9 height 7
click at [1150, 34] on div "[EMAIL_ADDRESS][DOMAIN_NAME]" at bounding box center [1108, 29] width 230 height 20
click at [1097, 130] on li "Logout" at bounding box center [1175, 128] width 233 height 51
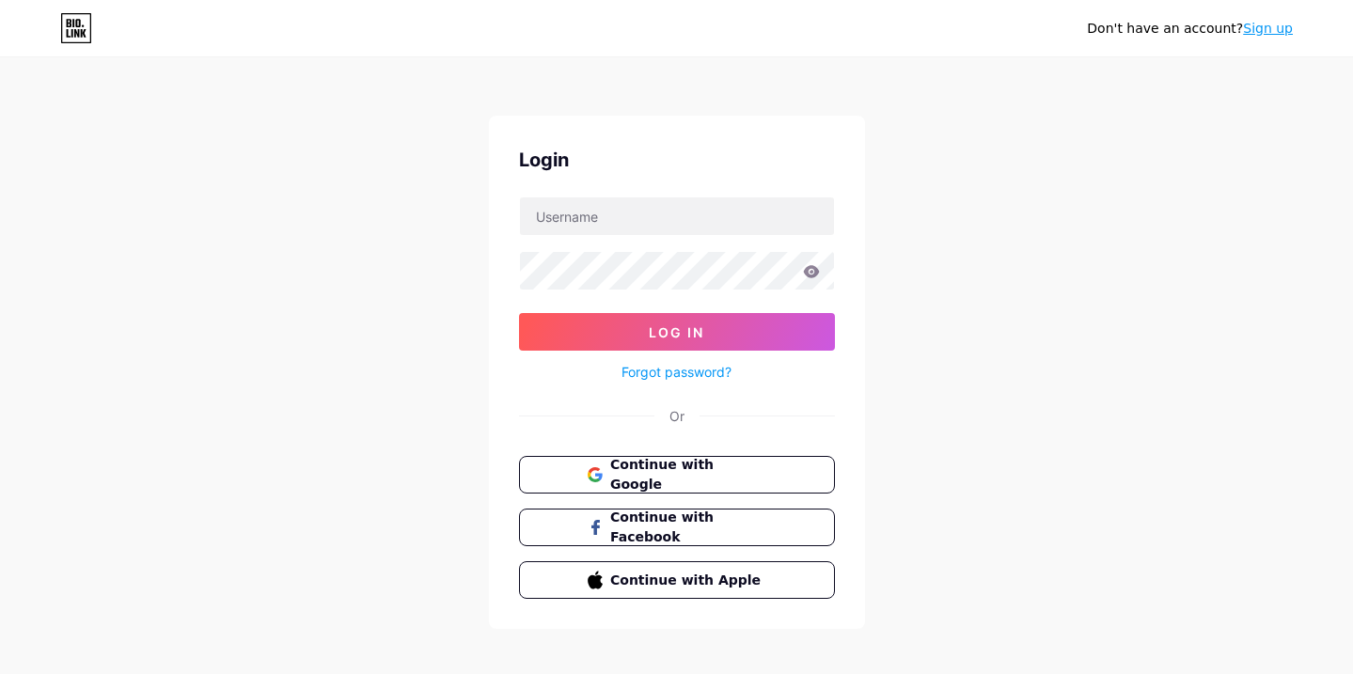
scroll to position [18, 0]
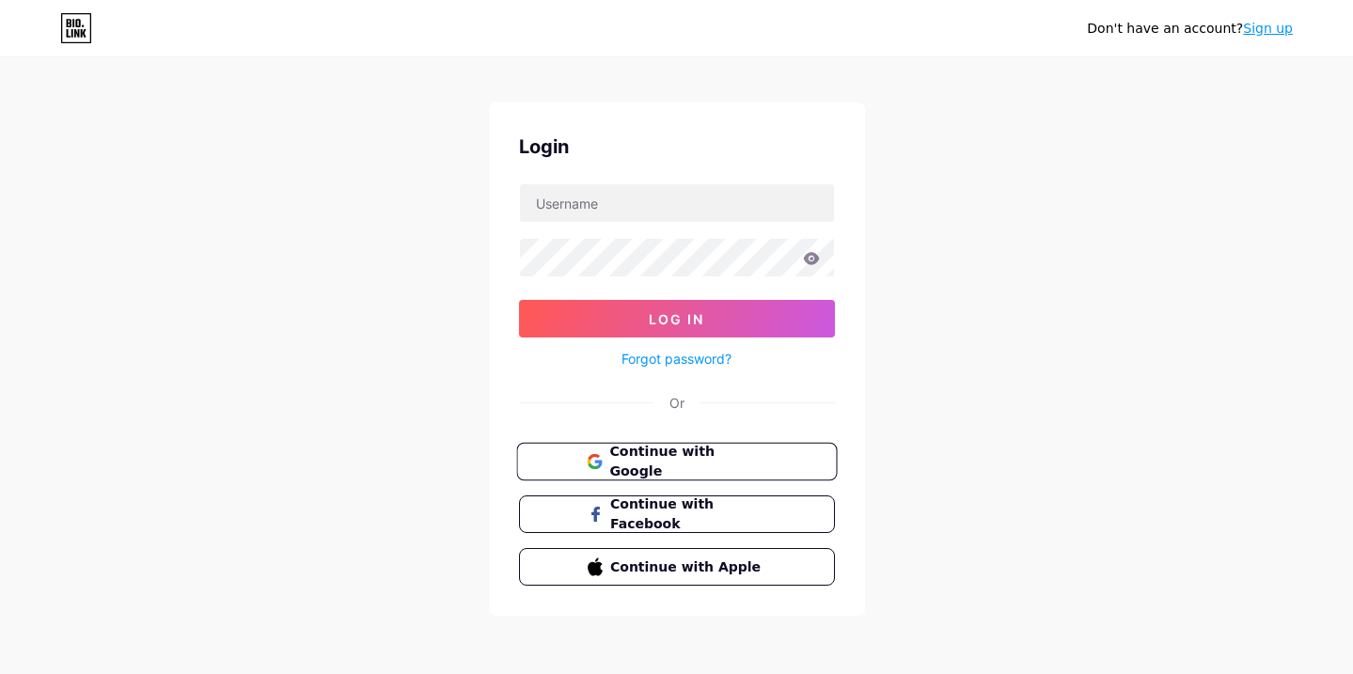
click at [687, 460] on span "Continue with Google" at bounding box center [687, 462] width 157 height 40
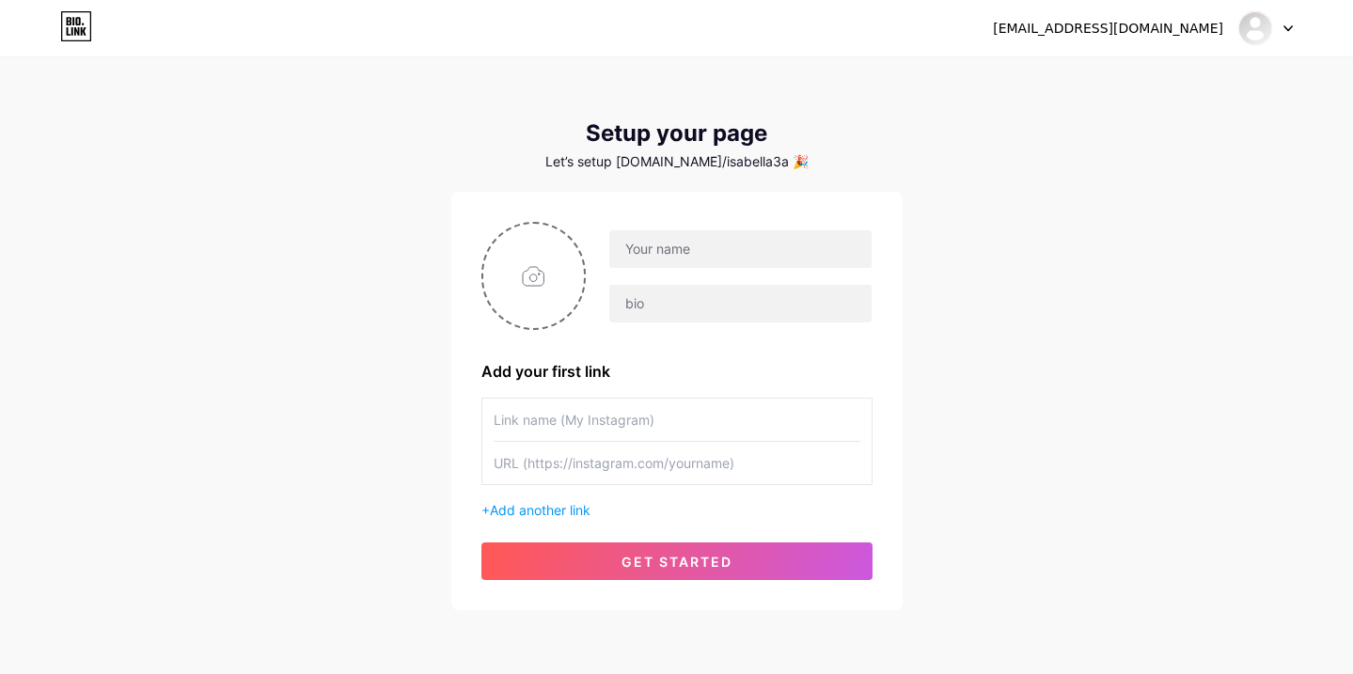
click at [661, 278] on div at bounding box center [729, 276] width 286 height 94
click at [662, 250] on input "text" at bounding box center [739, 249] width 261 height 38
click at [541, 287] on input "file" at bounding box center [534, 276] width 102 height 104
click at [729, 246] on input "Protein Poweder" at bounding box center [739, 249] width 261 height 38
click at [709, 246] on input "Protein Poweder" at bounding box center [739, 249] width 261 height 38
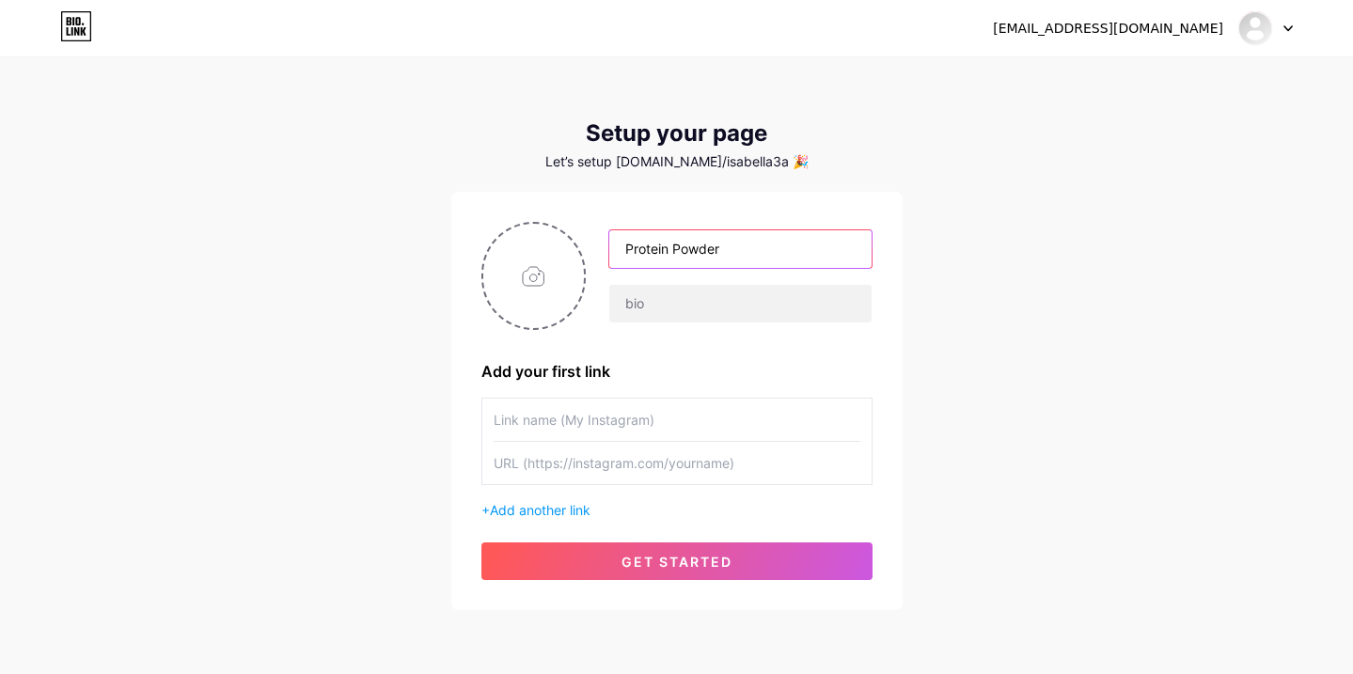
click at [745, 249] on input "Protein Powder" at bounding box center [739, 249] width 261 height 38
type input "Protein Powder"
click at [626, 416] on input "text" at bounding box center [677, 420] width 367 height 42
click at [563, 428] on input "text" at bounding box center [677, 420] width 367 height 42
click at [561, 478] on input "text" at bounding box center [677, 463] width 367 height 42
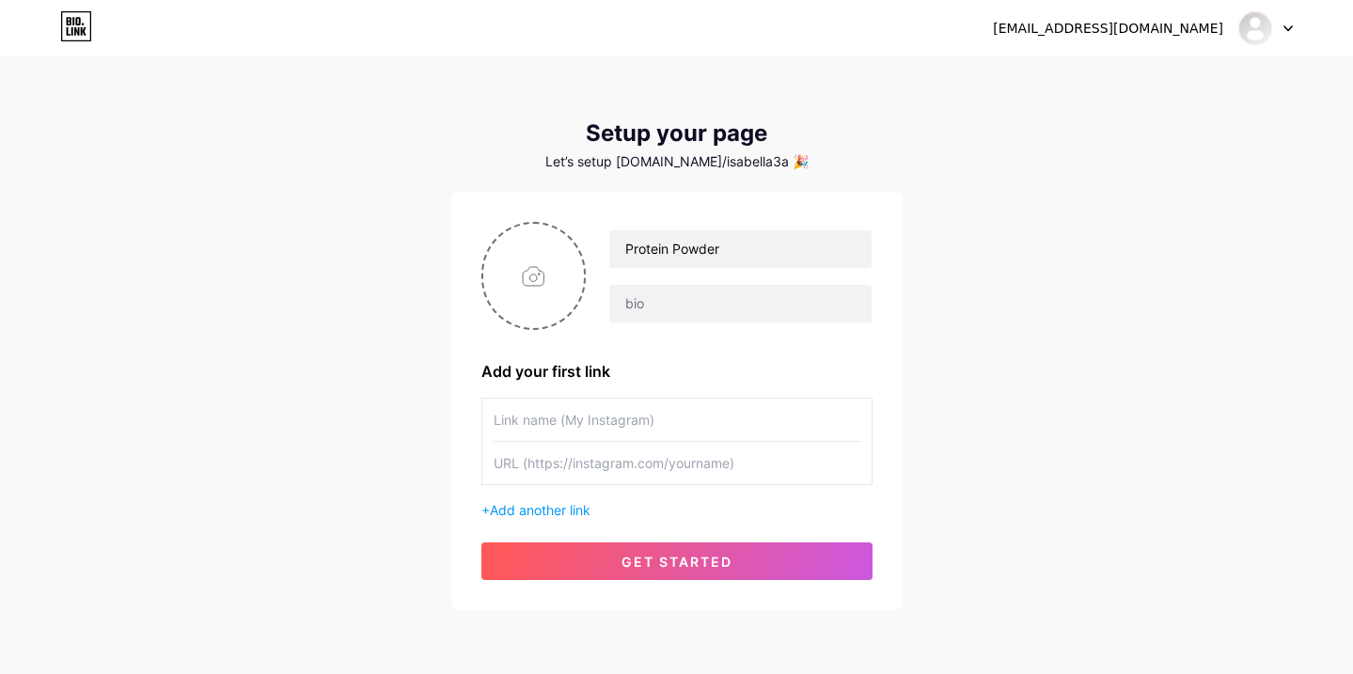
paste input "https://www.arbonne.com/au/en/arb/IsabellaSmith/cart?shareId=8888729062951"
type input "https://www.arbonne.com/au/en/arb/IsabellaSmith/cart?shareId=8888729062951"
click at [547, 418] on input "text" at bounding box center [677, 420] width 367 height 42
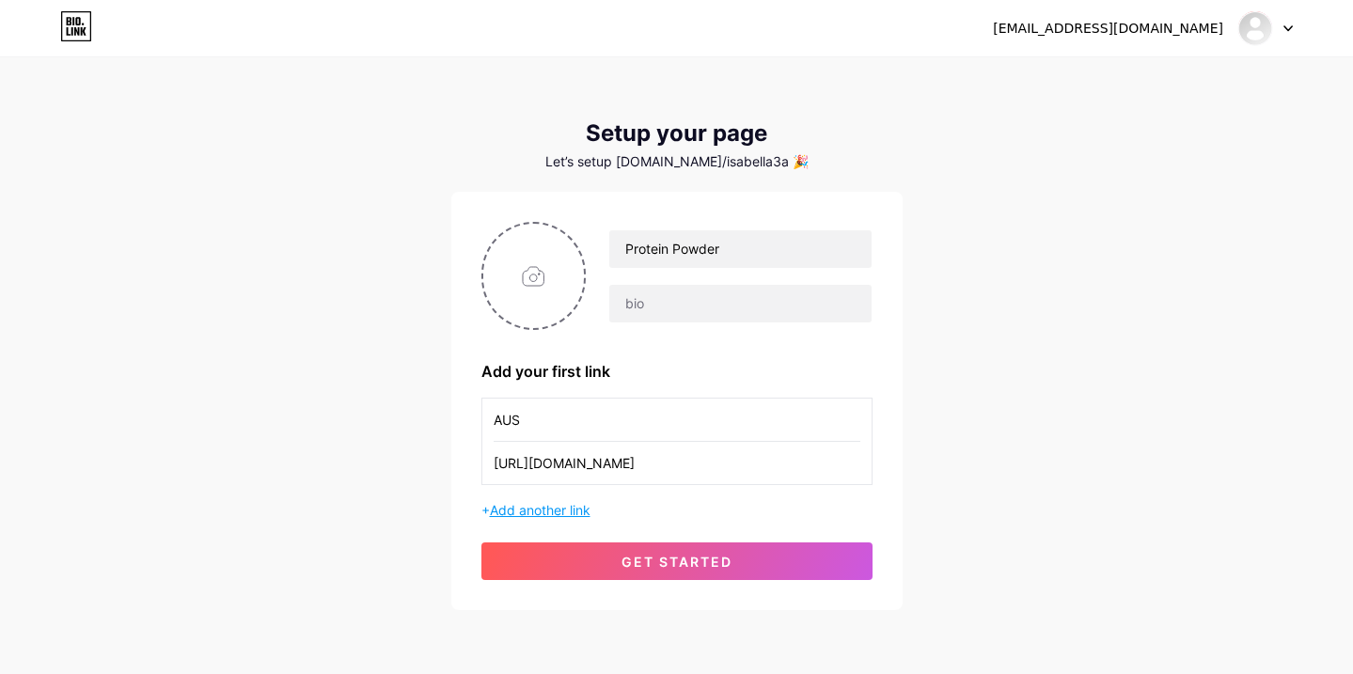
type input "AUS"
click at [545, 506] on span "Add another link" at bounding box center [540, 510] width 101 height 16
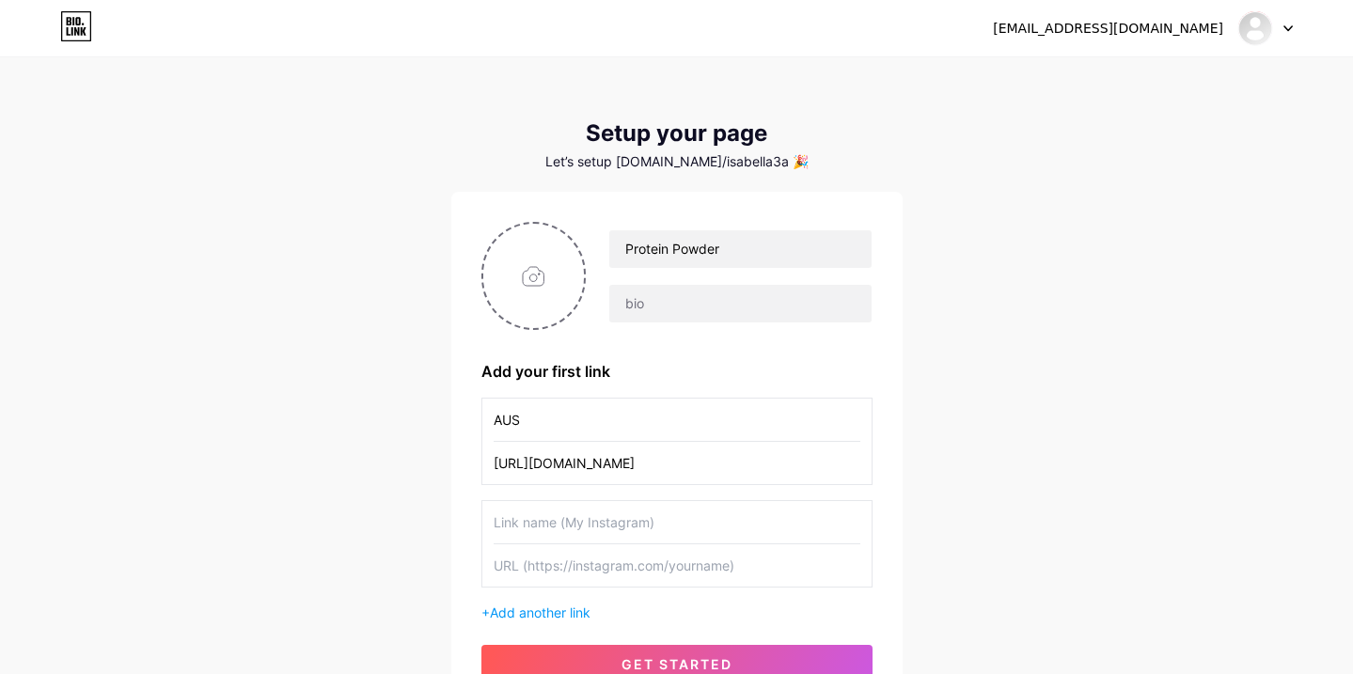
click at [553, 528] on input "text" at bounding box center [677, 522] width 367 height 42
type input "US"
click at [581, 571] on input "text" at bounding box center [677, 566] width 367 height 42
paste input "https://www.arbonne.com/us/en/arb/IsabellaSmith/cart?shareId=8888668507687"
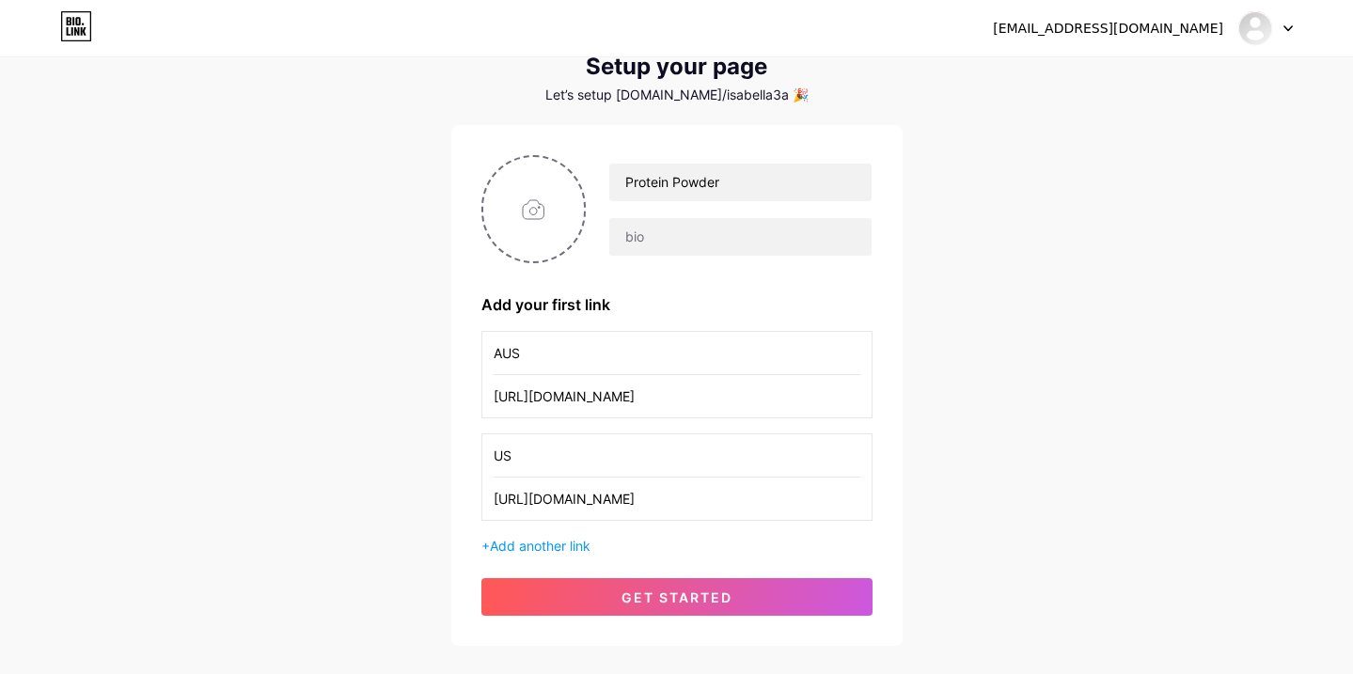
scroll to position [76, 0]
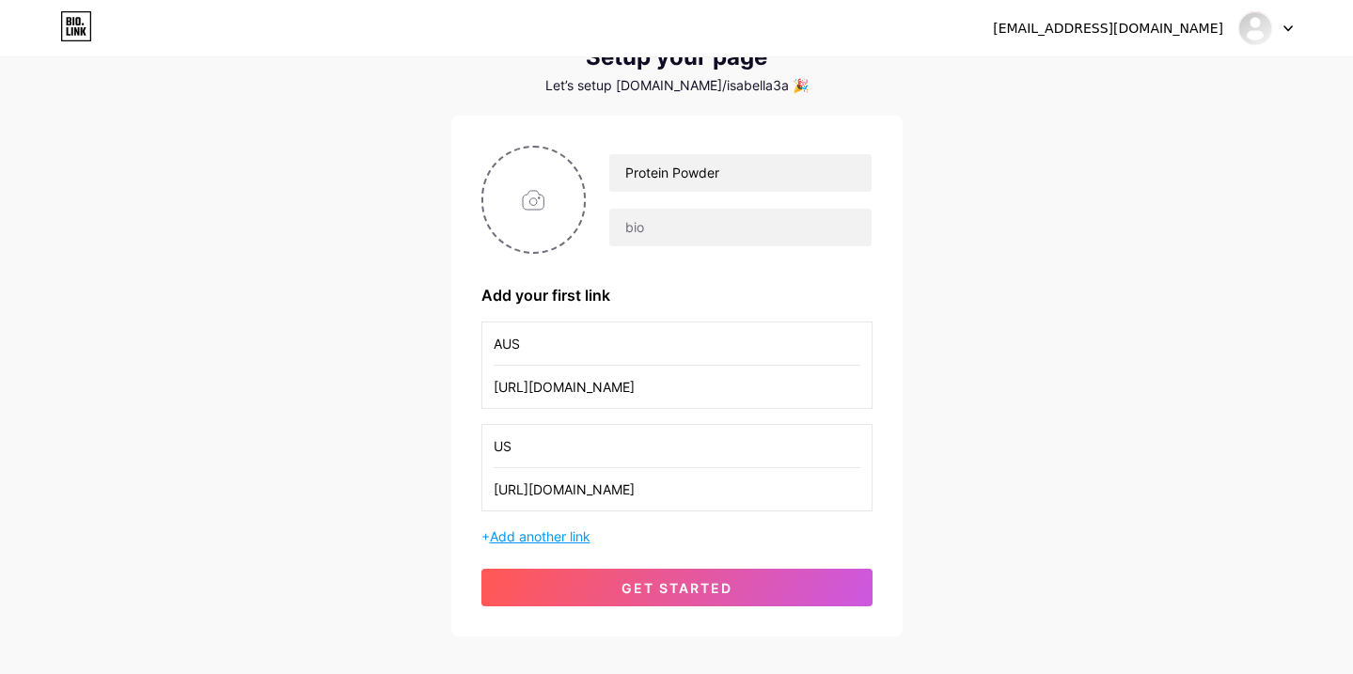
type input "https://www.arbonne.com/us/en/arb/IsabellaSmith/cart?shareId=8888668507687"
click at [551, 538] on span "Add another link" at bounding box center [540, 537] width 101 height 16
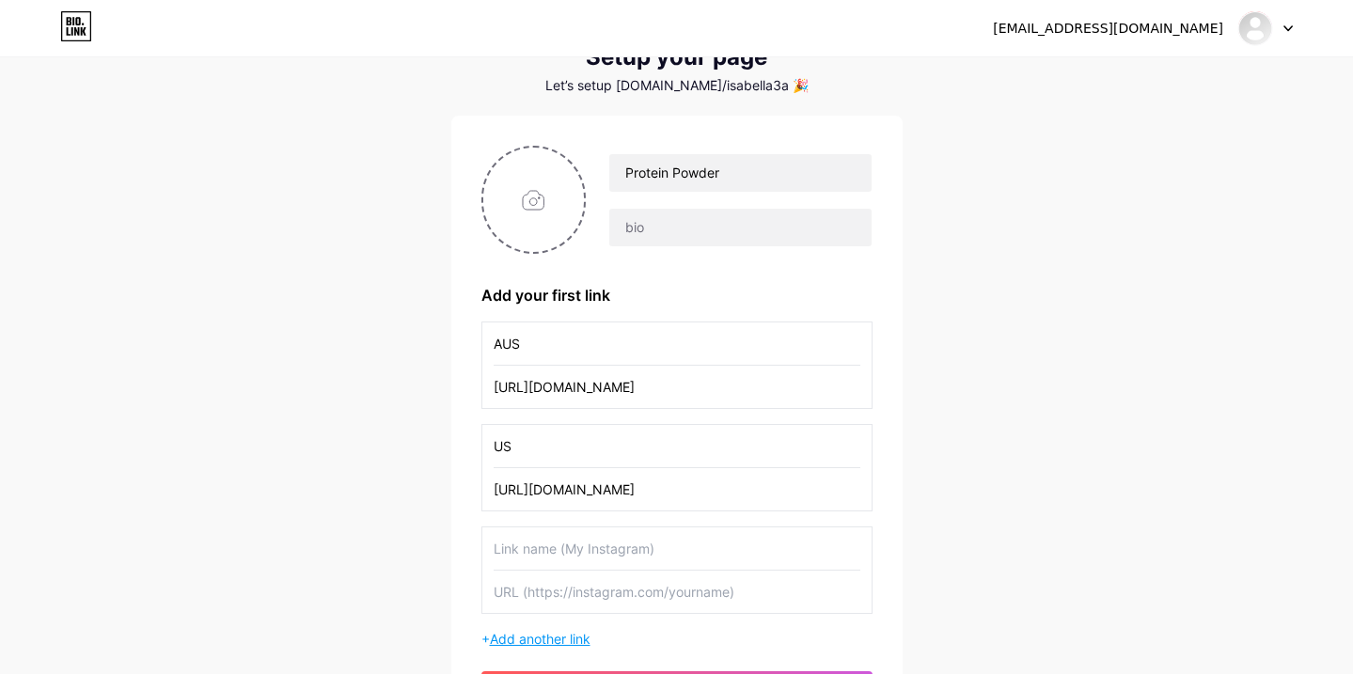
click at [551, 538] on input "text" at bounding box center [677, 549] width 367 height 42
type input "[GEOGRAPHIC_DATA]"
click at [559, 599] on input "text" at bounding box center [677, 592] width 367 height 42
paste input "https://www.arbonne.com/ca/en/arb/IsabellaSmith/cart?shareId=8888668704295"
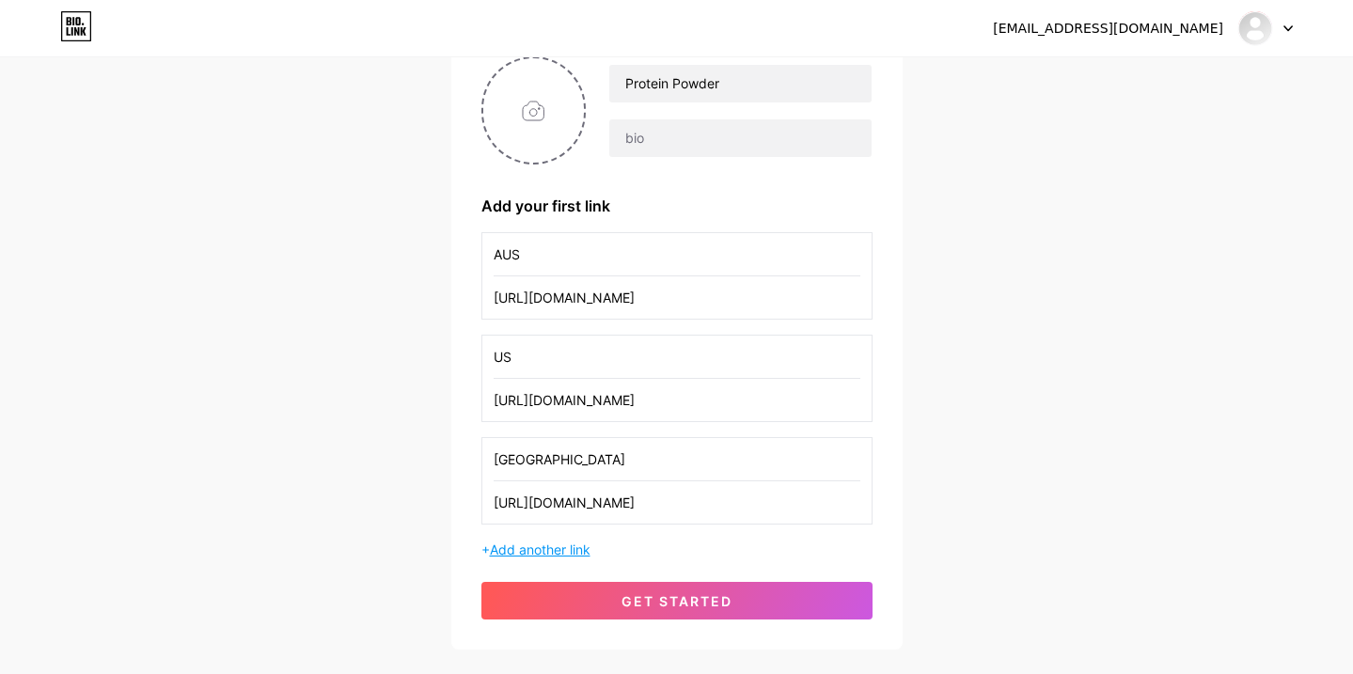
type input "https://www.arbonne.com/ca/en/arb/IsabellaSmith/cart?shareId=8888668704295"
click at [531, 545] on span "Add another link" at bounding box center [540, 550] width 101 height 16
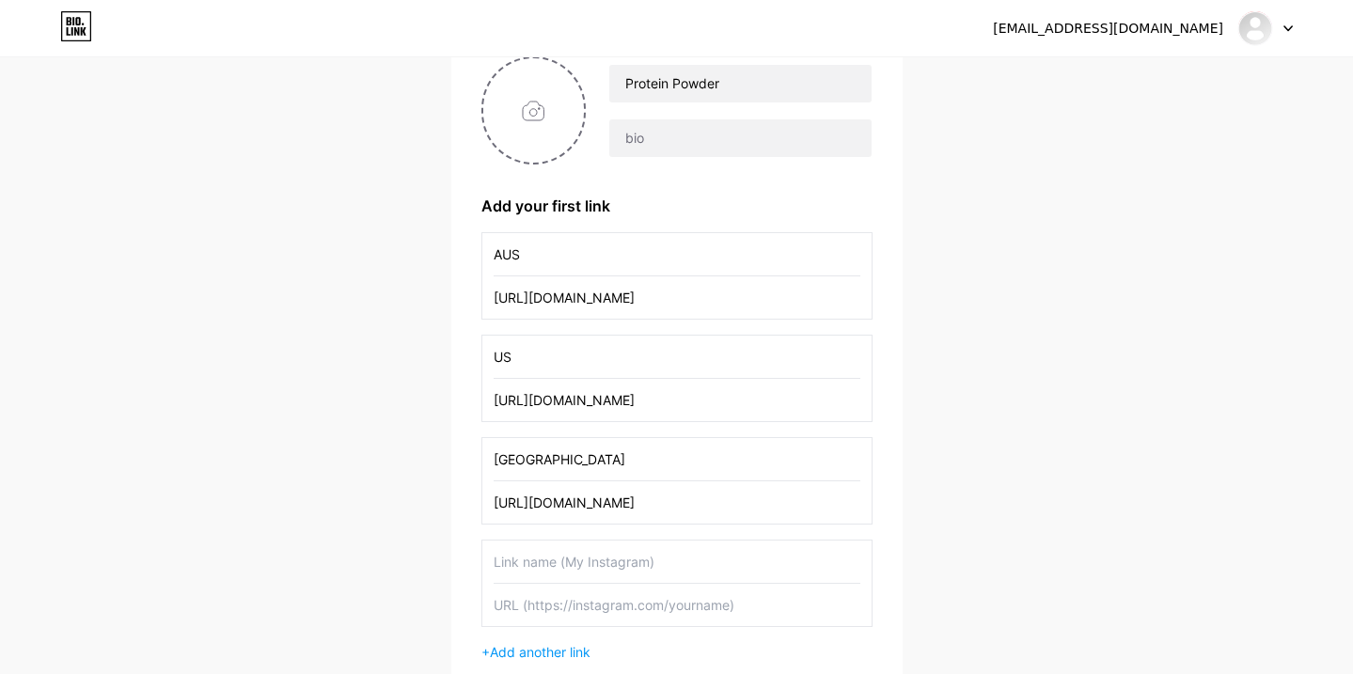
click at [588, 545] on input "text" at bounding box center [677, 562] width 367 height 42
type input "UK"
click at [586, 597] on input "text" at bounding box center [677, 605] width 367 height 42
paste input "https://www.arbonne.com/gb/en/arb/IsabellaSmith/cart?shareId=8888698555943"
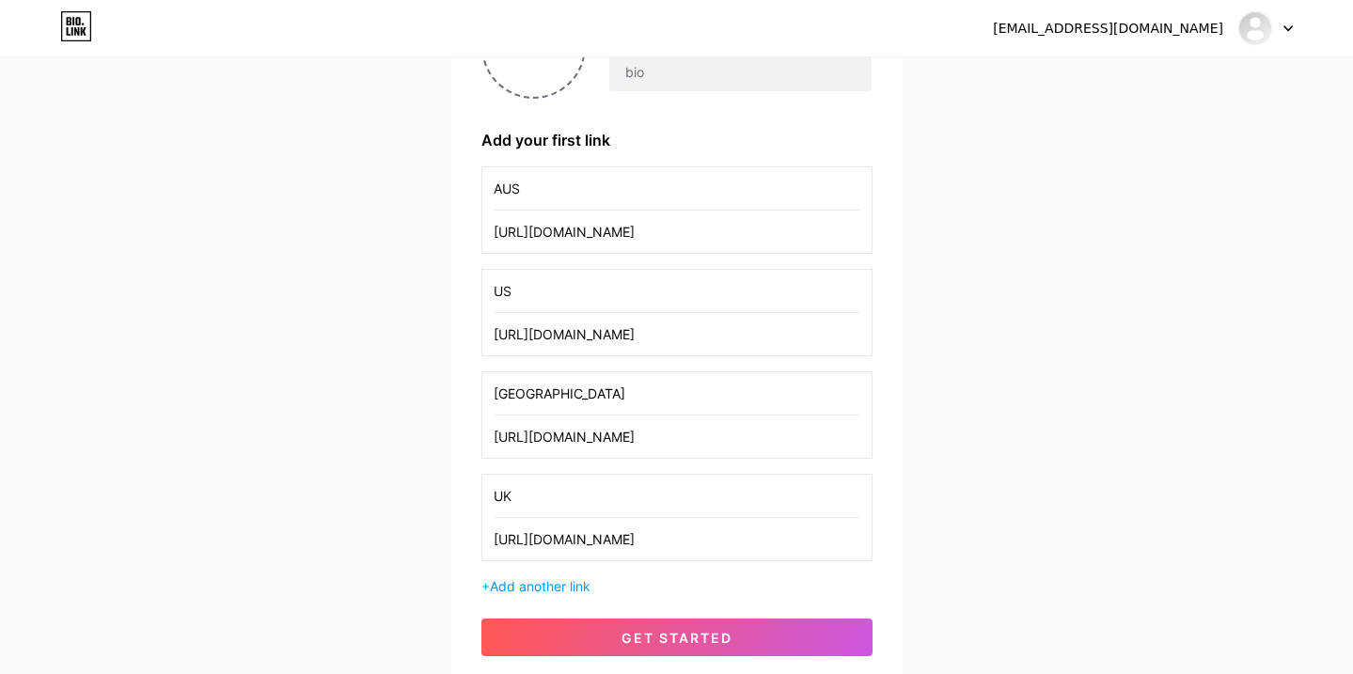
scroll to position [245, 0]
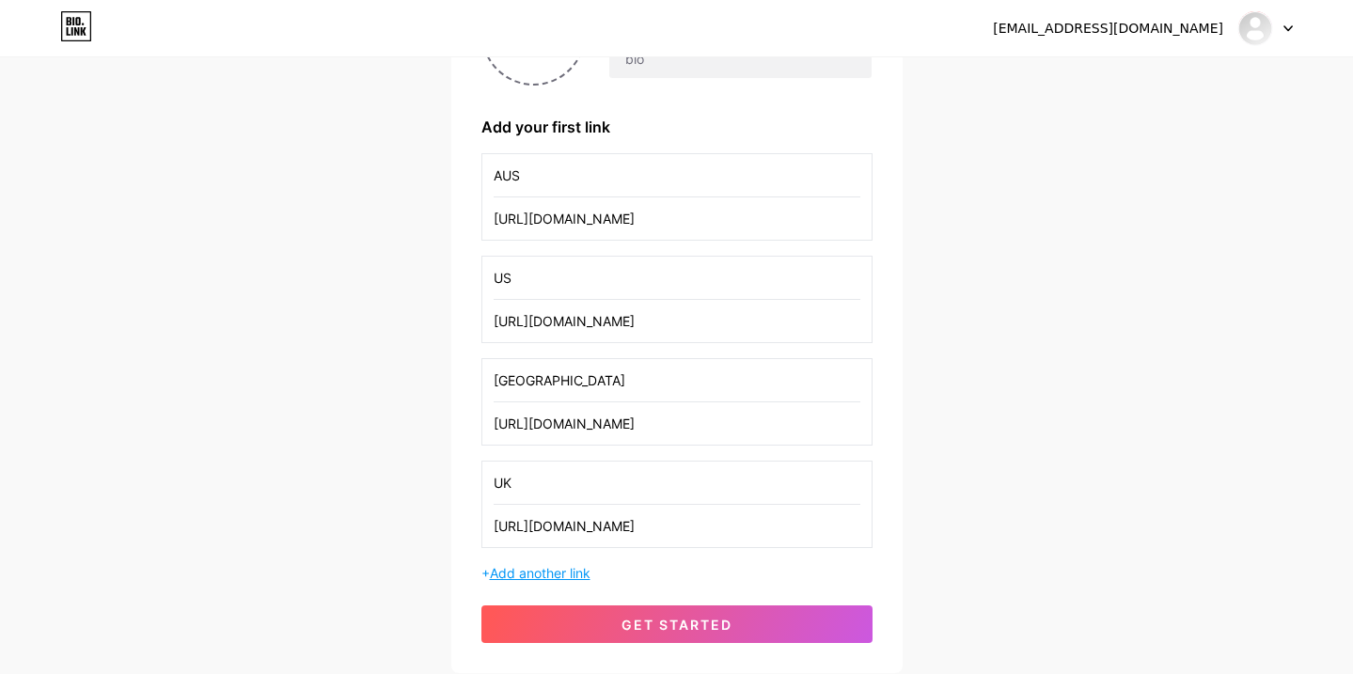
type input "https://www.arbonne.com/gb/en/arb/IsabellaSmith/cart?shareId=8888698555943"
click at [569, 572] on span "Add another link" at bounding box center [540, 573] width 101 height 16
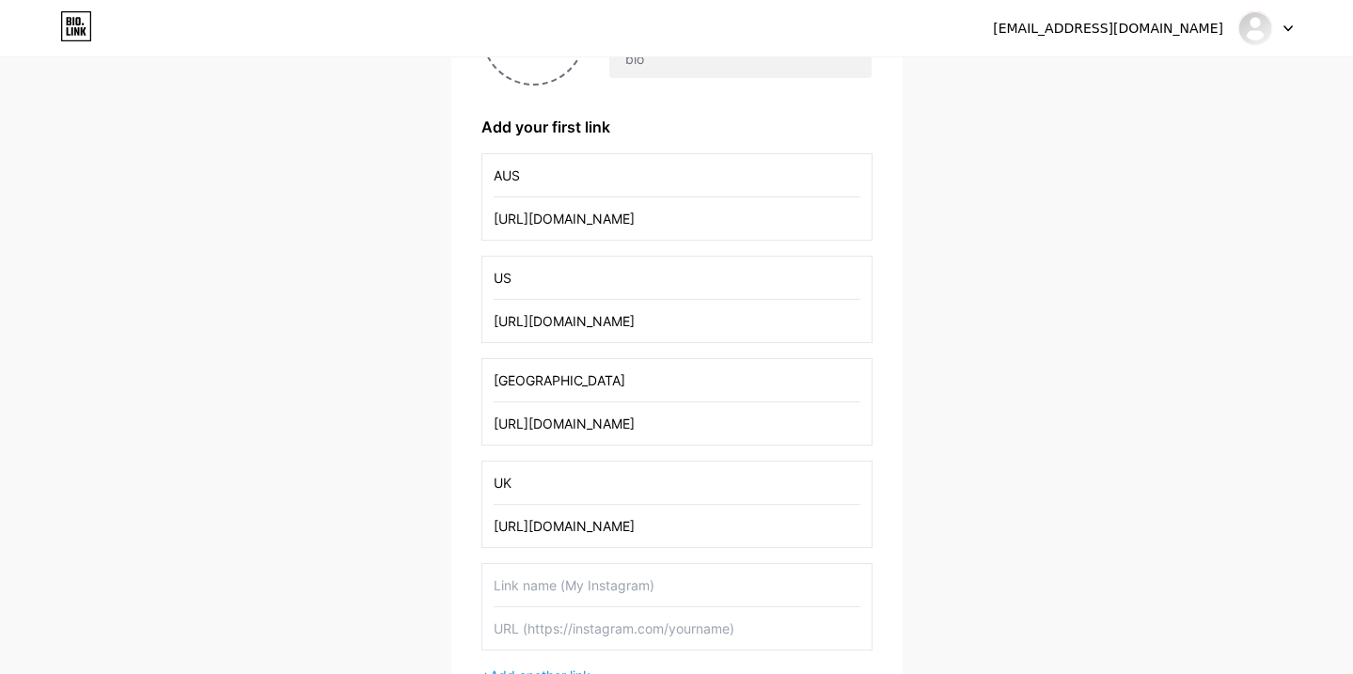
click at [569, 573] on input "text" at bounding box center [677, 585] width 367 height 42
type input "NZ"
click at [574, 621] on input "text" at bounding box center [677, 629] width 367 height 42
paste input "https://www.arbonne.com/nz/en/arb/IsabellaSmith/cart?shareId=8888698523175"
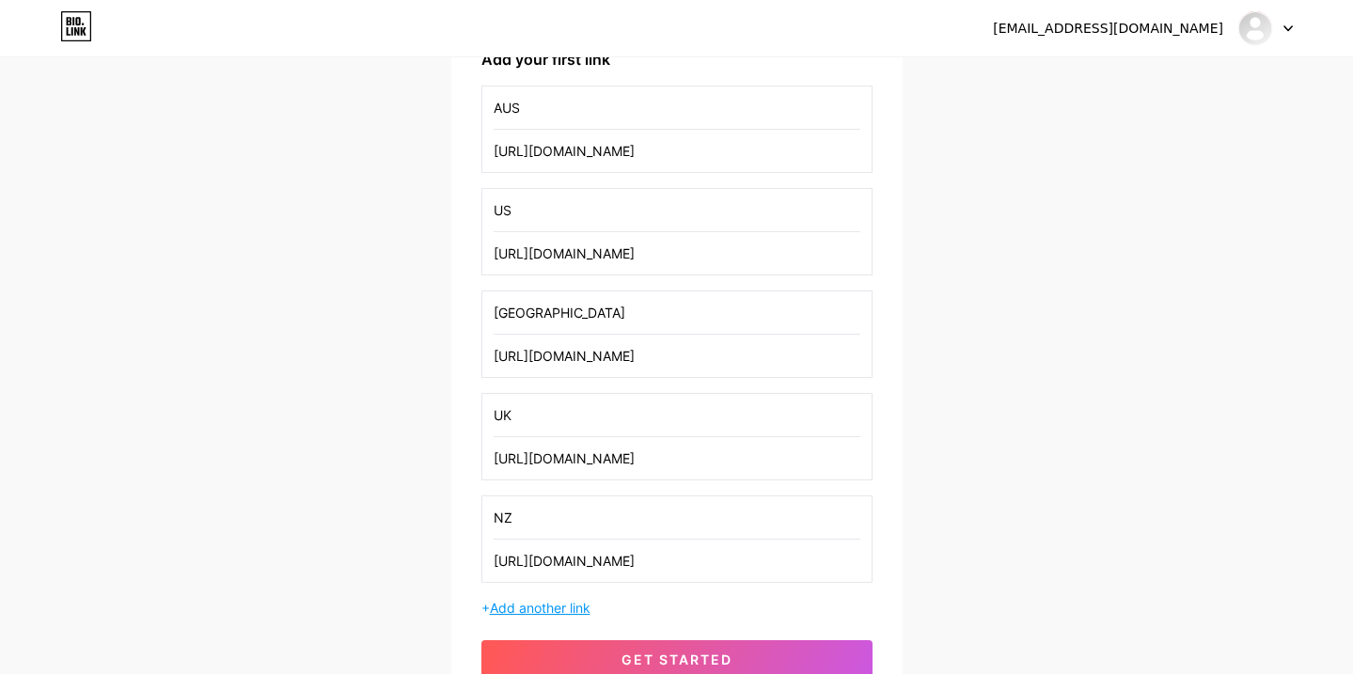
type input "https://www.arbonne.com/nz/en/arb/IsabellaSmith/cart?shareId=8888698523175"
click at [545, 608] on span "Add another link" at bounding box center [540, 608] width 101 height 16
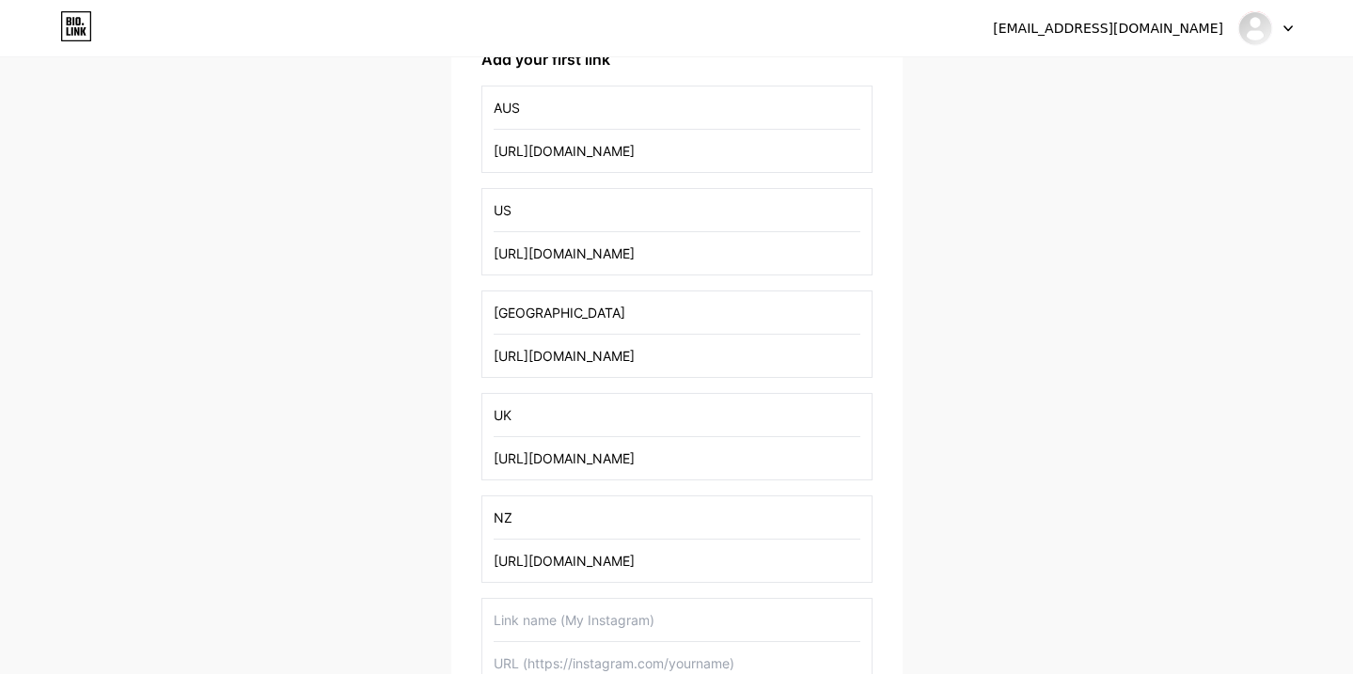
click at [546, 614] on input "text" at bounding box center [677, 620] width 367 height 42
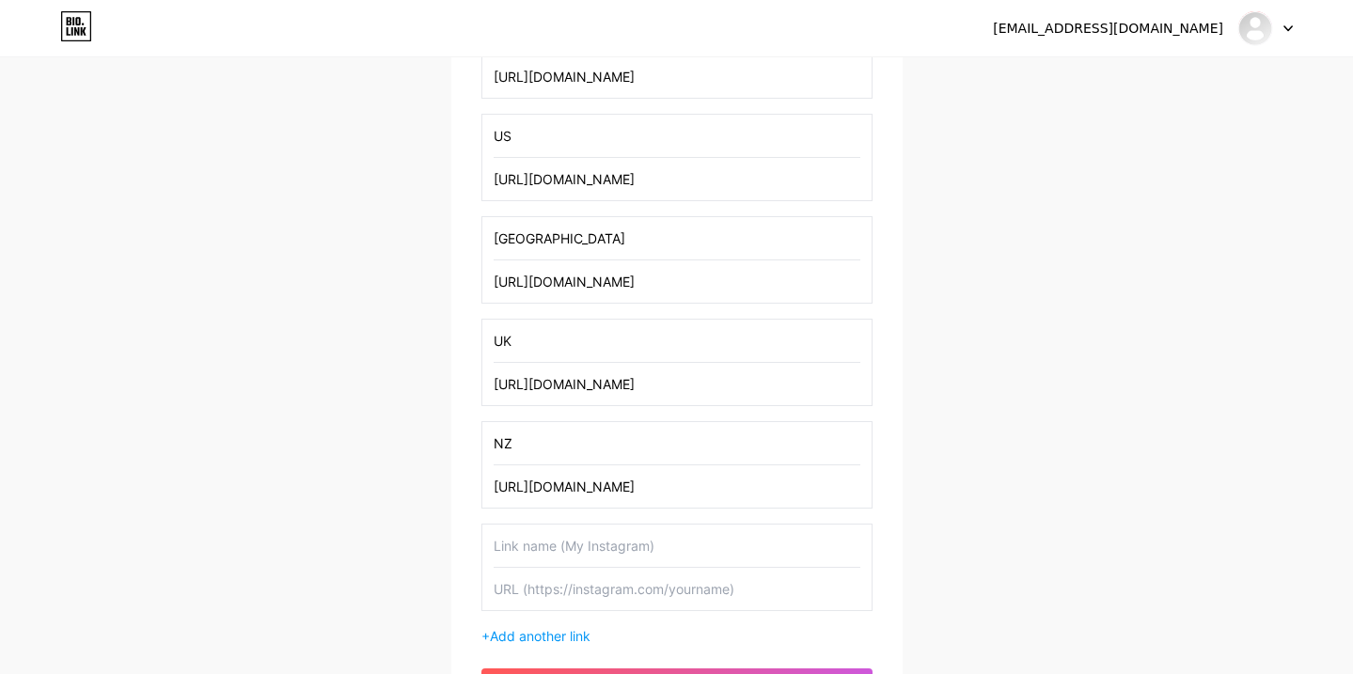
scroll to position [402, 0]
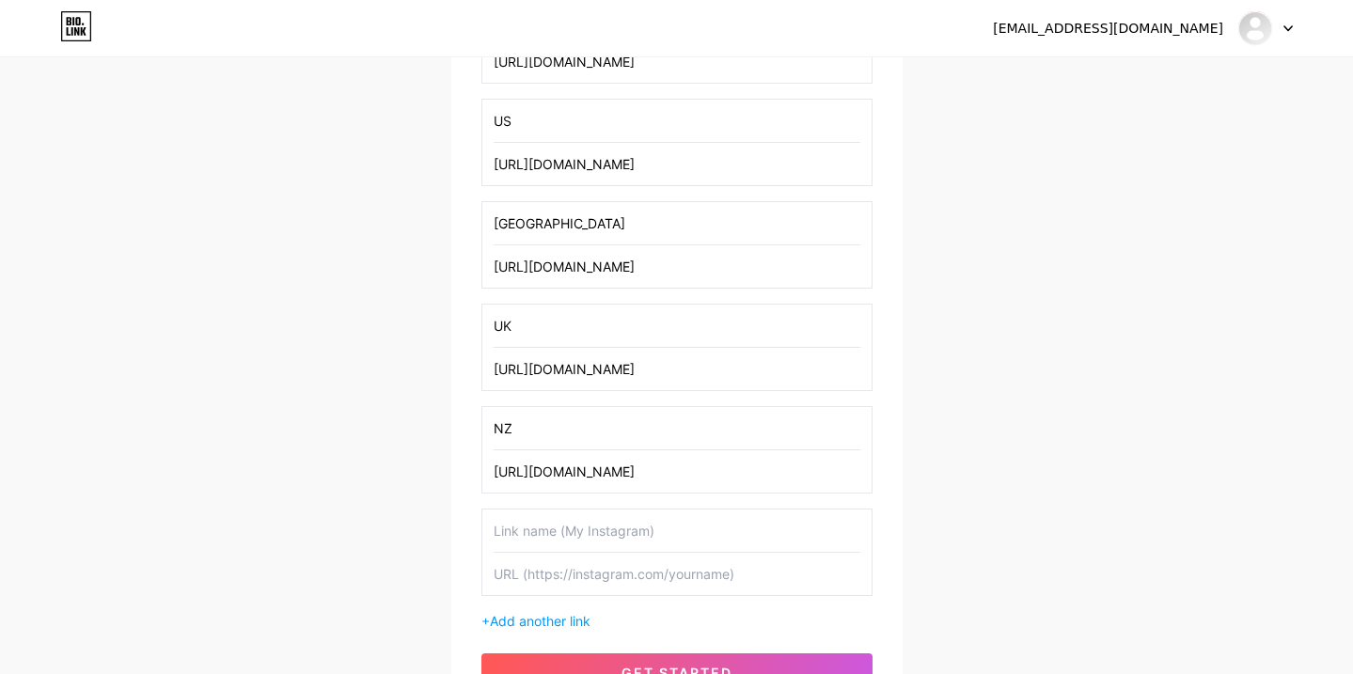
click at [551, 586] on input "text" at bounding box center [677, 574] width 367 height 42
paste input "https://www.arbonne.com/pl/pl/arb/IsabellaSmith/cart?shareId=8888698719783"
type input "https://www.arbonne.com/pl/pl/arb/IsabellaSmith/cart?shareId=8888698719783"
click at [546, 536] on input "text" at bounding box center [677, 531] width 367 height 42
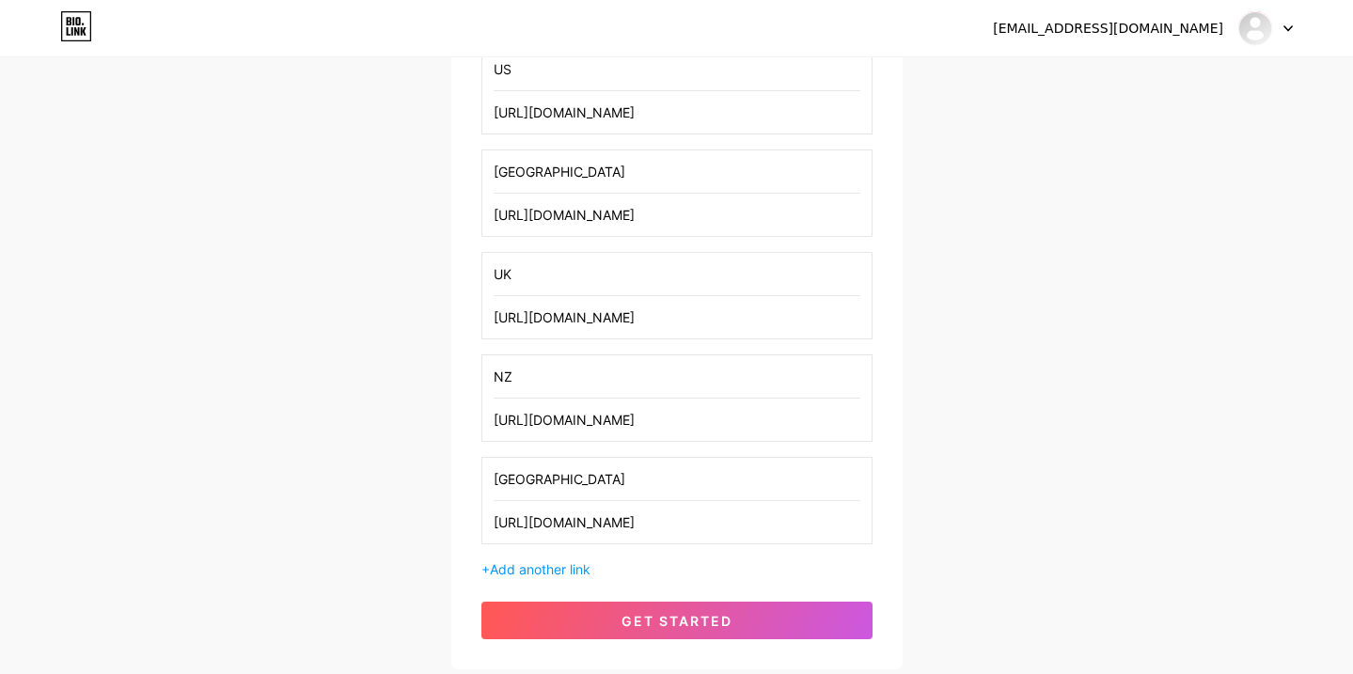
scroll to position [459, 0]
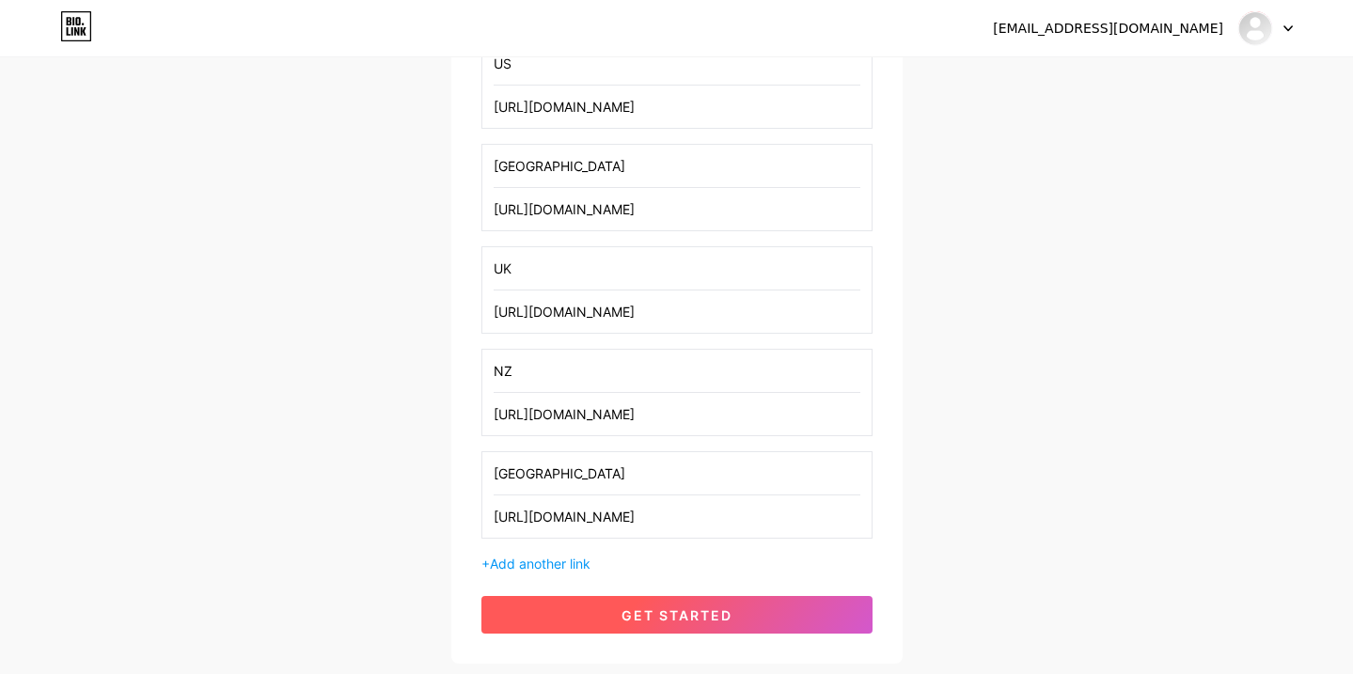
type input "[GEOGRAPHIC_DATA]"
click at [586, 613] on button "get started" at bounding box center [676, 615] width 391 height 38
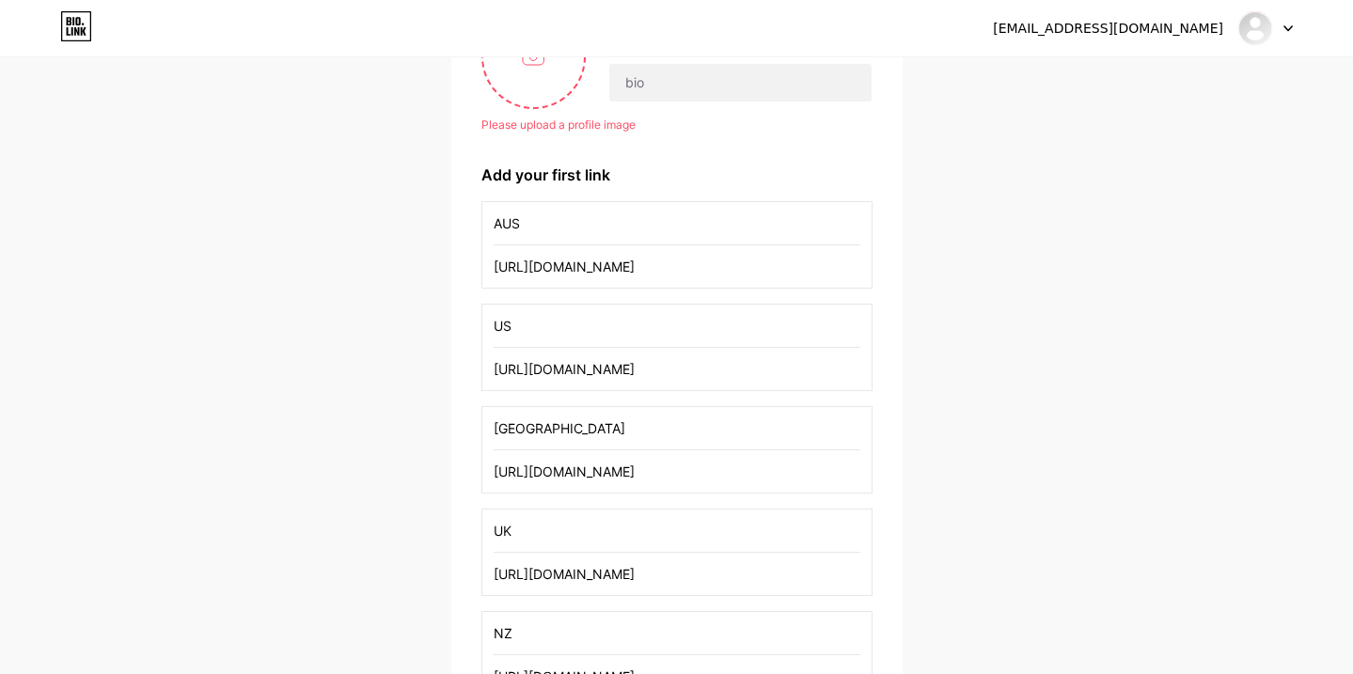
scroll to position [0, 0]
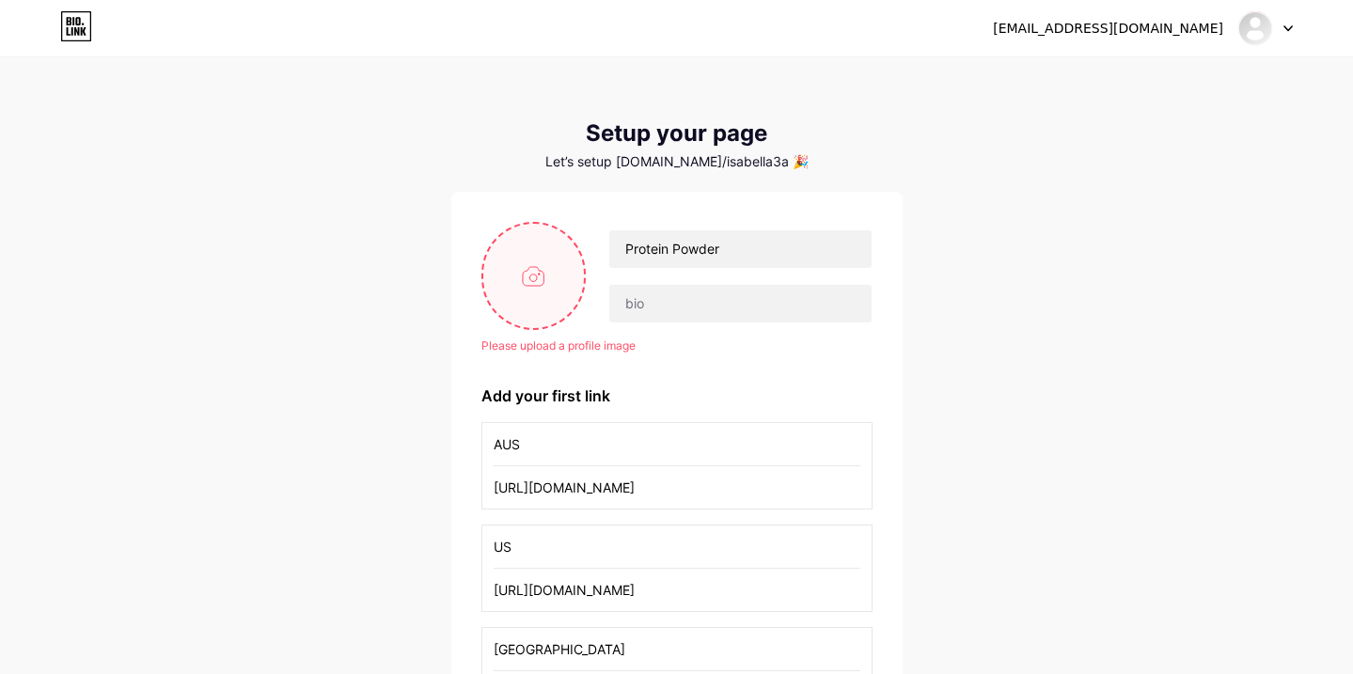
click at [553, 268] on input "file" at bounding box center [534, 276] width 102 height 104
click at [536, 256] on input "file" at bounding box center [534, 276] width 102 height 104
type input "C:\fakepath\IMG_4791.heic"
click at [565, 249] on input "file" at bounding box center [534, 276] width 102 height 104
click at [567, 250] on input "file" at bounding box center [534, 276] width 102 height 104
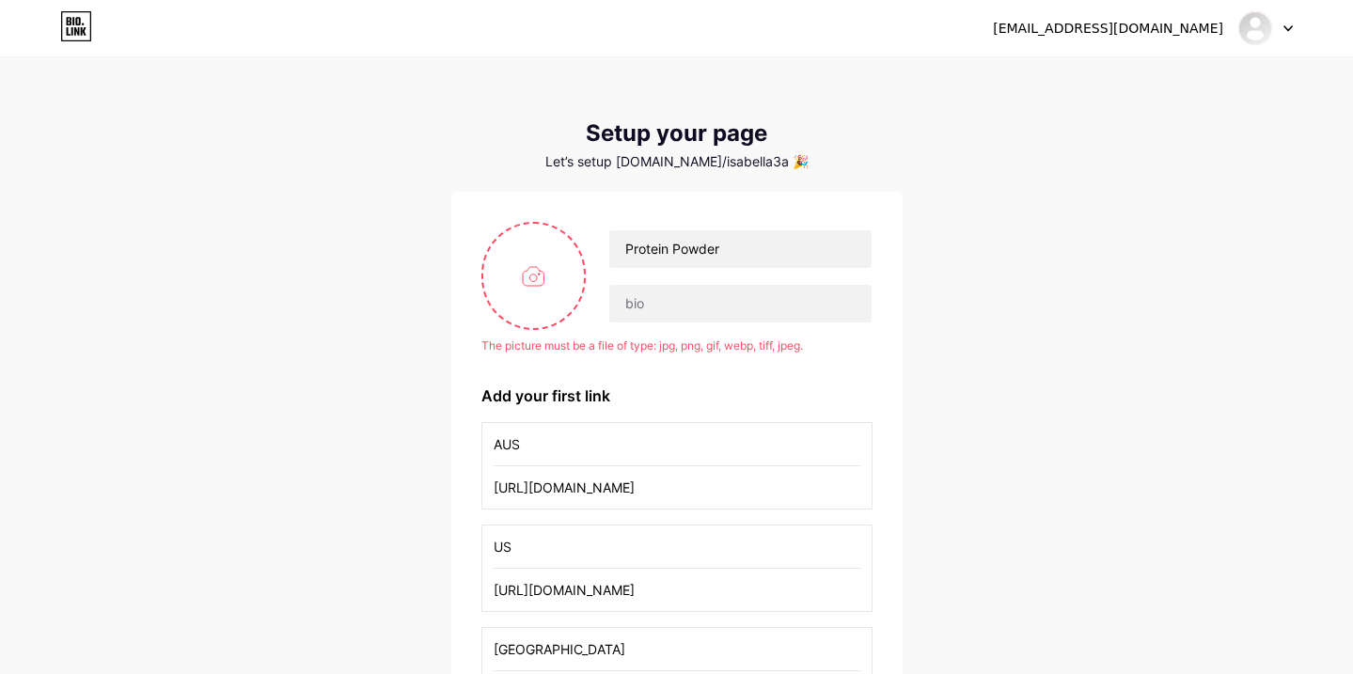
type input "C:\fakepath\protein.jpg"
click at [688, 301] on input "text" at bounding box center [739, 304] width 261 height 38
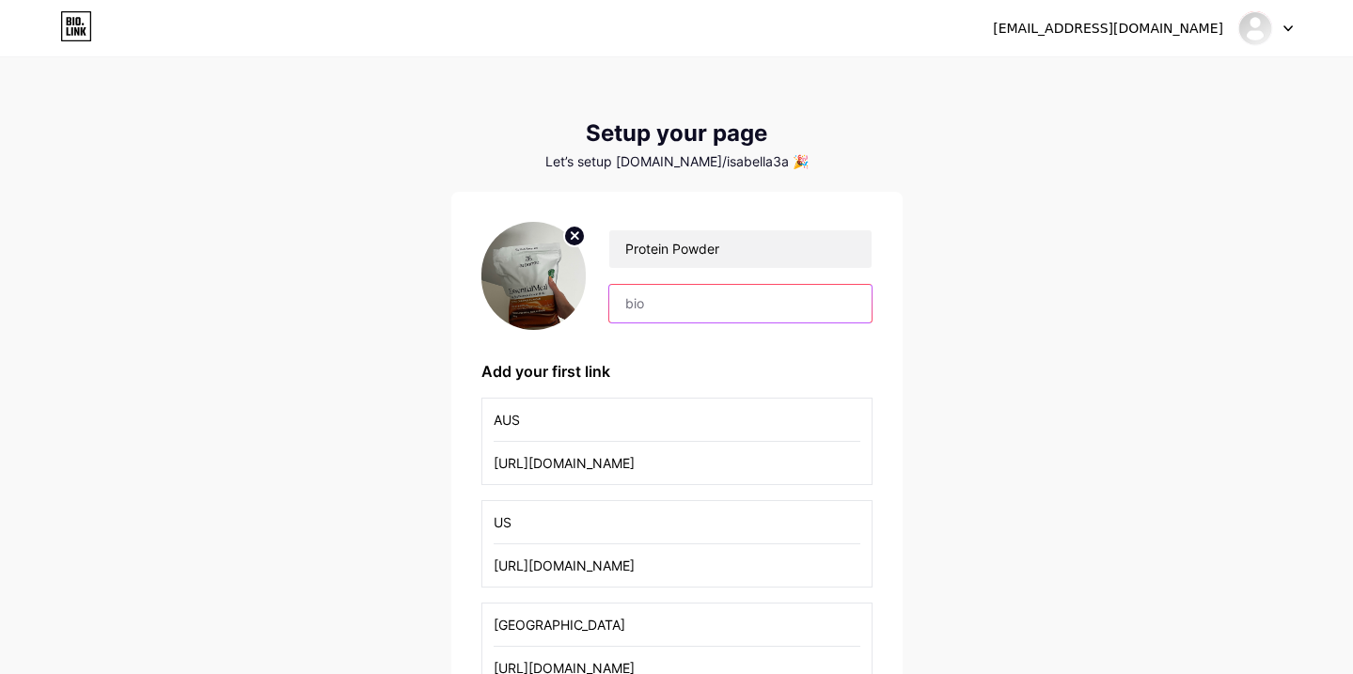
paste input "24 g of vegan protein with 9 essential amino acids, carbs for energy, and healt…"
click at [632, 302] on input "24 g of vegan protein with 9 essential amino acids, carbs for energy, and healt…" at bounding box center [739, 304] width 261 height 38
type input "Gut health friendly protein with 24 g of vegan protein with 9 essential amino a…"
click at [954, 328] on div "contactcoachisabella@gmail.com Dashboard Logout Setup your page Let’s setup bio…" at bounding box center [676, 591] width 1353 height 1183
click at [810, 296] on input "Gut health friendly protein with 24 g of vegan protein with 9 essential amino a…" at bounding box center [739, 304] width 261 height 38
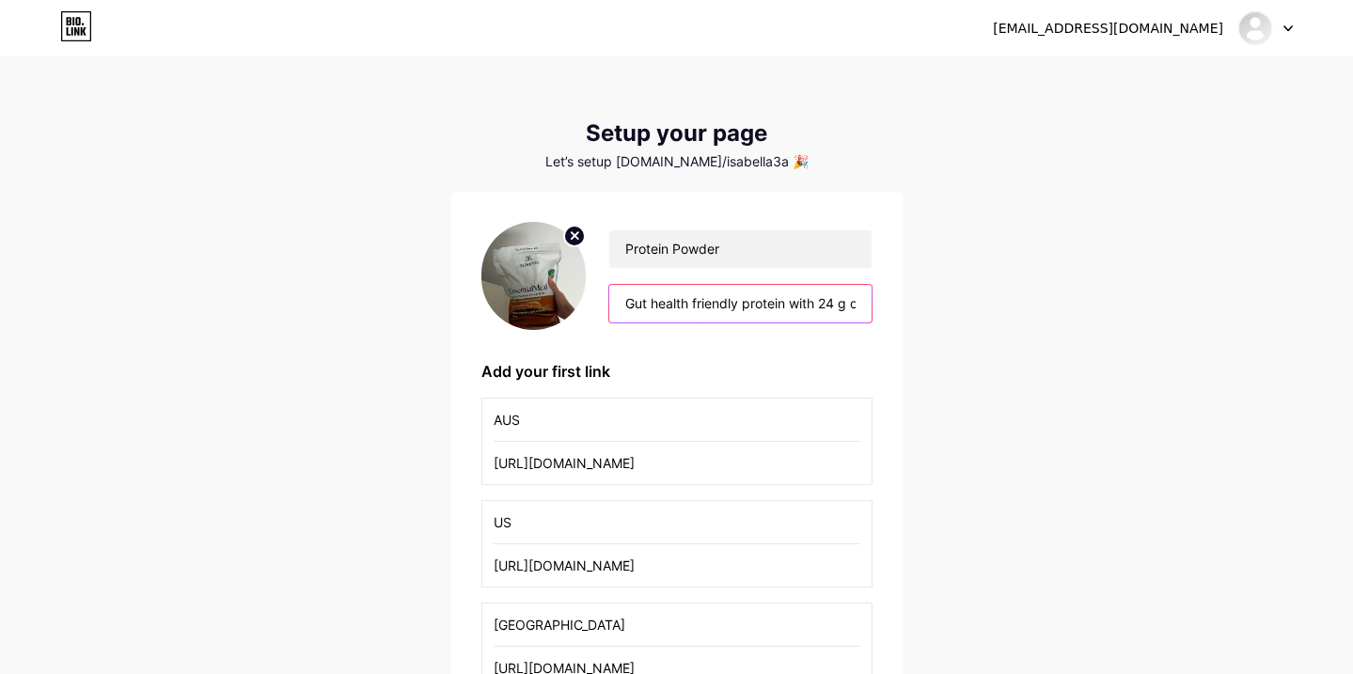
scroll to position [0, 498]
drag, startPoint x: 734, startPoint y: 297, endPoint x: 963, endPoint y: 308, distance: 229.7
click at [963, 308] on div "contactcoachisabella@gmail.com Dashboard Logout Setup your page Let’s setup bio…" at bounding box center [676, 591] width 1353 height 1183
click at [858, 305] on input "Gut health friendly protein with 24 g of vegan protein with 9 essential amino a…" at bounding box center [739, 304] width 261 height 38
click at [1011, 310] on div "contactcoachisabella@gmail.com Dashboard Logout Setup your page Let’s setup bio…" at bounding box center [676, 591] width 1353 height 1183
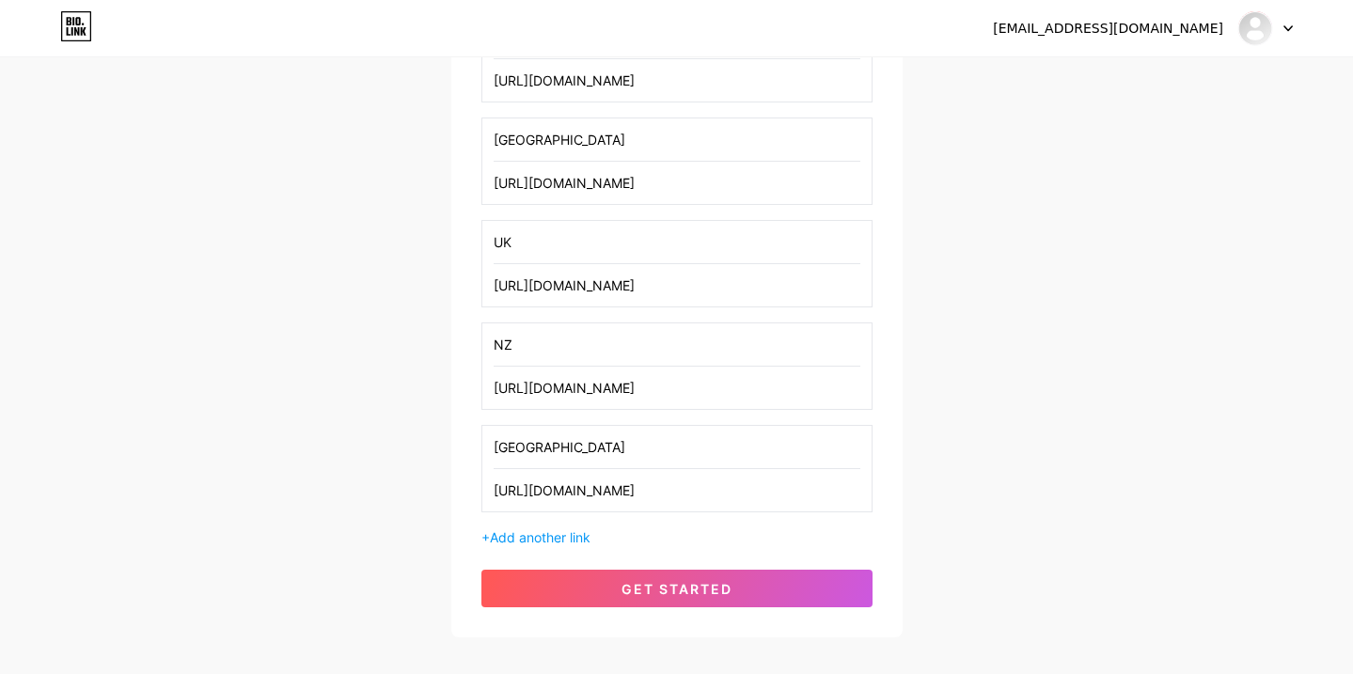
scroll to position [584, 0]
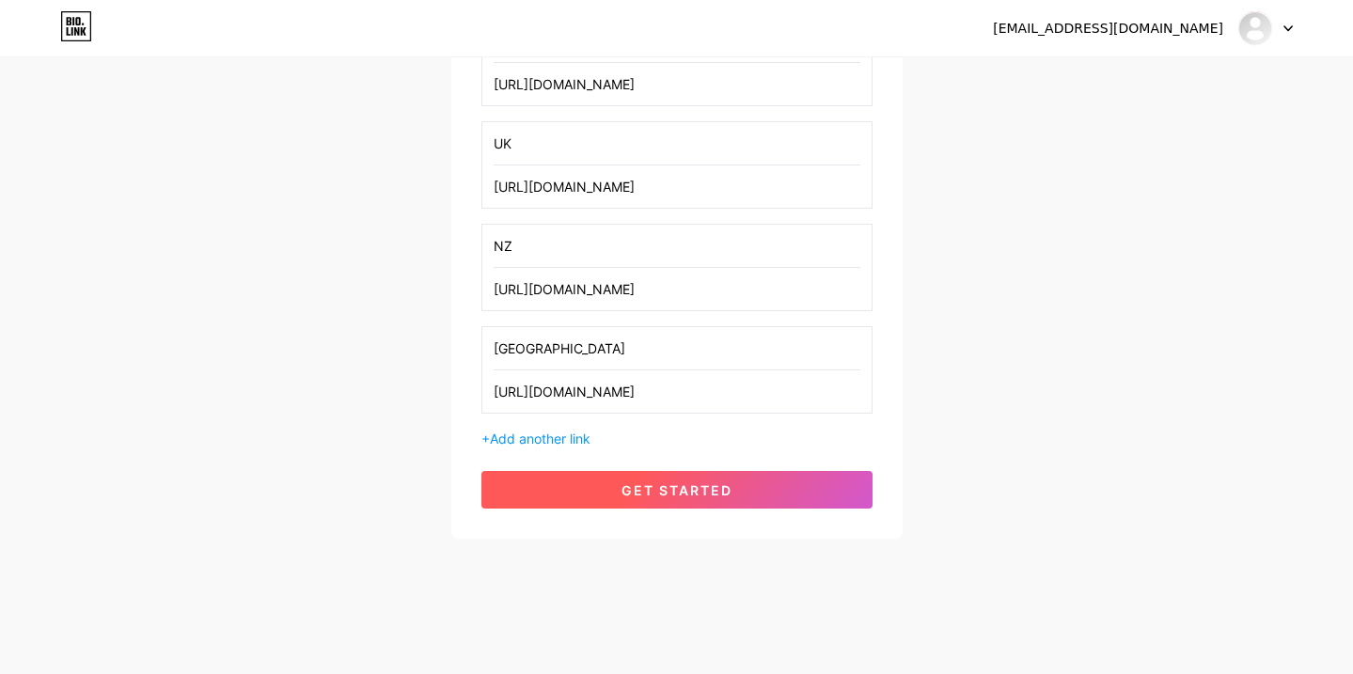
click at [751, 501] on button "get started" at bounding box center [676, 490] width 391 height 38
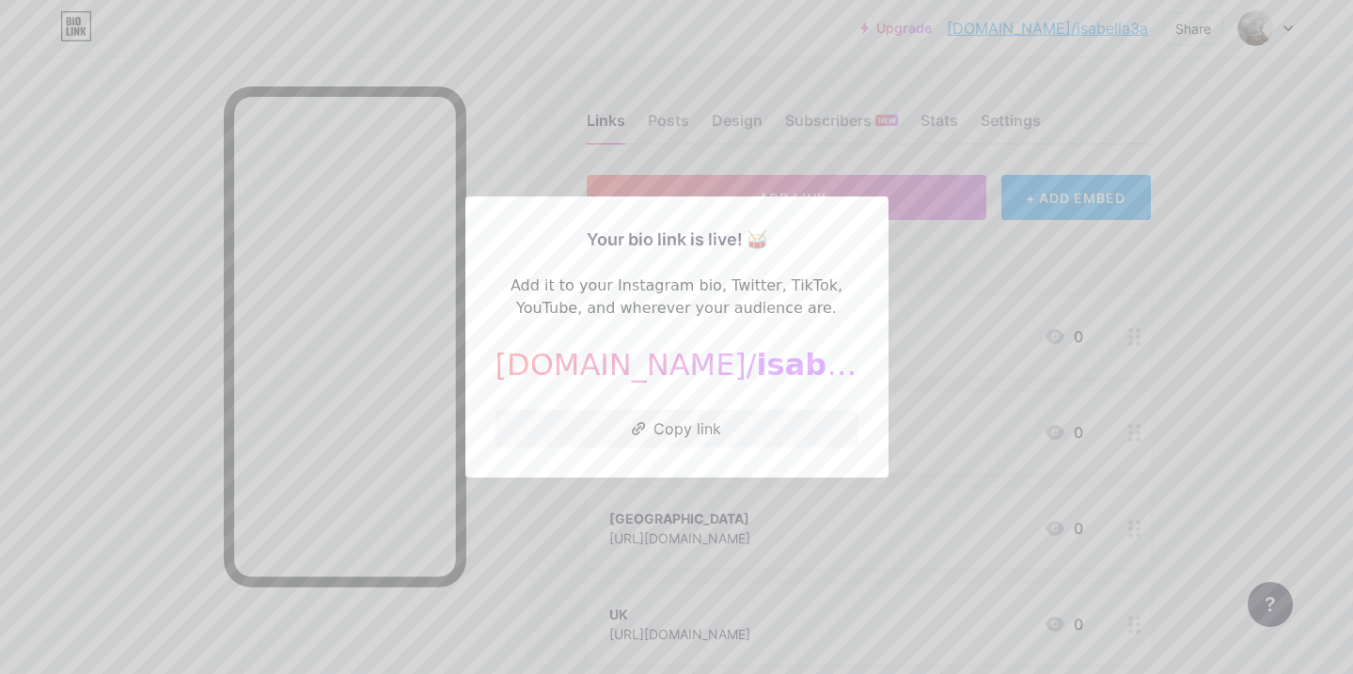
click at [757, 365] on span "isabella3a" at bounding box center [843, 365] width 173 height 36
click at [623, 127] on div at bounding box center [676, 337] width 1353 height 674
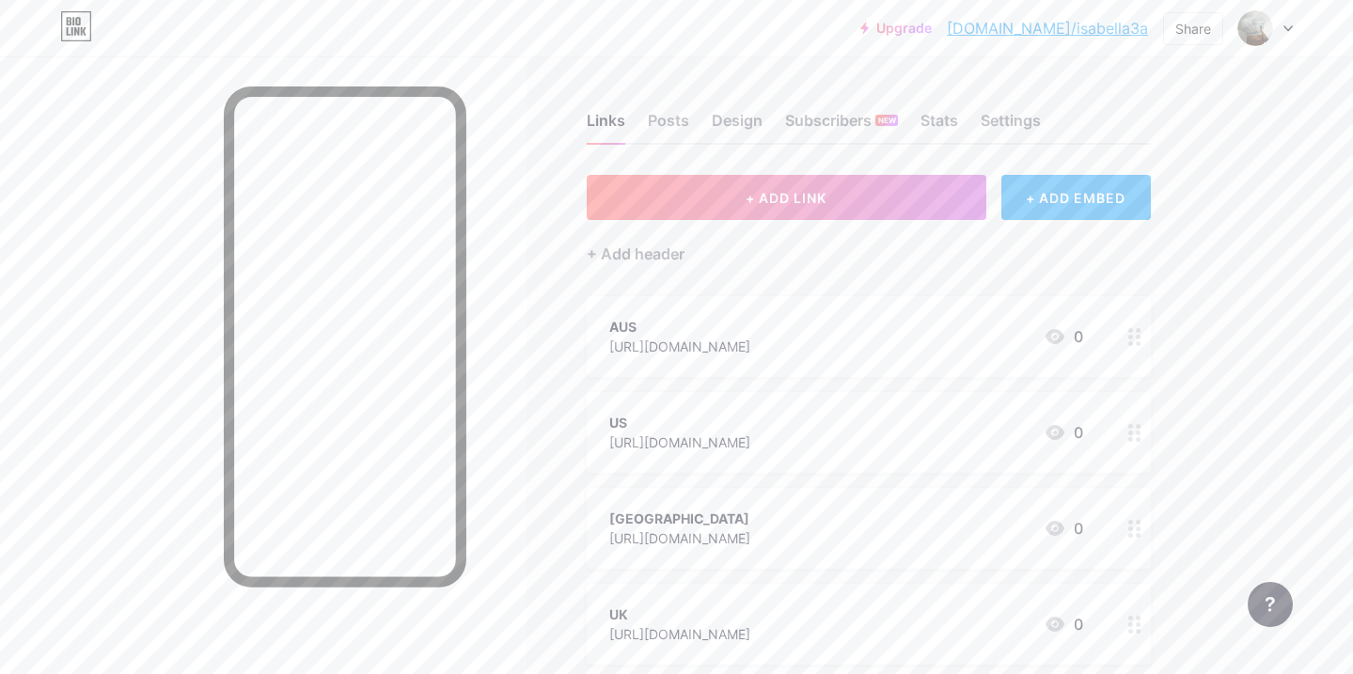
click at [1279, 28] on div at bounding box center [1266, 28] width 55 height 34
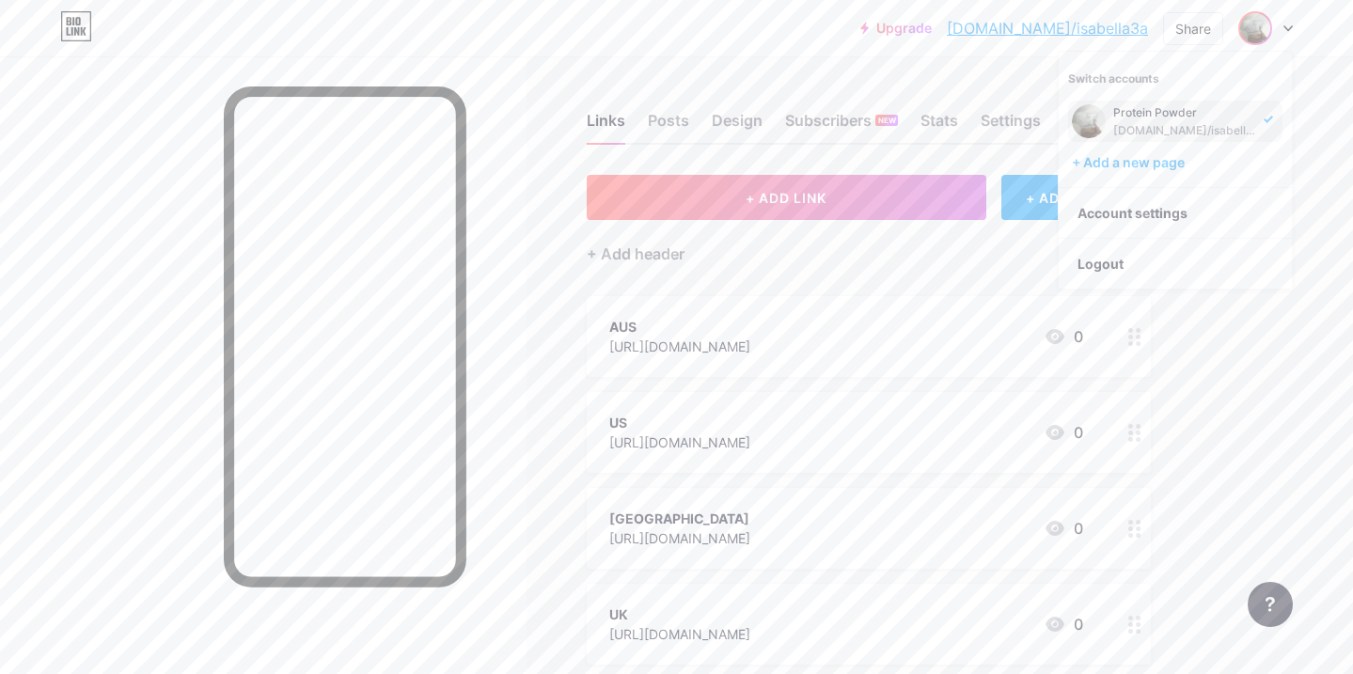
click at [1182, 134] on div "bio.link/isabella3a" at bounding box center [1185, 130] width 145 height 15
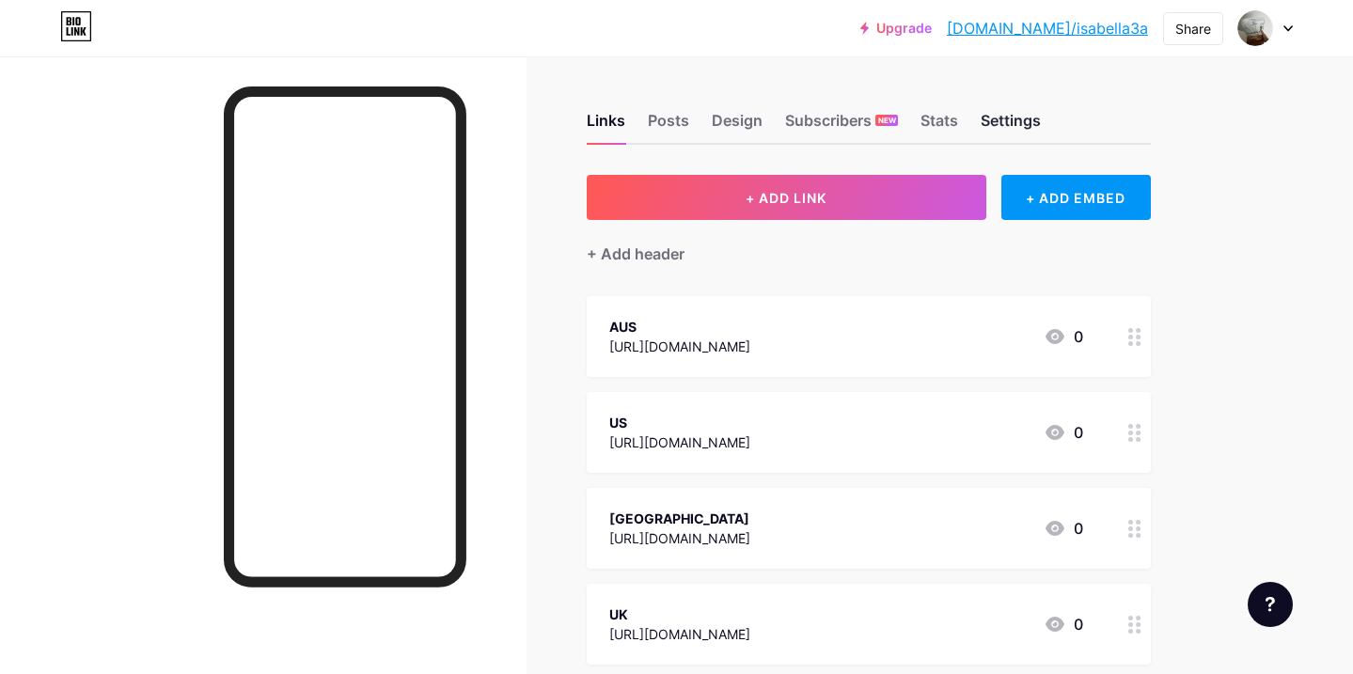
click at [1002, 122] on div "Settings" at bounding box center [1011, 126] width 60 height 34
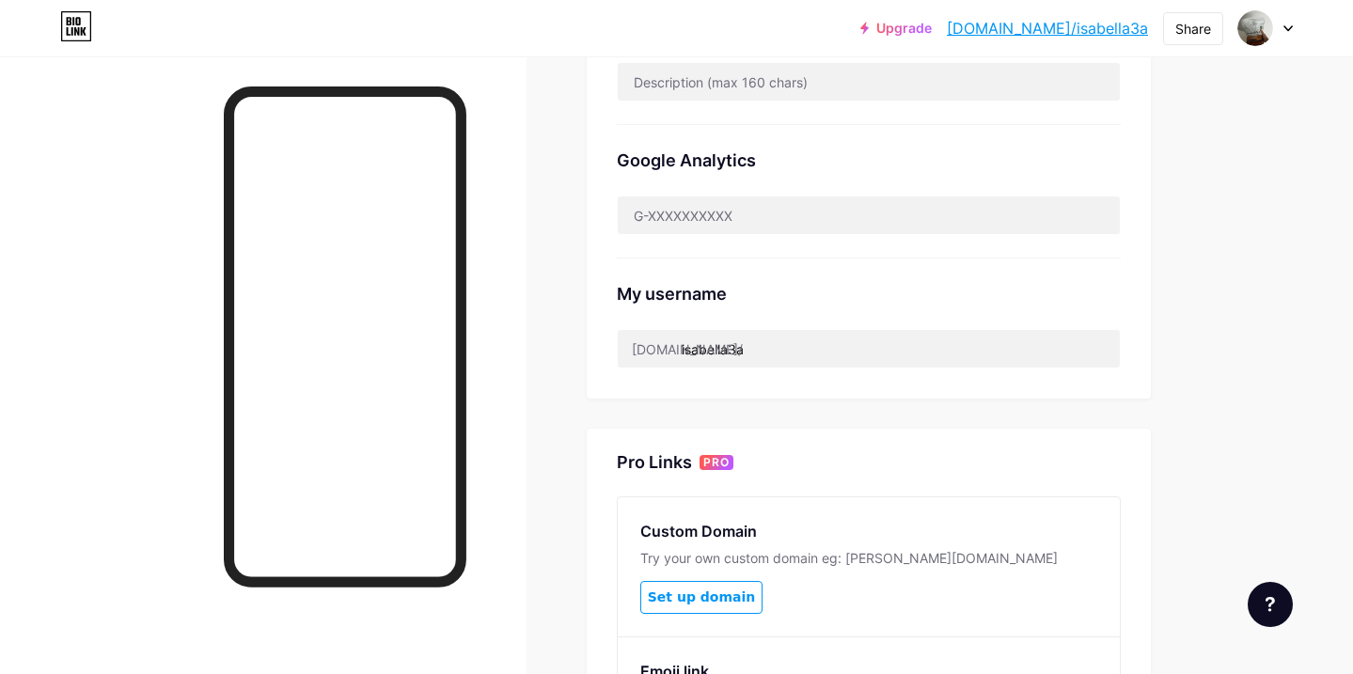
scroll to position [534, 0]
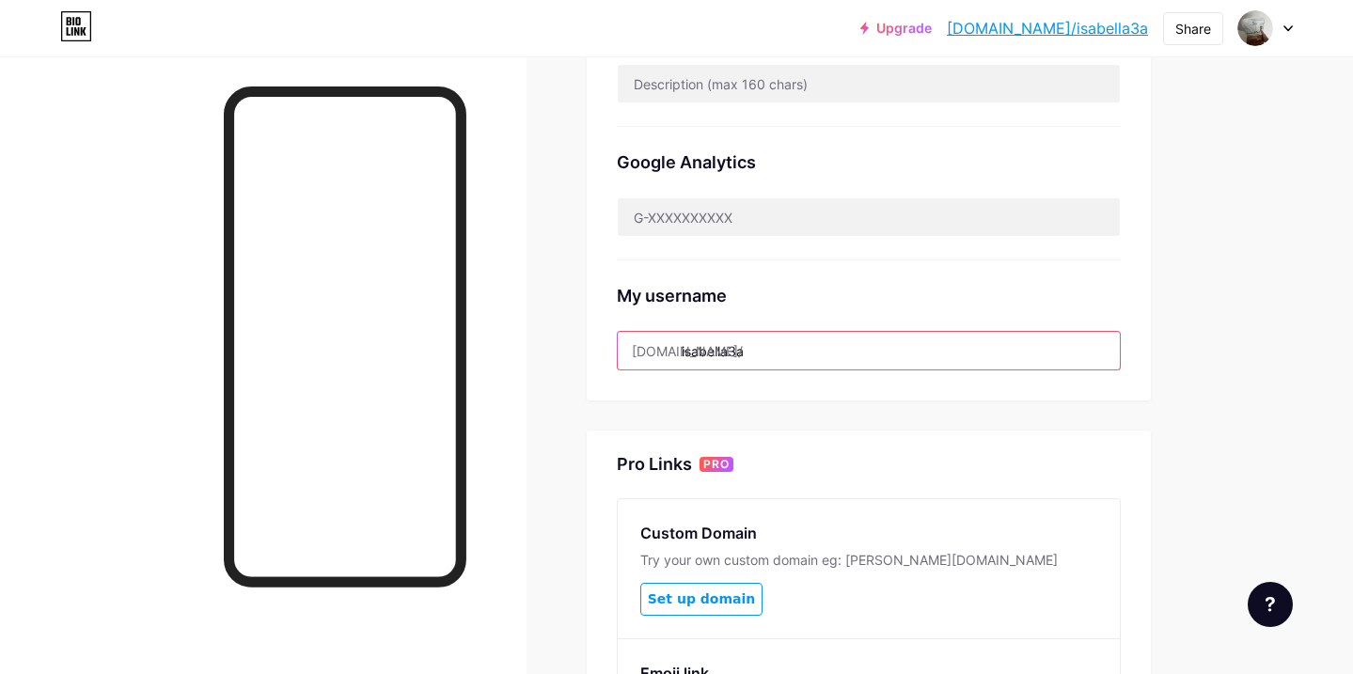
click at [759, 348] on input "isabella3a" at bounding box center [869, 351] width 502 height 38
drag, startPoint x: 759, startPoint y: 348, endPoint x: 683, endPoint y: 350, distance: 76.2
click at [683, 350] on input "isabella3a" at bounding box center [869, 351] width 502 height 38
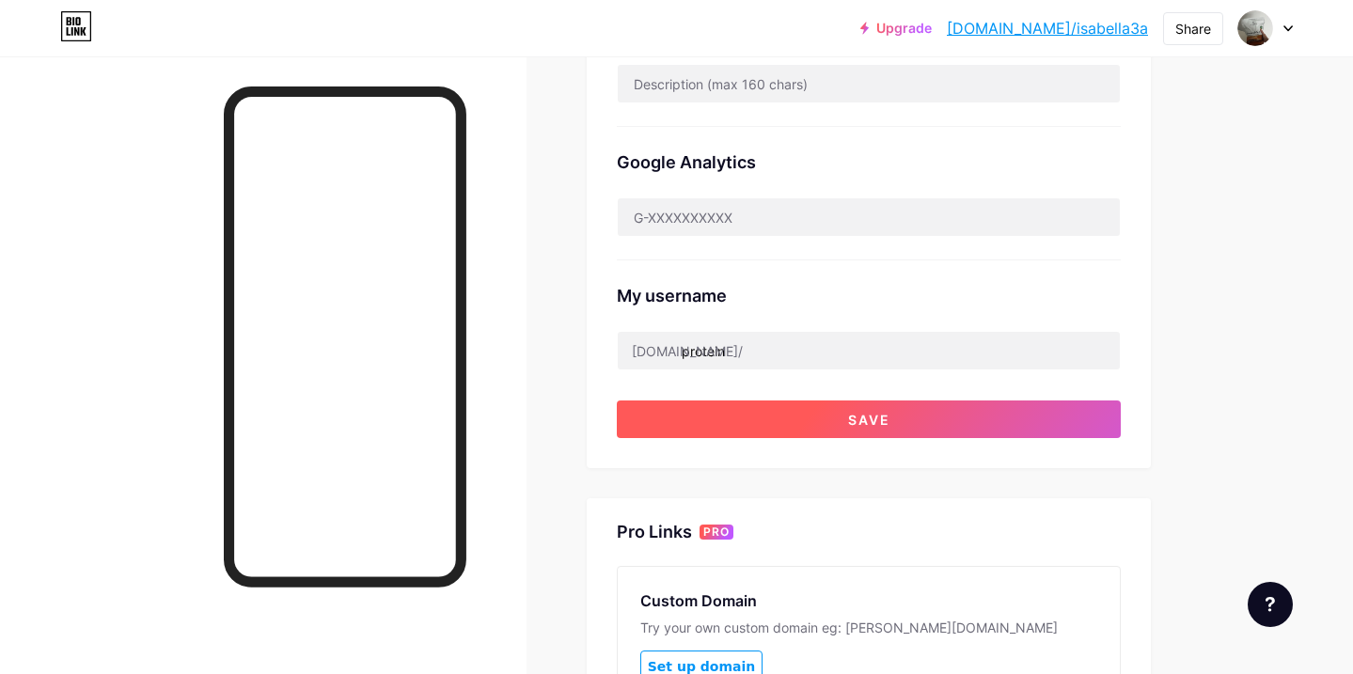
click at [729, 416] on button "Save" at bounding box center [869, 420] width 504 height 38
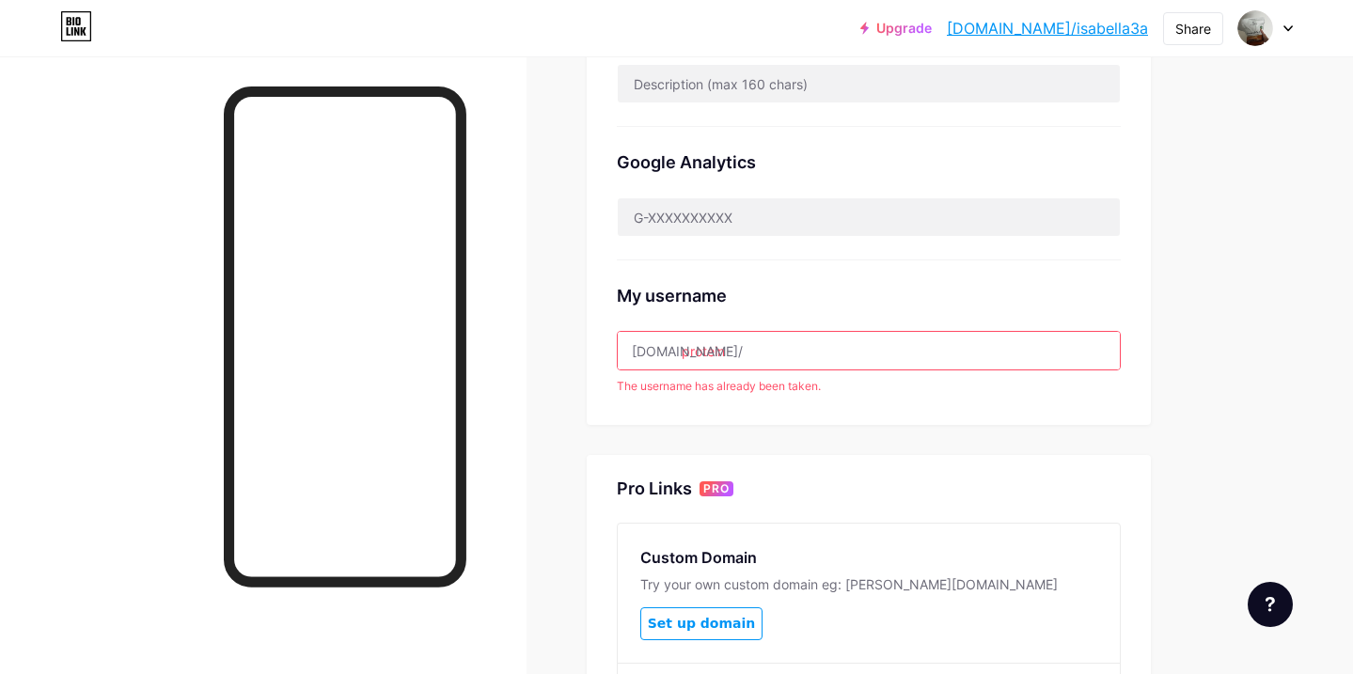
click at [738, 359] on input "protein" at bounding box center [869, 351] width 502 height 38
click at [685, 353] on input "protein" at bounding box center [869, 351] width 502 height 38
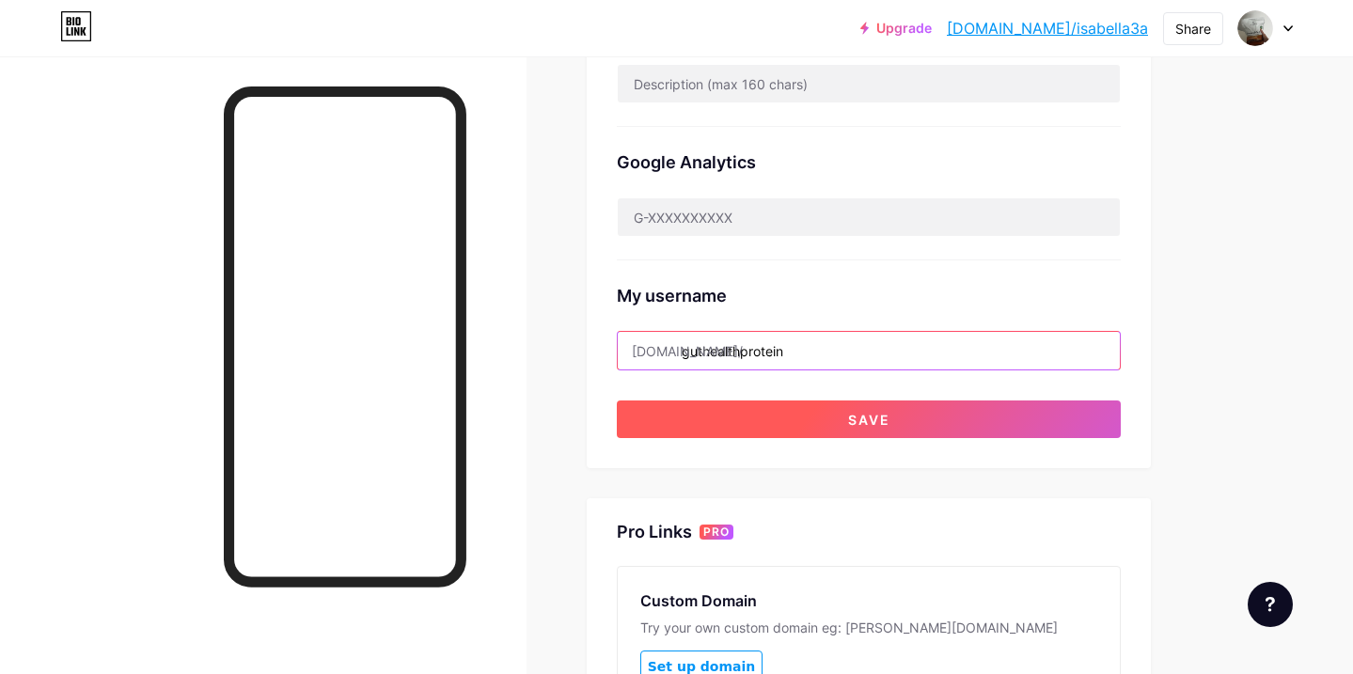
type input "guthealthprotein"
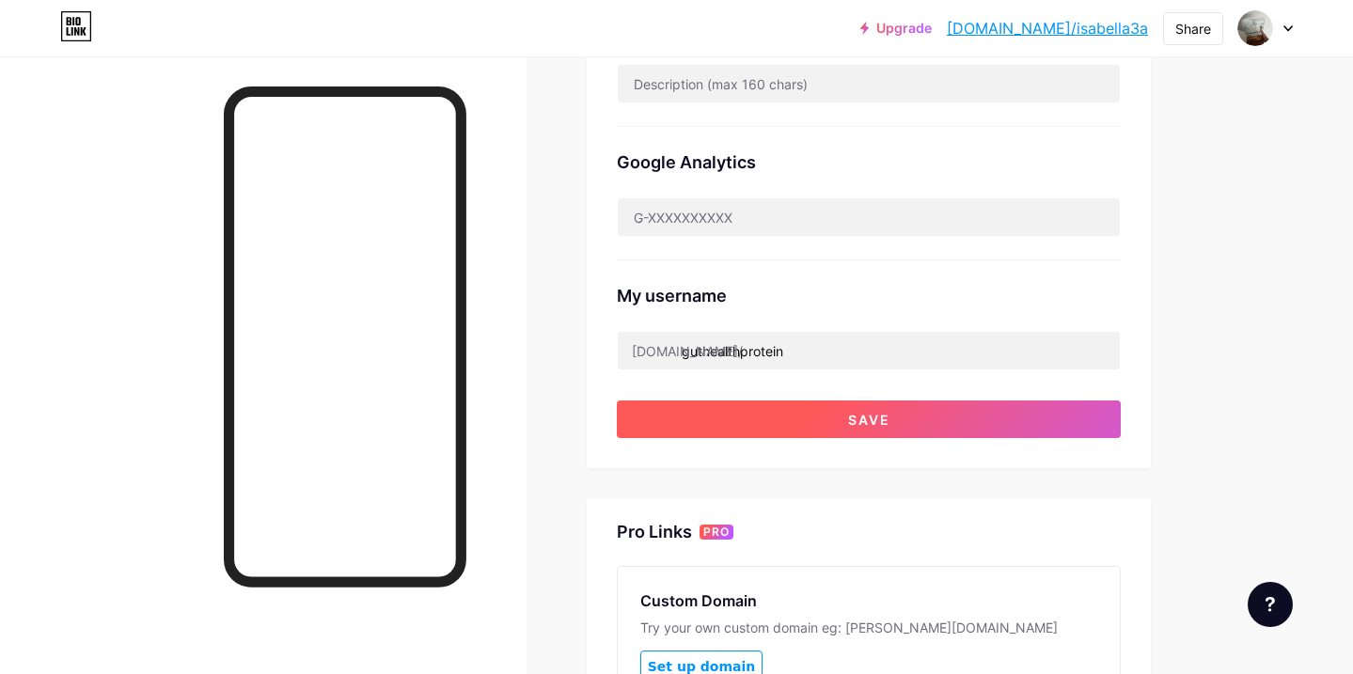
click at [827, 426] on button "Save" at bounding box center [869, 420] width 504 height 38
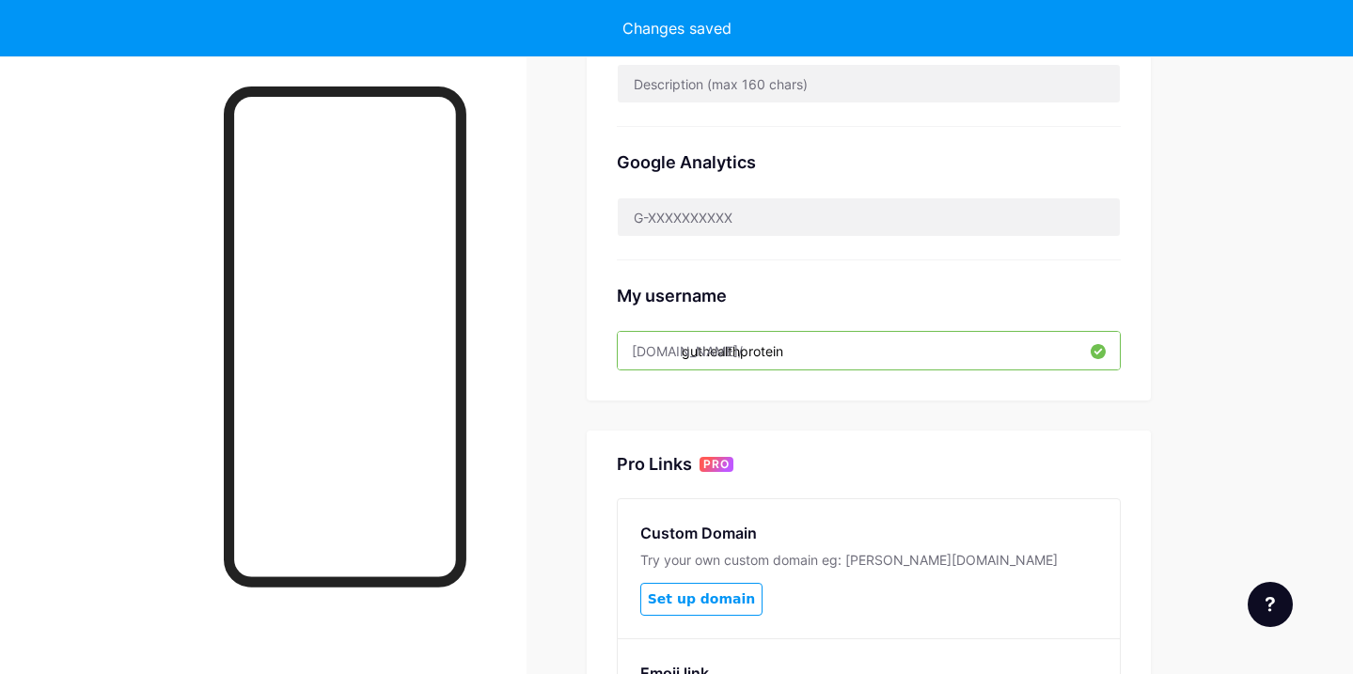
scroll to position [0, 0]
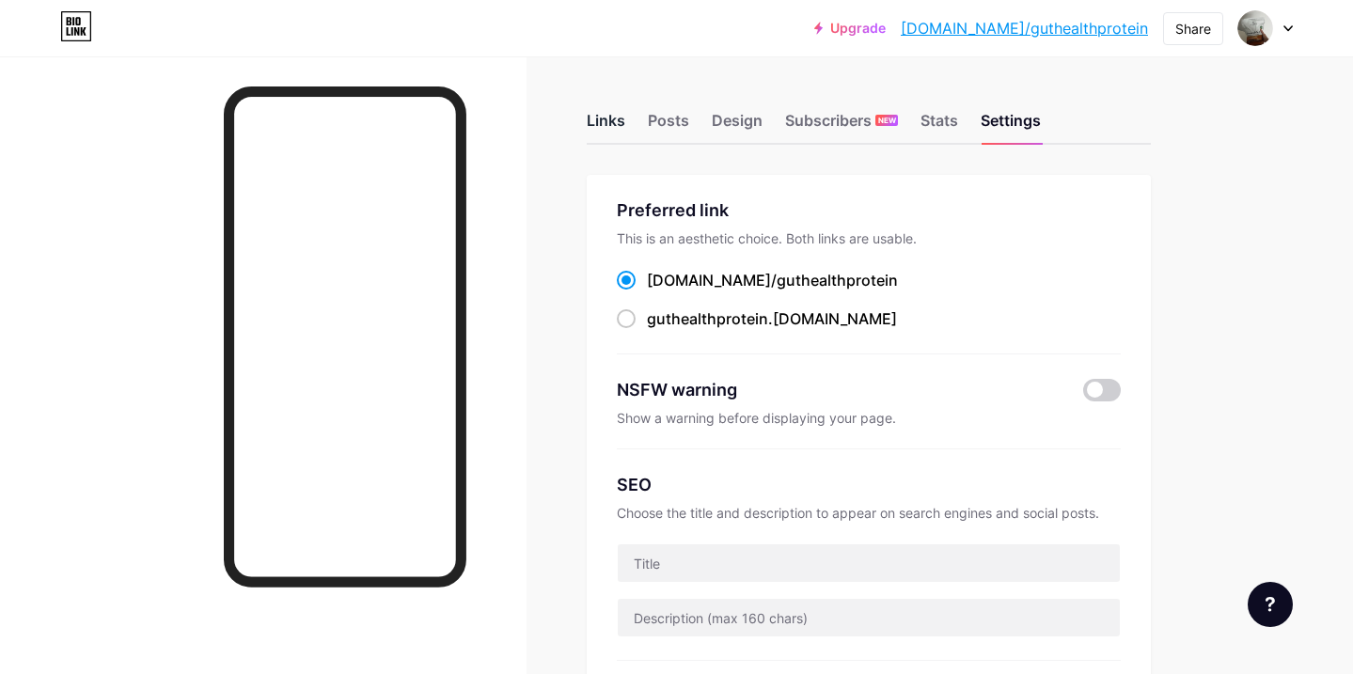
click at [600, 122] on div "Links" at bounding box center [606, 126] width 39 height 34
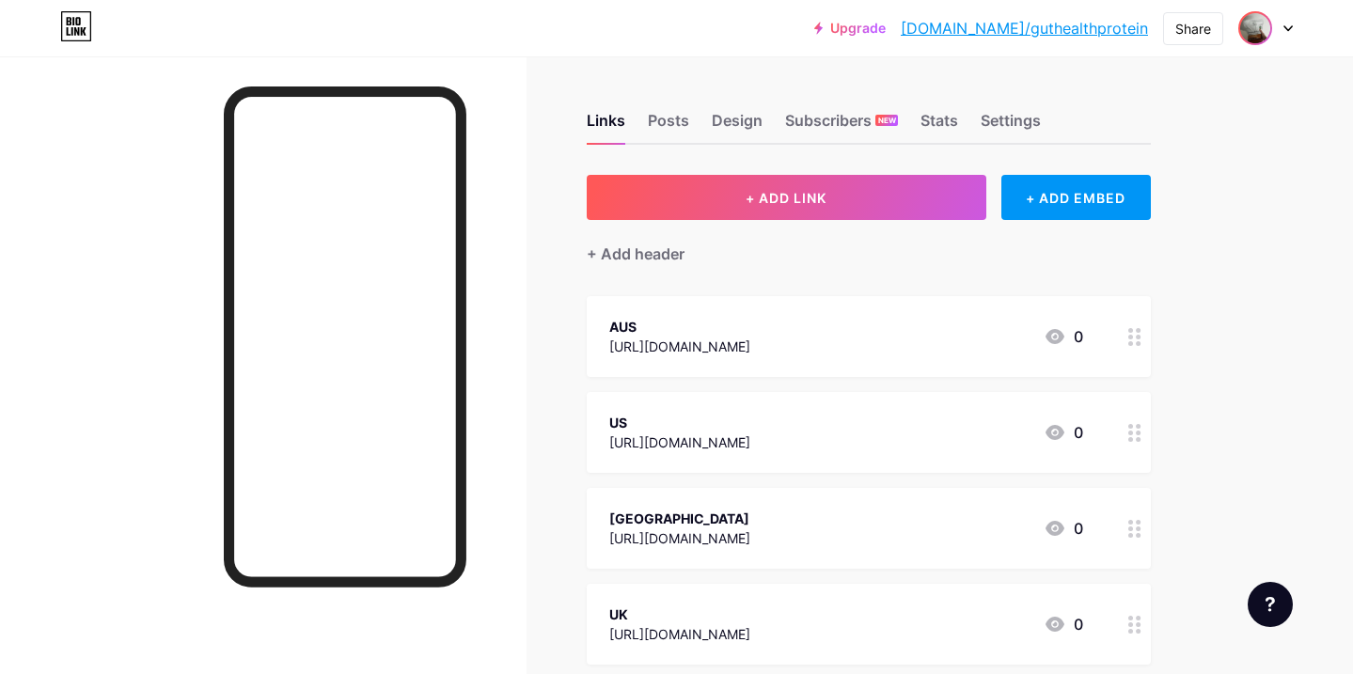
click at [1265, 27] on img at bounding box center [1255, 28] width 30 height 30
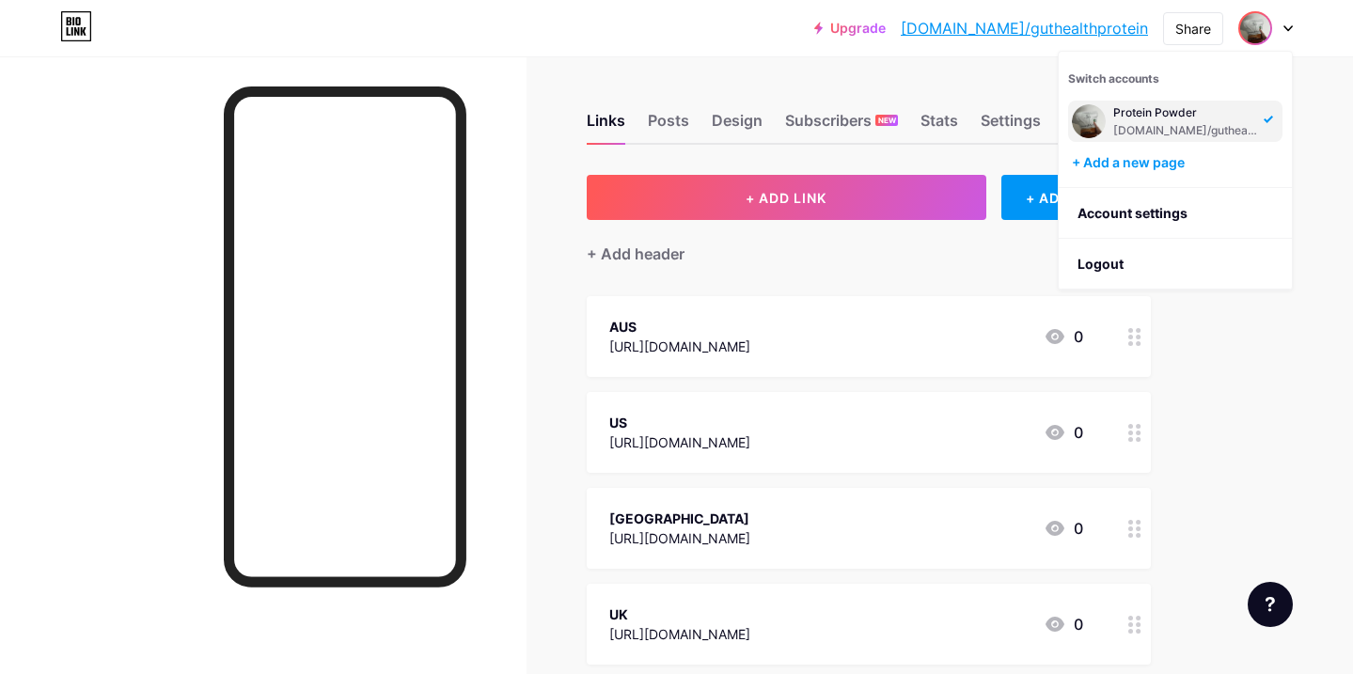
click at [1138, 113] on div "Protein Powder" at bounding box center [1185, 112] width 145 height 15
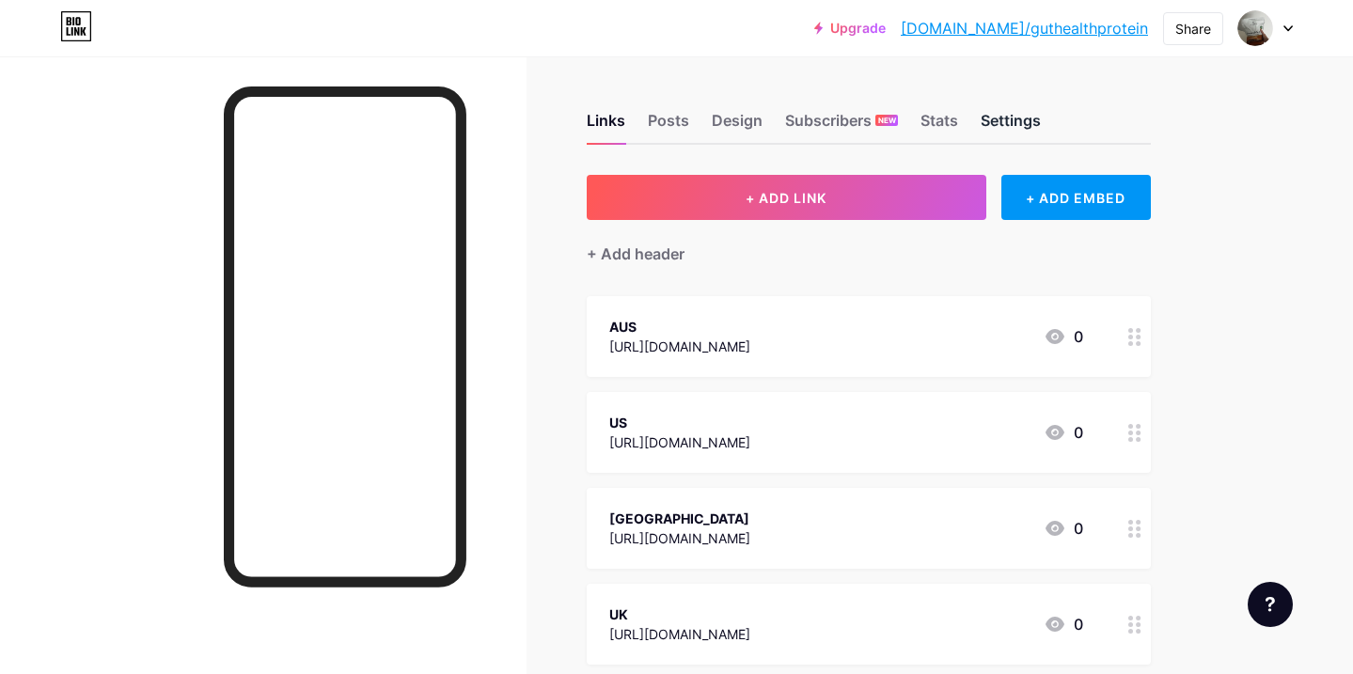
click at [1018, 118] on div "Settings" at bounding box center [1011, 126] width 60 height 34
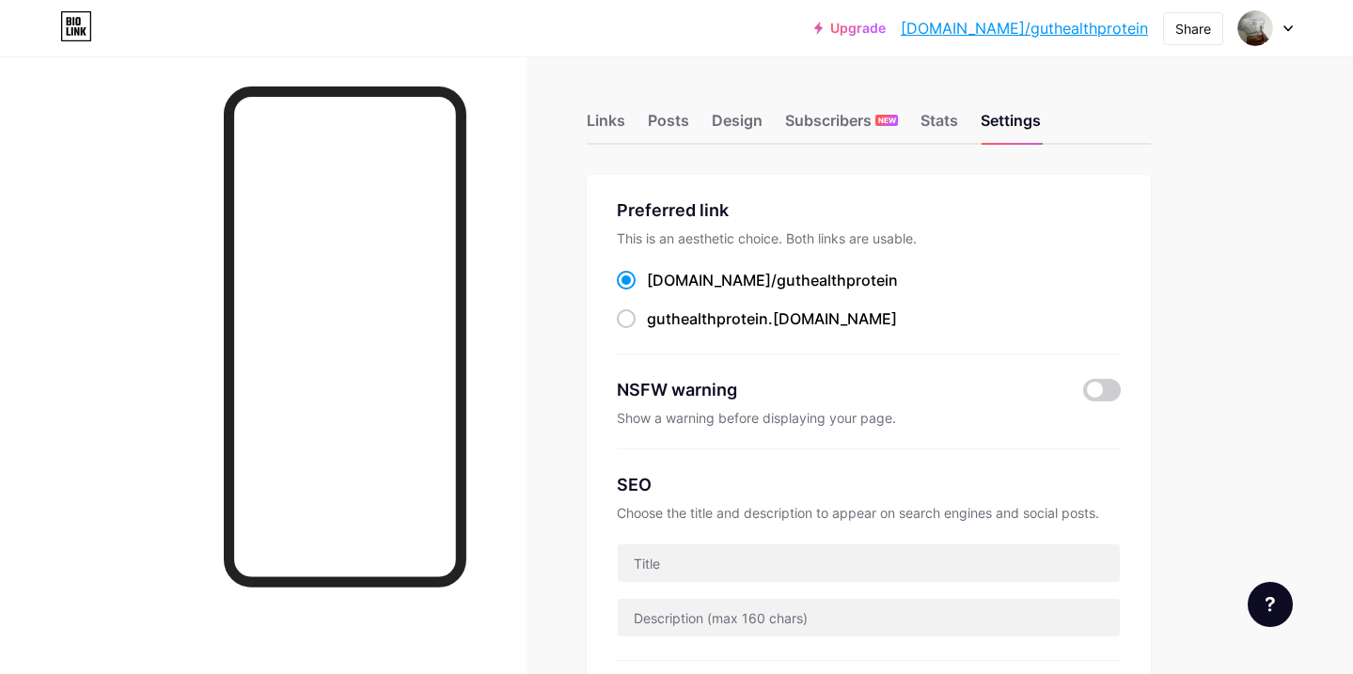
click at [1284, 20] on div at bounding box center [1266, 28] width 55 height 34
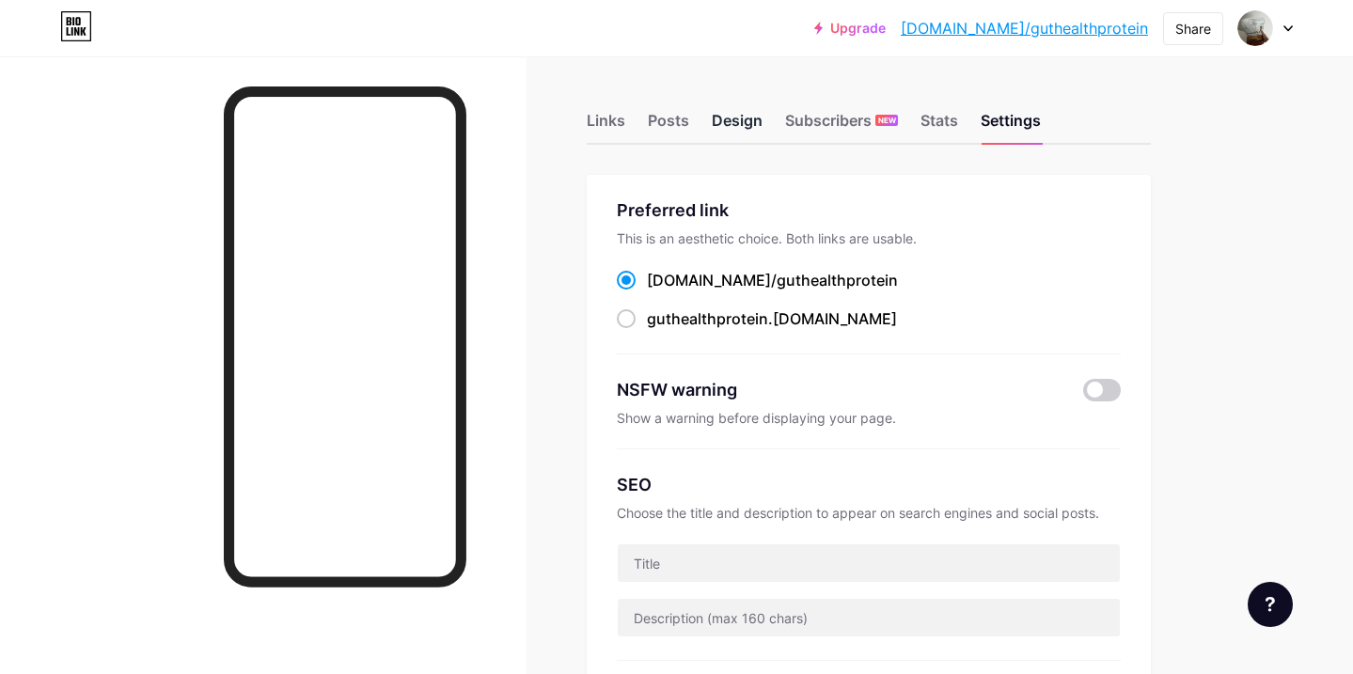
click at [712, 118] on div "Design" at bounding box center [737, 126] width 51 height 34
click at [611, 121] on div "Links" at bounding box center [606, 126] width 39 height 34
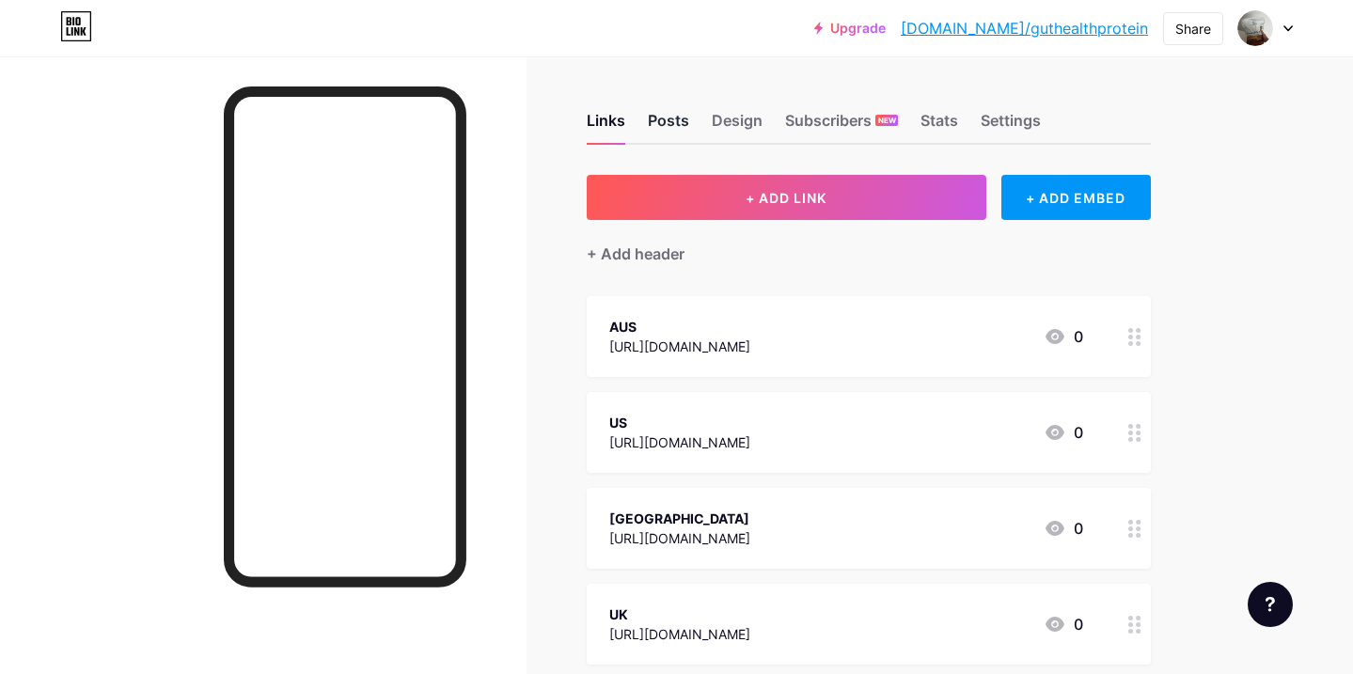
click at [673, 135] on div "Posts" at bounding box center [668, 126] width 41 height 34
click at [748, 126] on div "Design" at bounding box center [737, 126] width 51 height 34
click at [844, 118] on div "Subscribers NEW" at bounding box center [841, 126] width 113 height 34
click at [946, 112] on div "Stats" at bounding box center [940, 126] width 38 height 34
click at [1034, 119] on div "Settings" at bounding box center [1011, 126] width 60 height 34
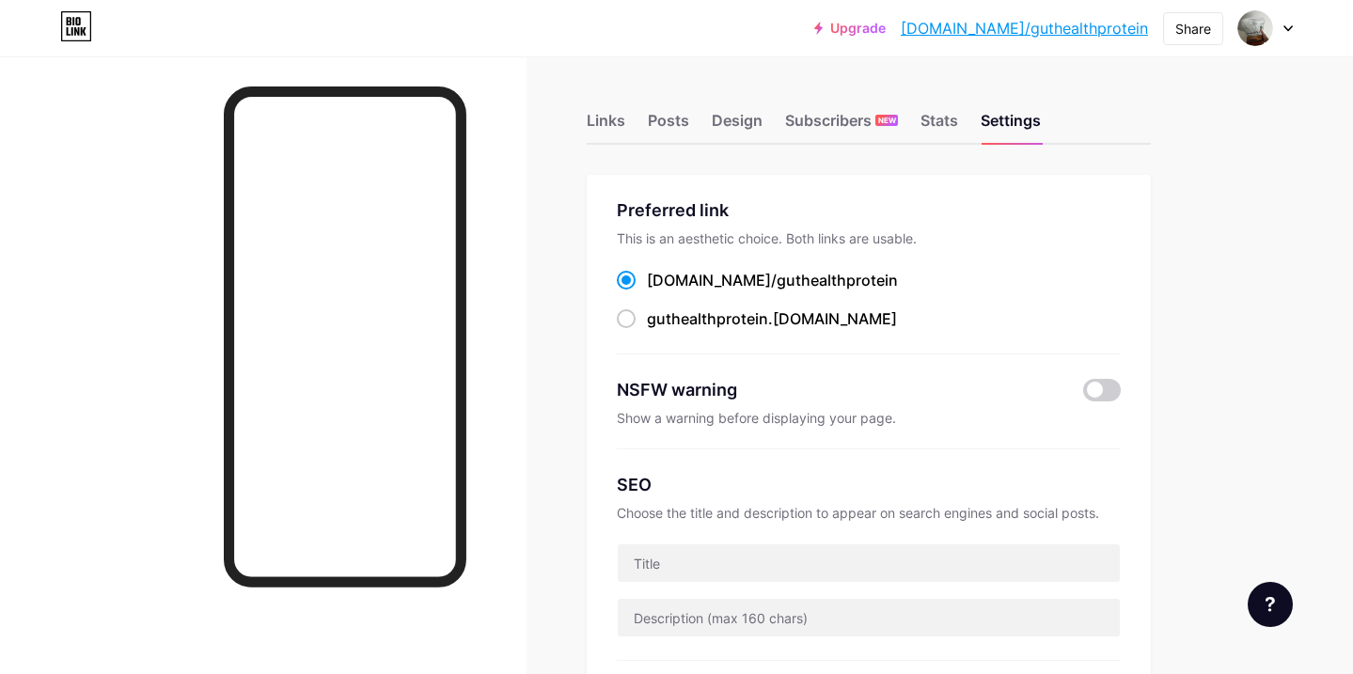
click at [1291, 32] on div at bounding box center [1266, 28] width 55 height 34
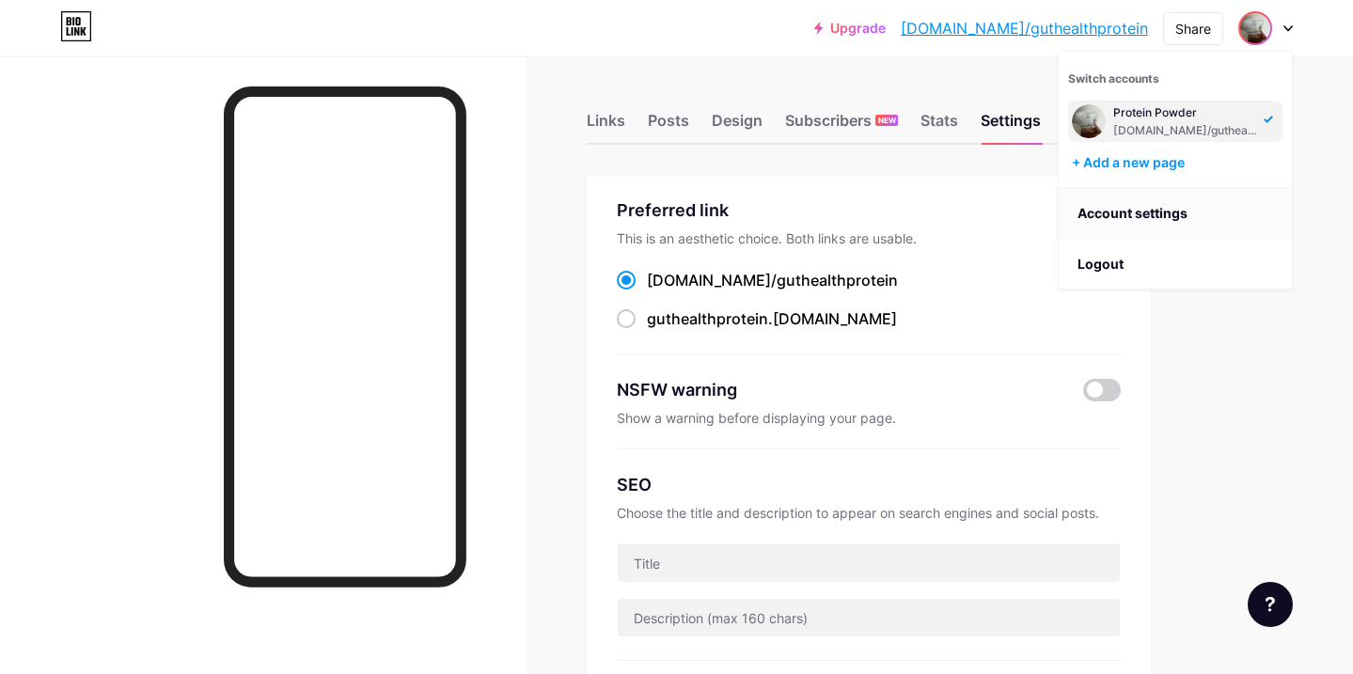
click at [1139, 215] on link "Account settings" at bounding box center [1175, 213] width 233 height 51
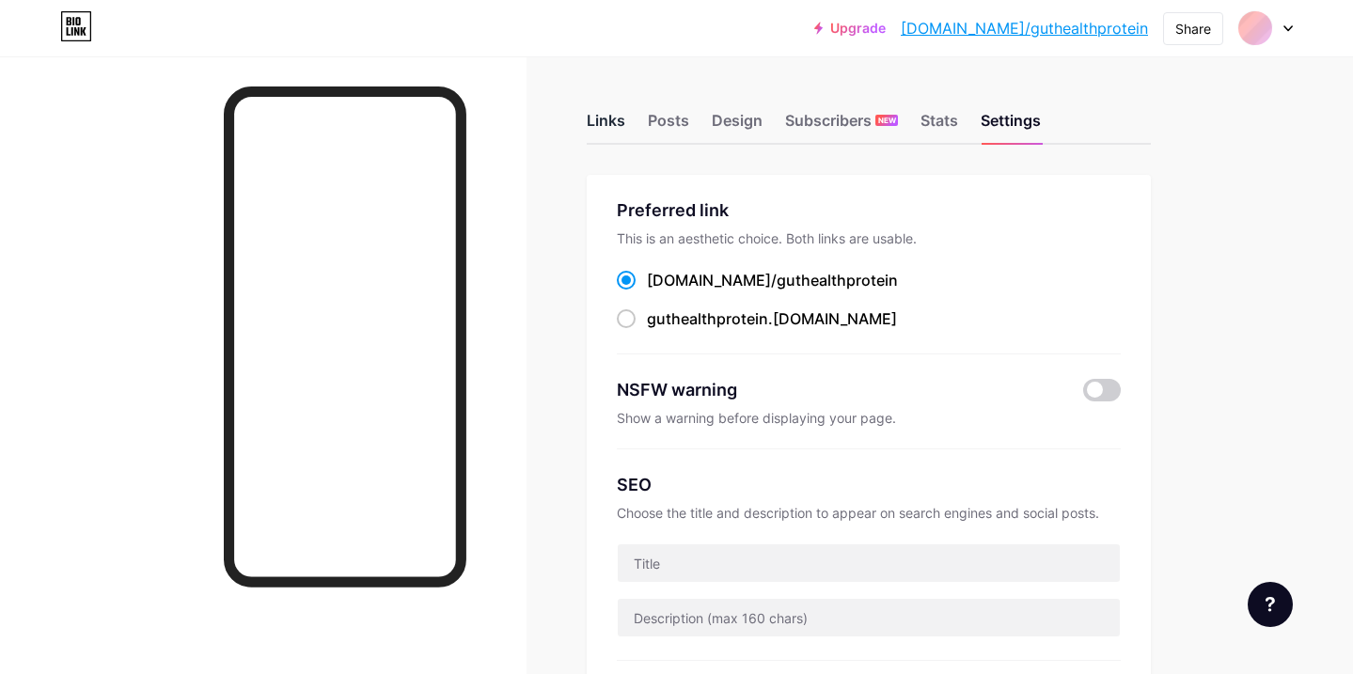
click at [617, 116] on div "Links" at bounding box center [606, 126] width 39 height 34
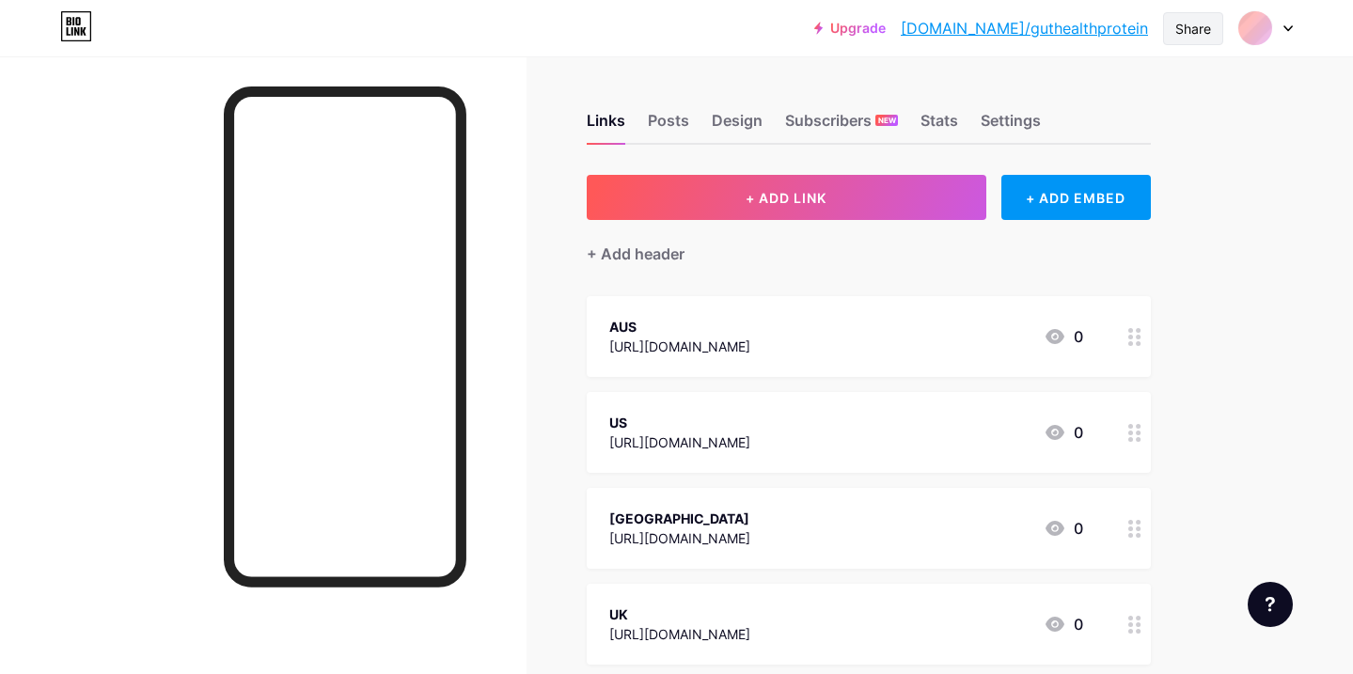
click at [1212, 20] on div "Share" at bounding box center [1193, 28] width 60 height 33
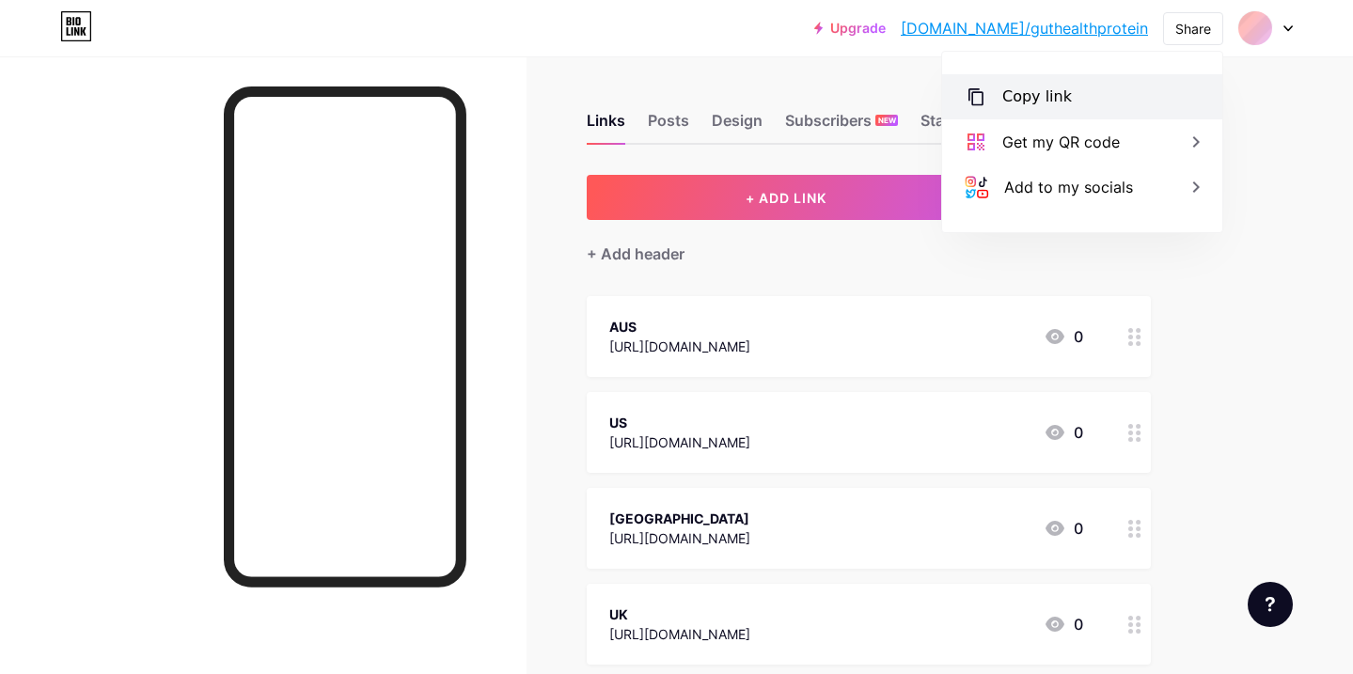
click at [1046, 106] on div "Copy link" at bounding box center [1037, 97] width 70 height 23
